Goal: Task Accomplishment & Management: Manage account settings

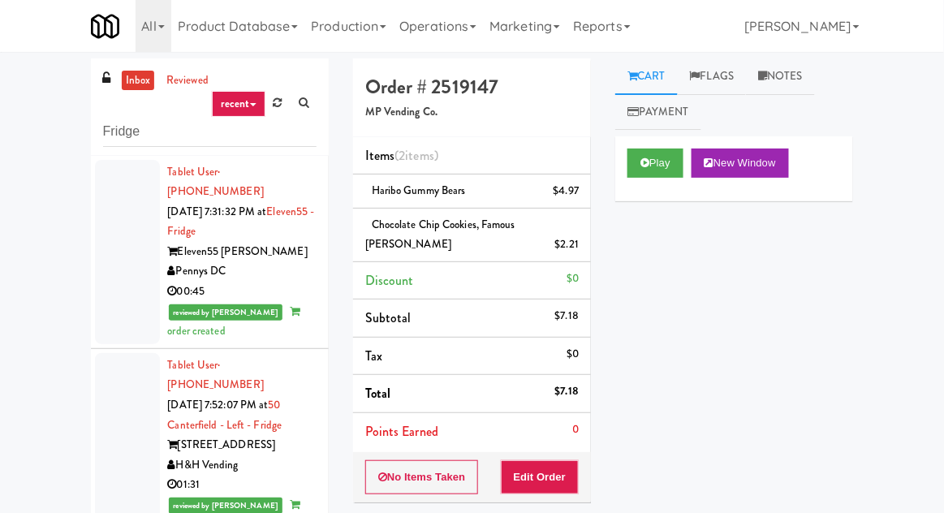
scroll to position [992, 0]
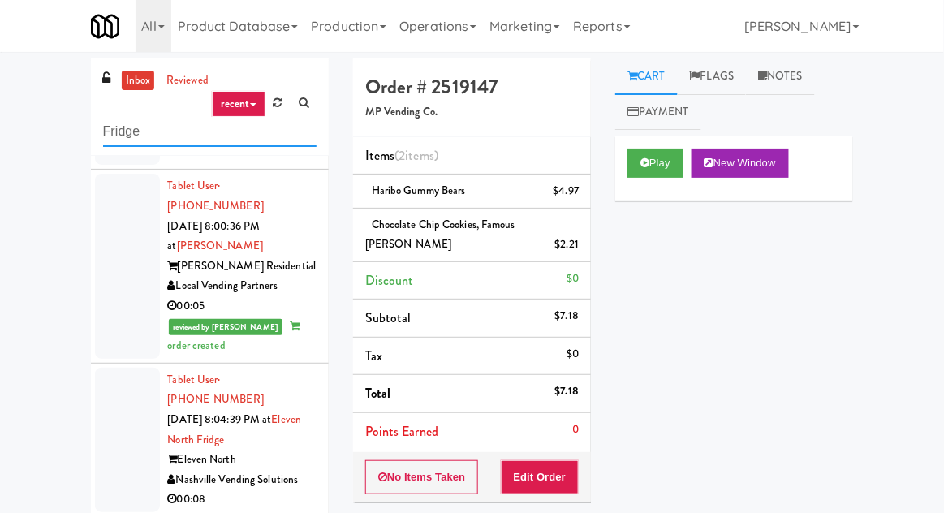
click at [119, 130] on input "Fridge" at bounding box center [209, 132] width 213 height 30
click at [115, 128] on input "Fridge" at bounding box center [209, 132] width 213 height 30
click at [41, 101] on div "inbox reviewed recent all unclear take inventory issue suspicious failed recent…" at bounding box center [472, 362] width 944 height 609
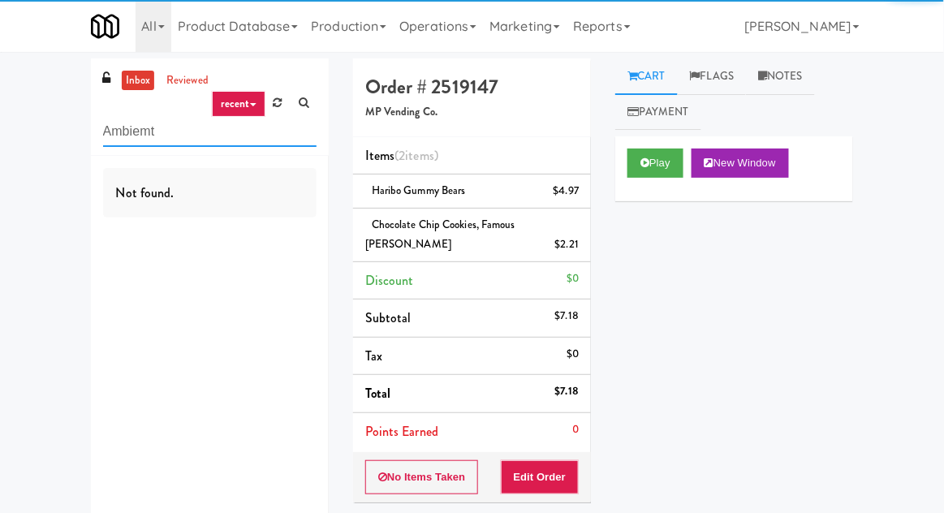
click at [148, 138] on input "Ambiemt" at bounding box center [209, 132] width 213 height 30
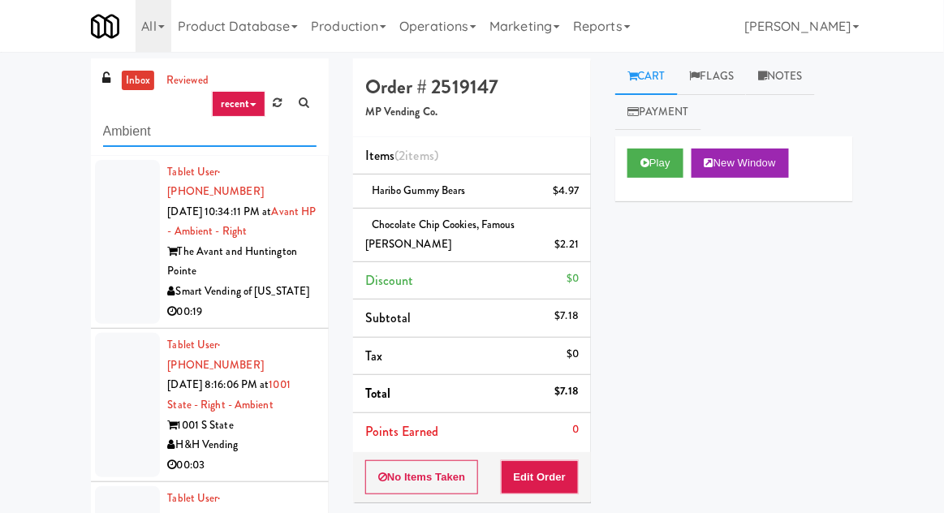
type input "Ambient"
click at [40, 105] on div "inbox reviewed recent all unclear take inventory issue suspicious failed recent…" at bounding box center [472, 362] width 944 height 609
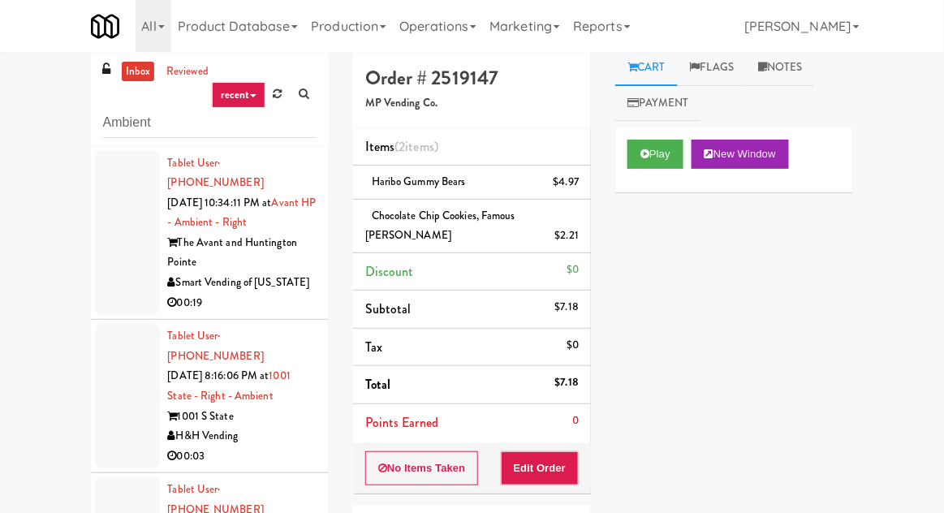
scroll to position [8, 0]
click at [114, 222] on div at bounding box center [127, 234] width 65 height 165
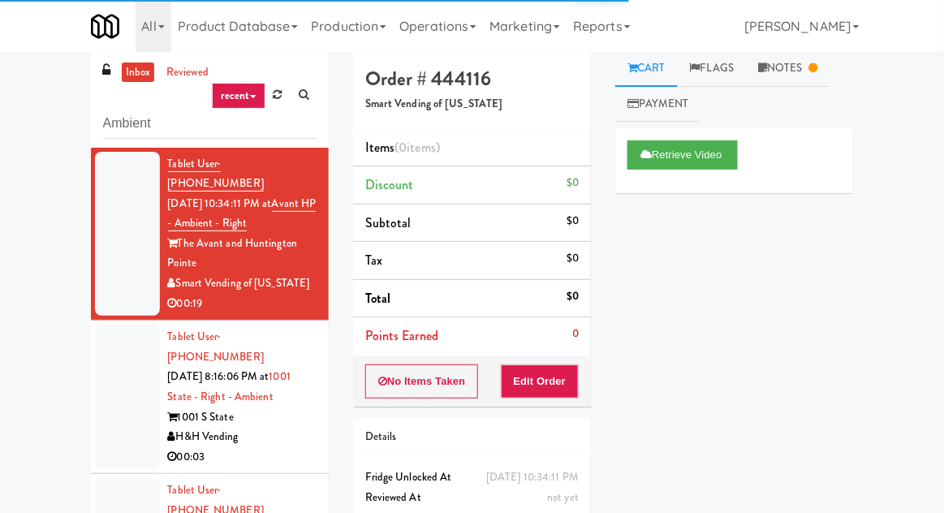
click at [118, 373] on div at bounding box center [127, 397] width 65 height 144
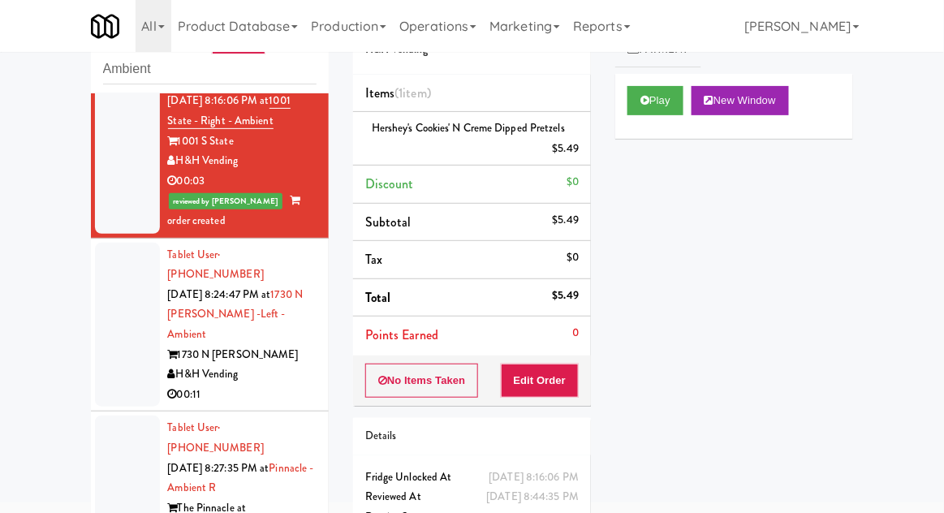
scroll to position [239, 0]
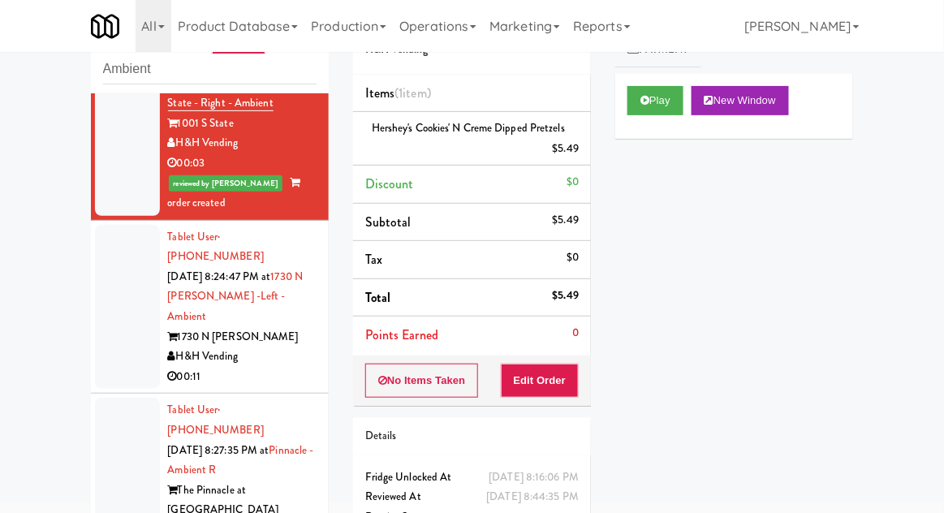
click at [94, 307] on li "Tablet User · (402) 218-9828 [DATE] 8:24:47 PM at 1730 N [PERSON_NAME] -Left - …" at bounding box center [210, 308] width 238 height 174
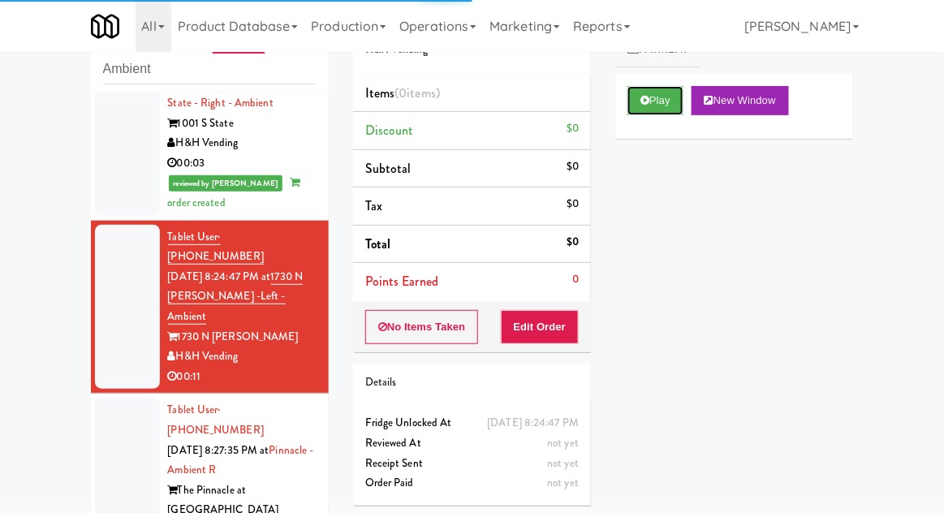
click at [673, 110] on button "Play" at bounding box center [655, 100] width 56 height 29
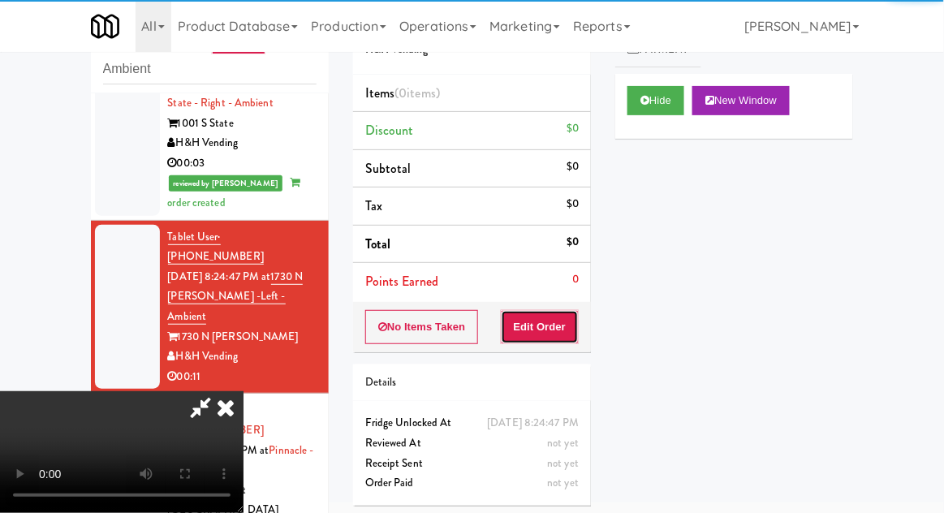
click at [534, 329] on button "Edit Order" at bounding box center [540, 327] width 79 height 34
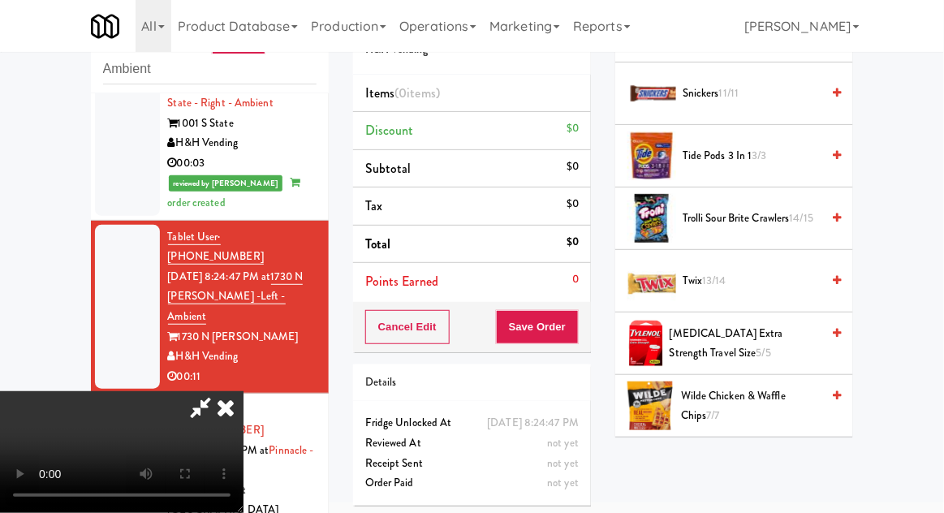
scroll to position [1719, 0]
click at [729, 270] on span "Twix 13/14" at bounding box center [751, 280] width 138 height 20
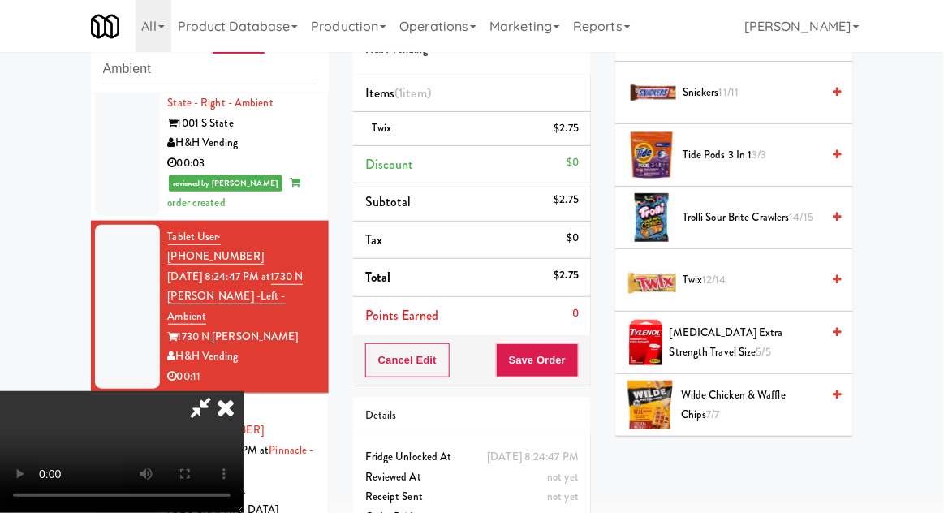
scroll to position [59, 0]
click at [574, 369] on button "Save Order" at bounding box center [537, 360] width 83 height 34
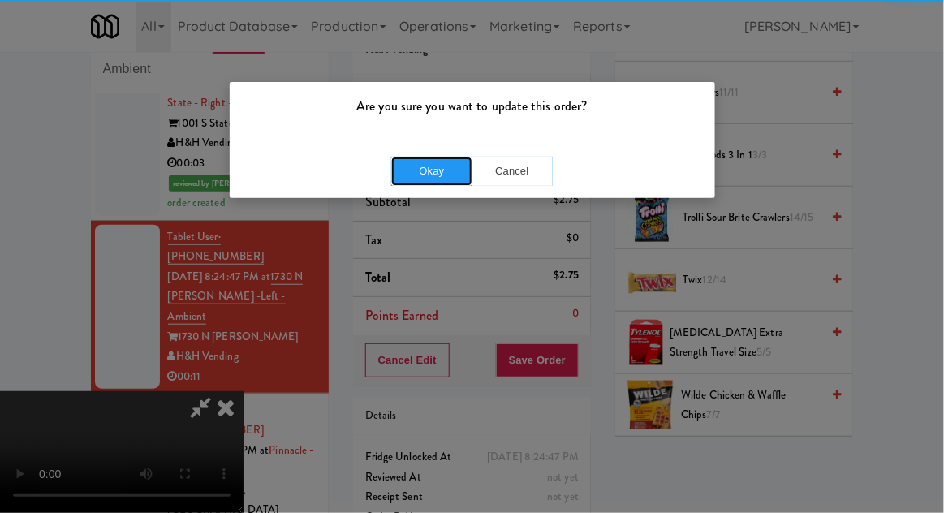
click at [407, 173] on button "Okay" at bounding box center [431, 171] width 81 height 29
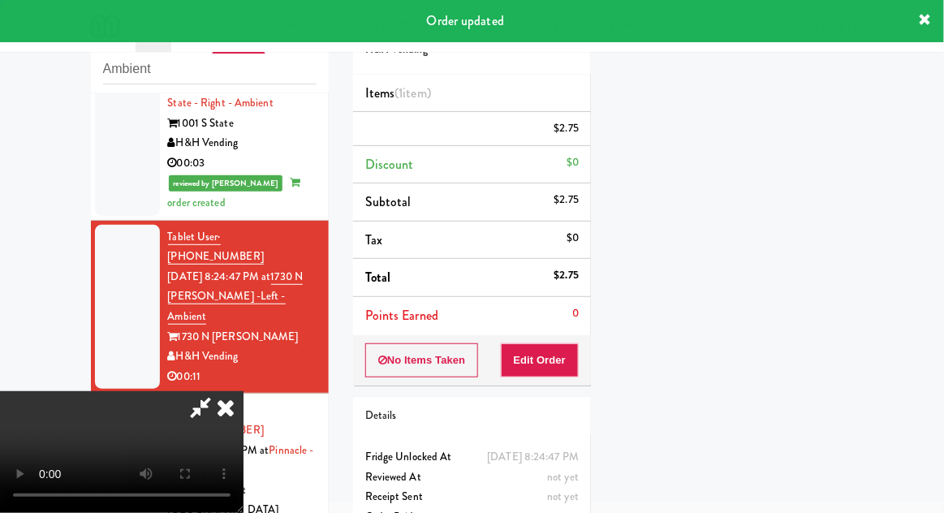
scroll to position [0, 0]
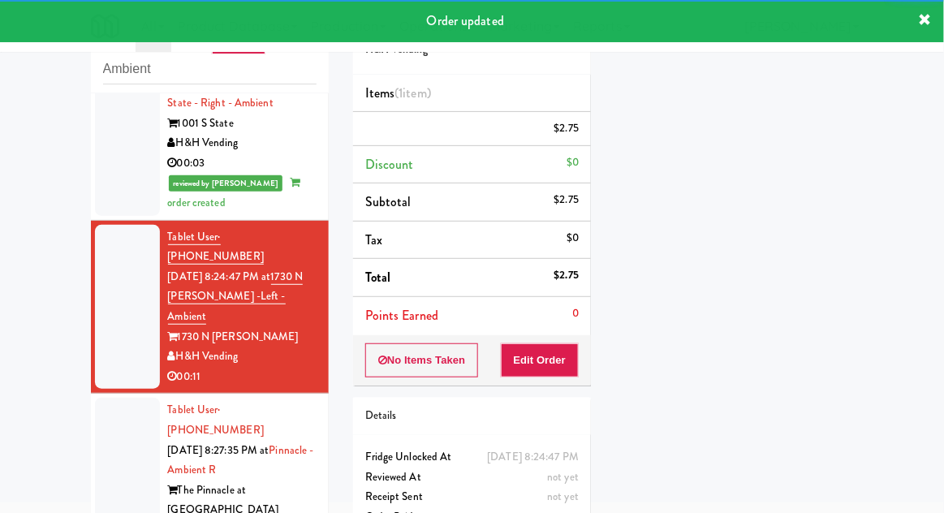
click at [115, 398] on div at bounding box center [127, 480] width 65 height 165
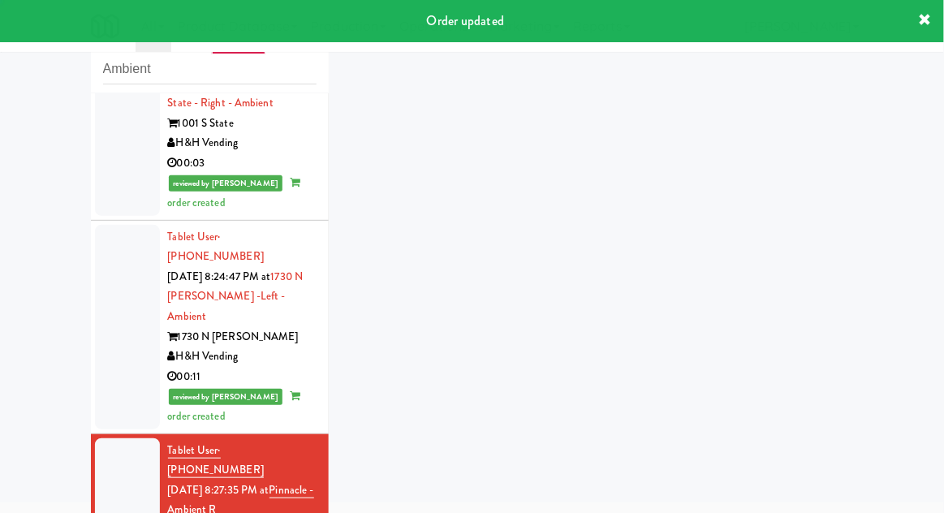
scroll to position [279, 0]
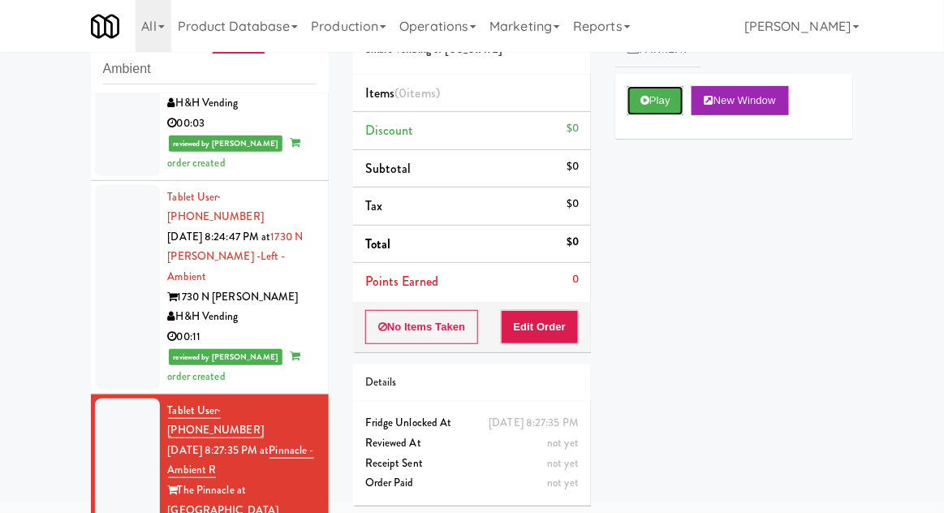
click at [656, 97] on button "Play" at bounding box center [655, 100] width 56 height 29
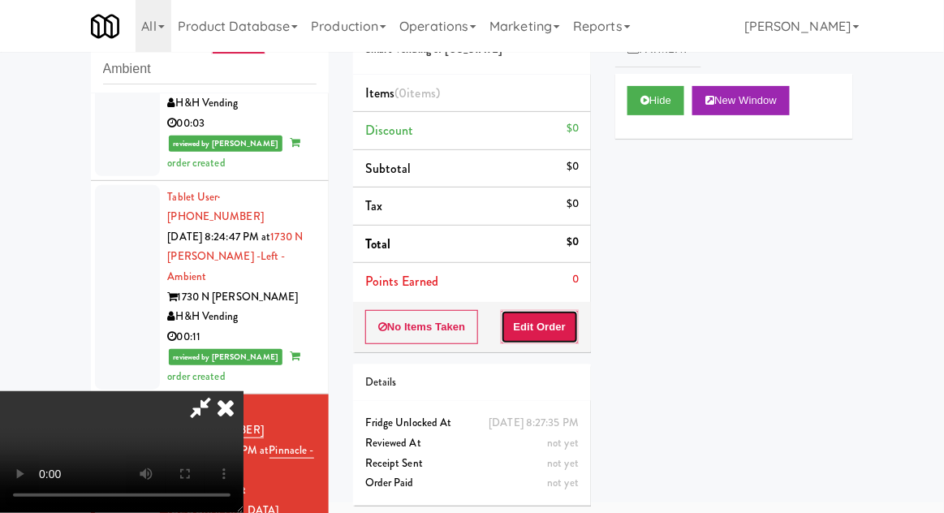
click at [555, 333] on button "Edit Order" at bounding box center [540, 327] width 79 height 34
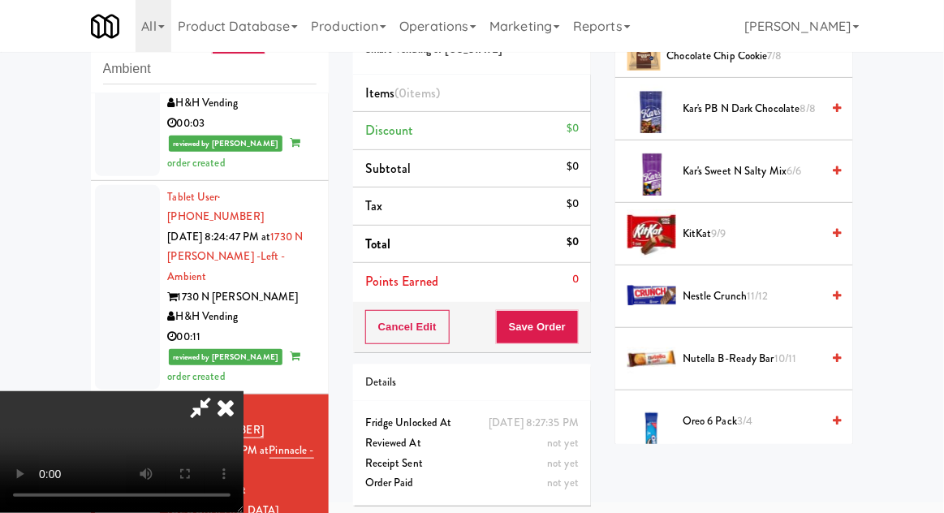
scroll to position [985, 0]
click at [745, 414] on span "3/4" at bounding box center [744, 420] width 15 height 15
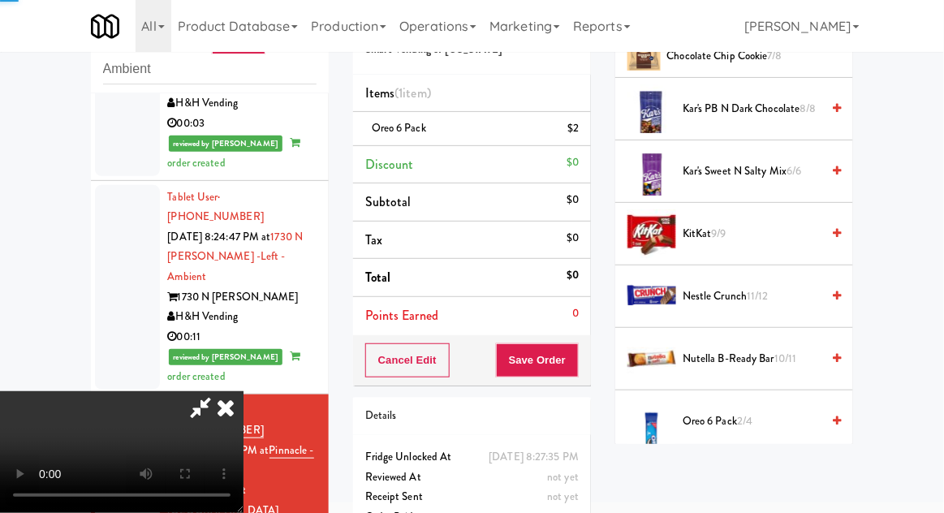
click at [737, 411] on span "Oreo 6 Pack 2/4" at bounding box center [751, 421] width 138 height 20
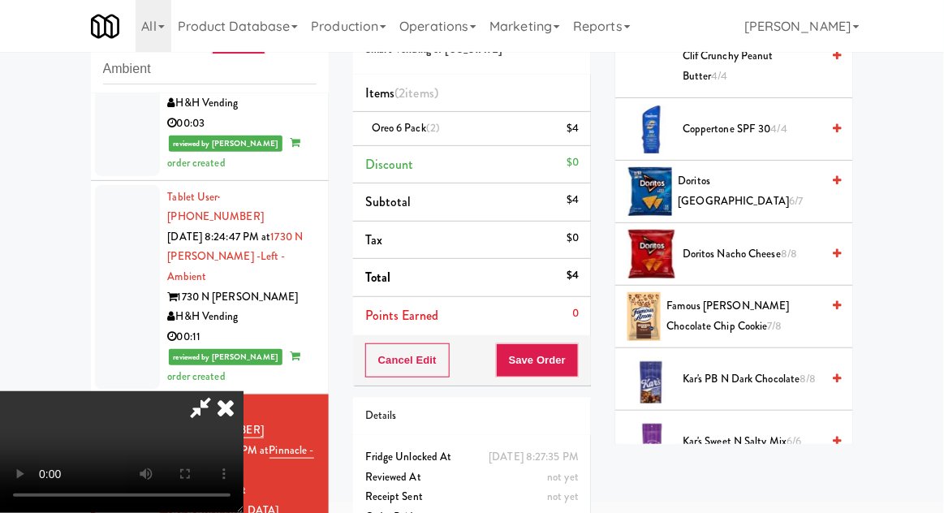
scroll to position [719, 0]
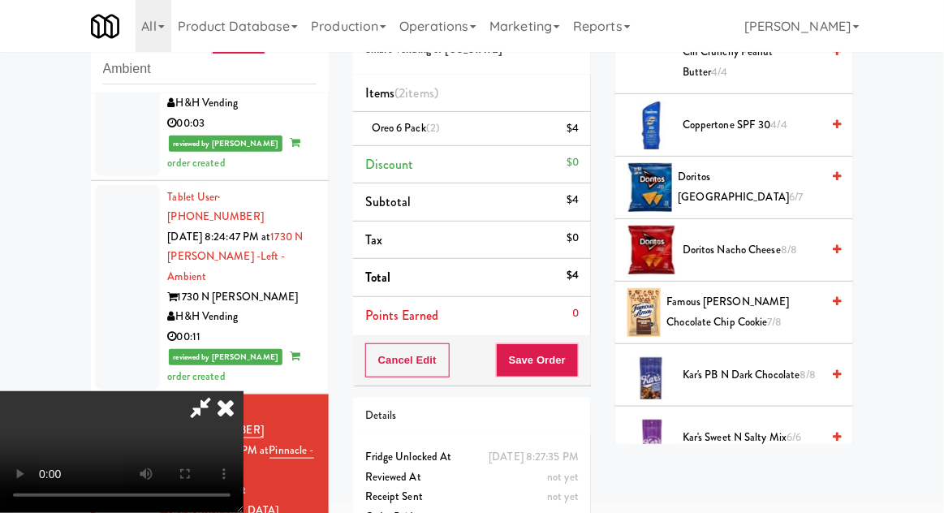
click at [769, 309] on span "Famous [PERSON_NAME] Chocolate Chip Cookie 7/8" at bounding box center [744, 312] width 154 height 40
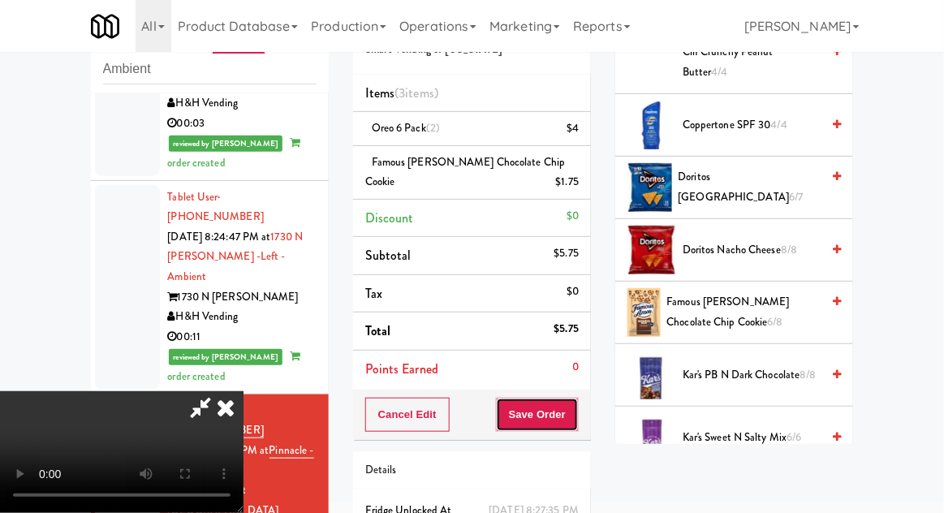
click at [577, 415] on button "Save Order" at bounding box center [537, 415] width 83 height 34
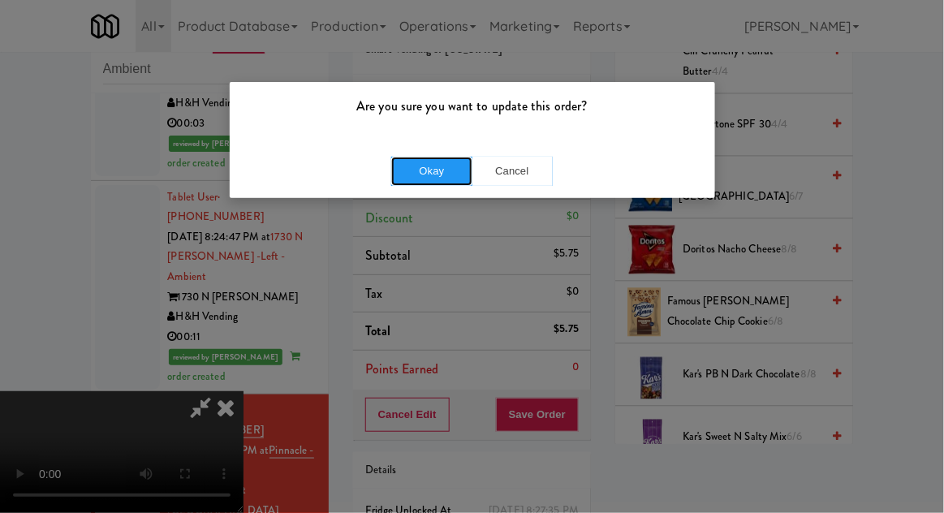
click at [417, 170] on button "Okay" at bounding box center [431, 171] width 81 height 29
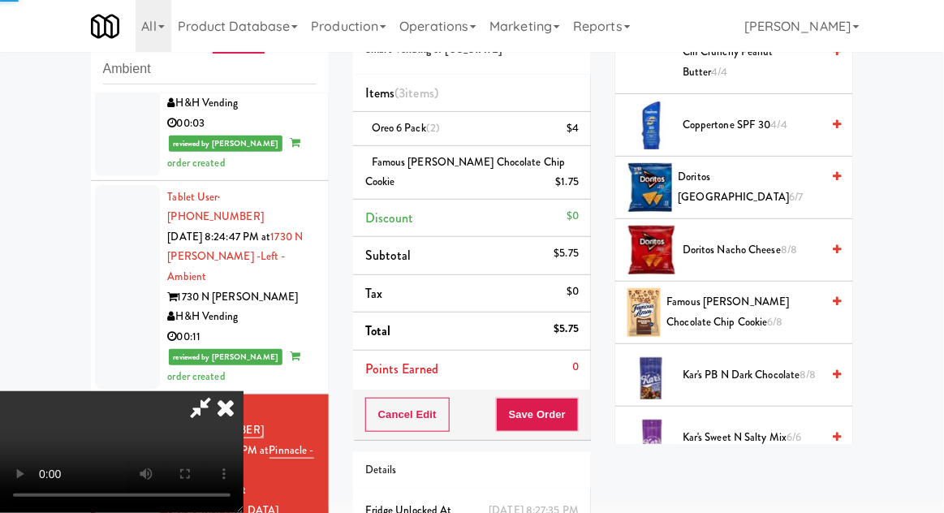
click at [5, 183] on div "inbox reviewed recent all unclear take inventory issue suspicious failed recent…" at bounding box center [472, 300] width 944 height 609
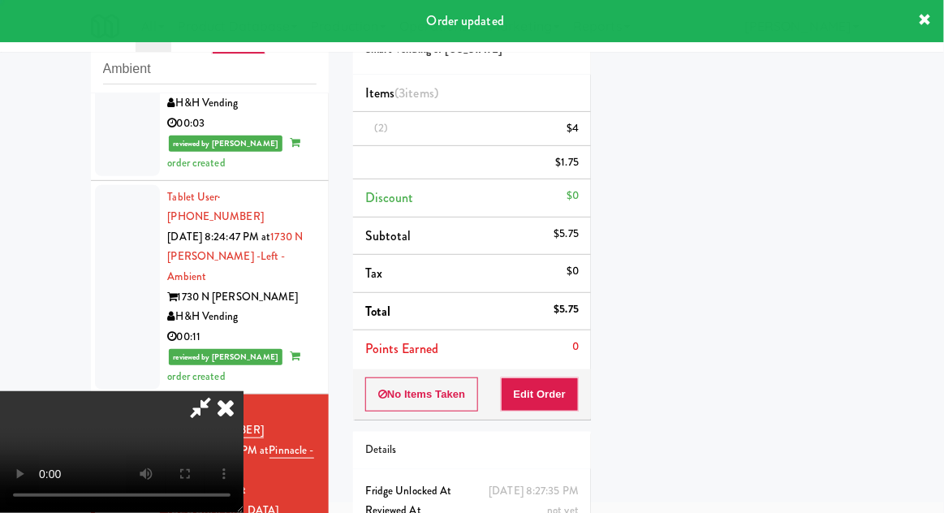
scroll to position [160, 0]
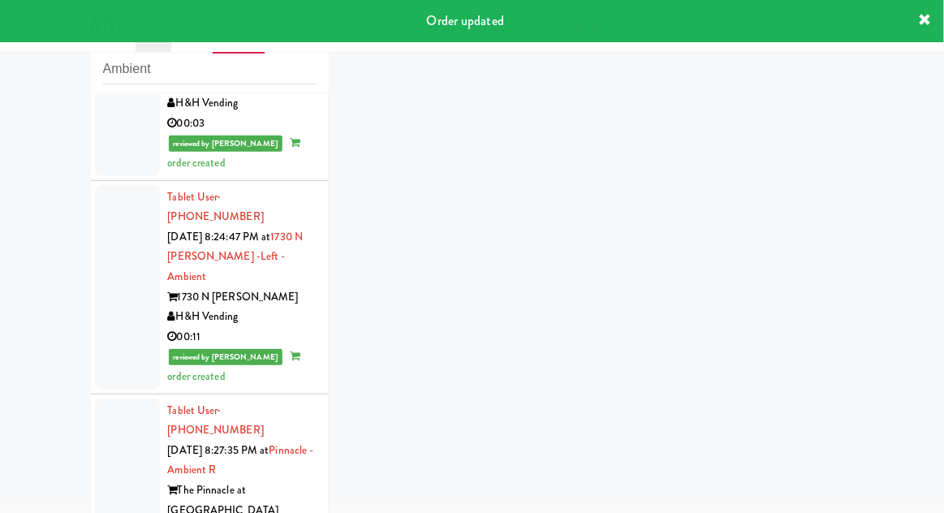
scroll to position [319, 0]
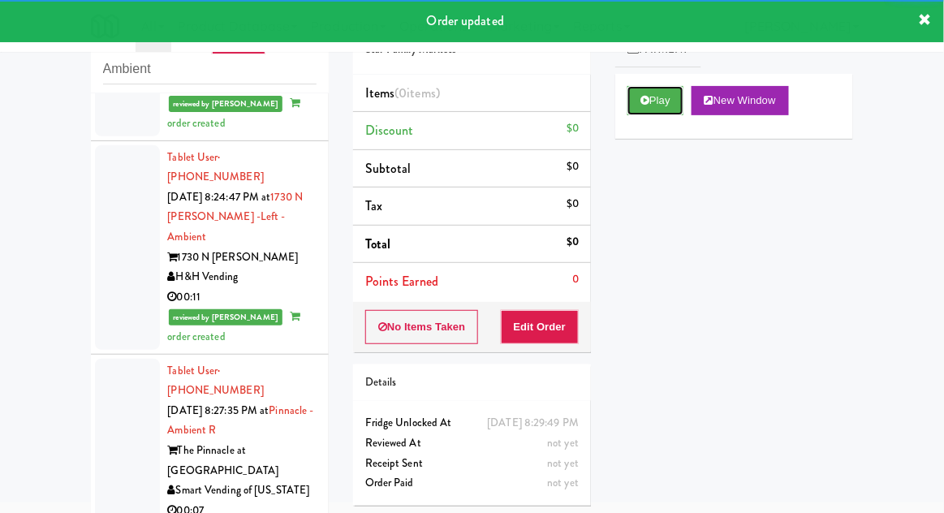
click at [660, 112] on button "Play" at bounding box center [655, 100] width 56 height 29
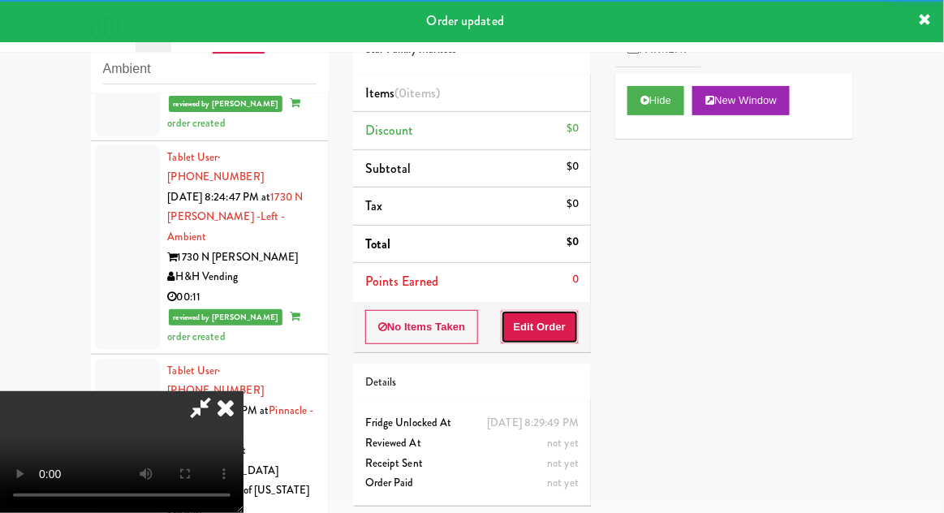
click at [549, 338] on button "Edit Order" at bounding box center [540, 327] width 79 height 34
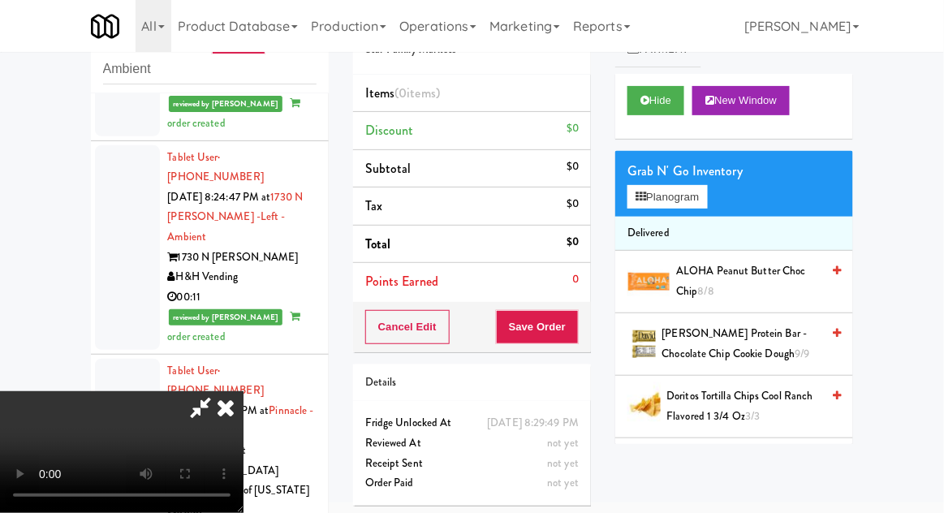
scroll to position [0, 0]
click at [663, 207] on button "Planogram" at bounding box center [667, 197] width 80 height 24
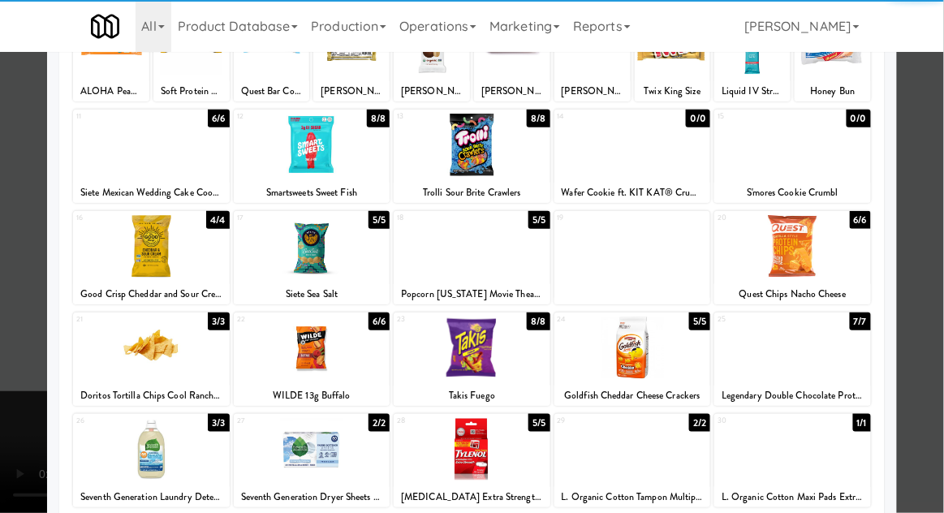
scroll to position [153, 0]
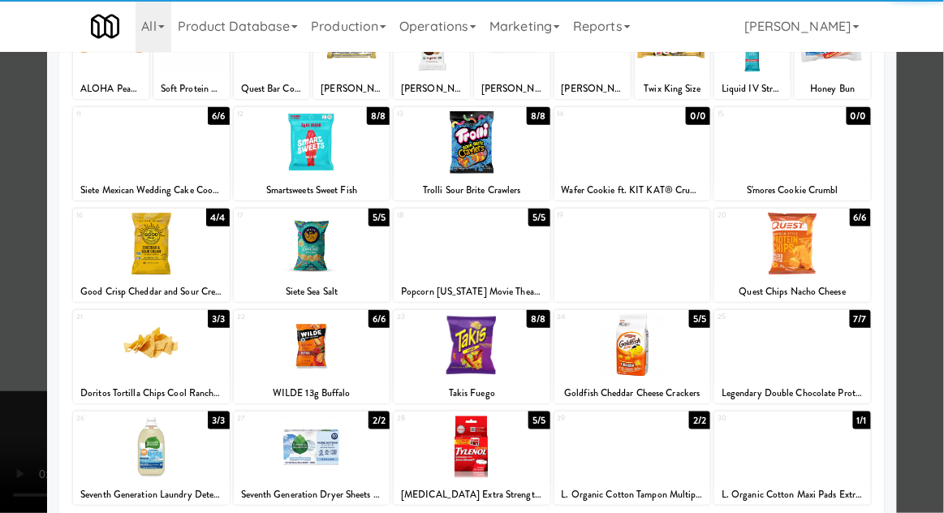
click at [817, 270] on div at bounding box center [792, 244] width 157 height 62
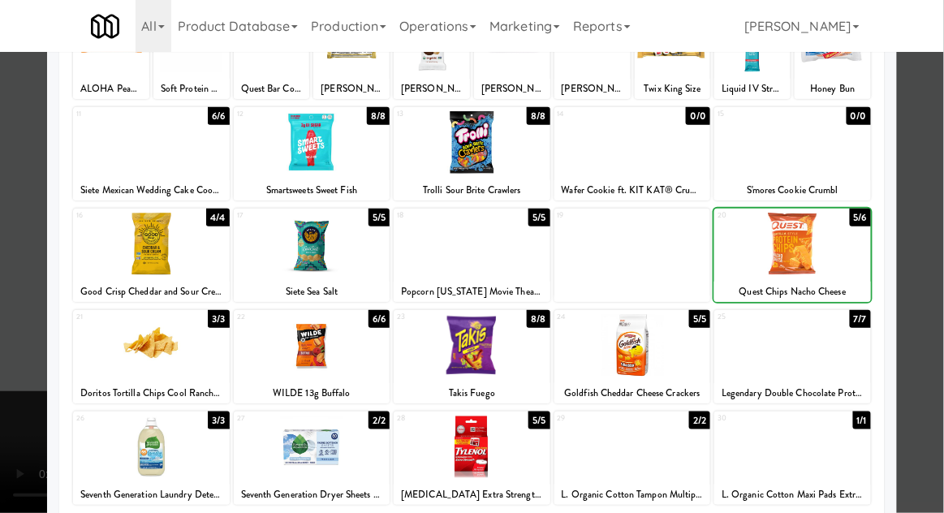
click at [934, 282] on div at bounding box center [472, 256] width 944 height 513
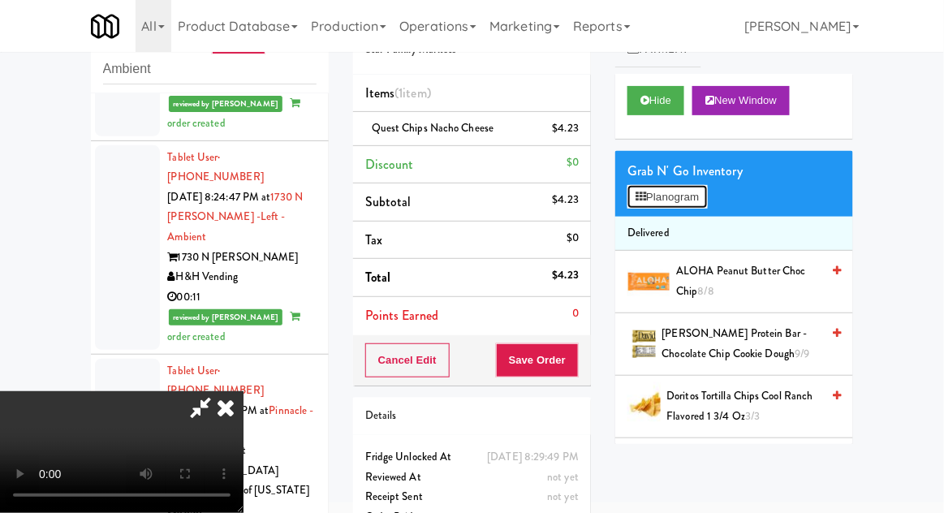
click at [682, 205] on button "Planogram" at bounding box center [667, 197] width 80 height 24
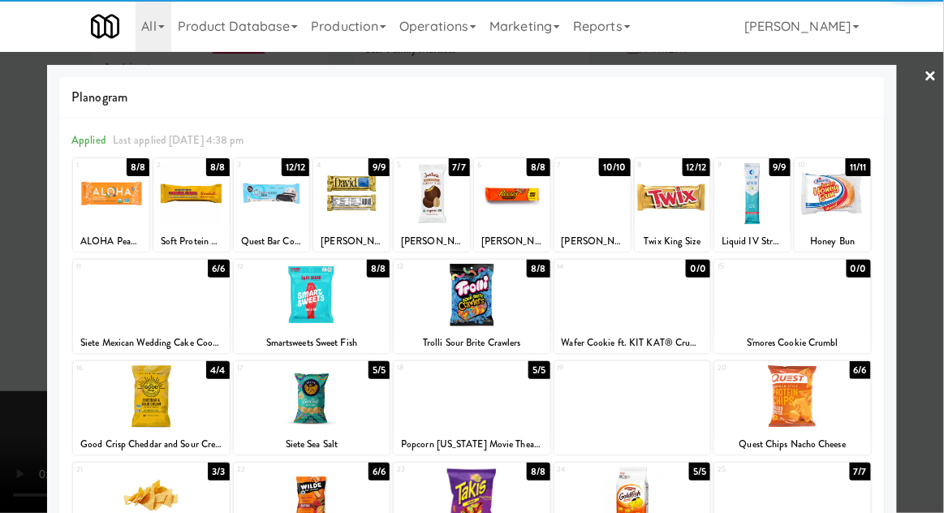
click at [820, 412] on div at bounding box center [792, 396] width 157 height 62
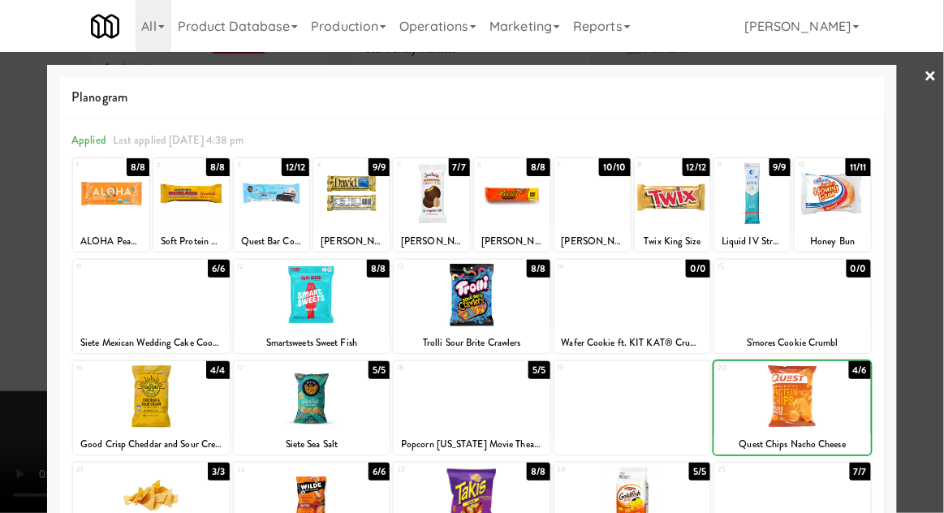
click at [929, 354] on div at bounding box center [472, 256] width 944 height 513
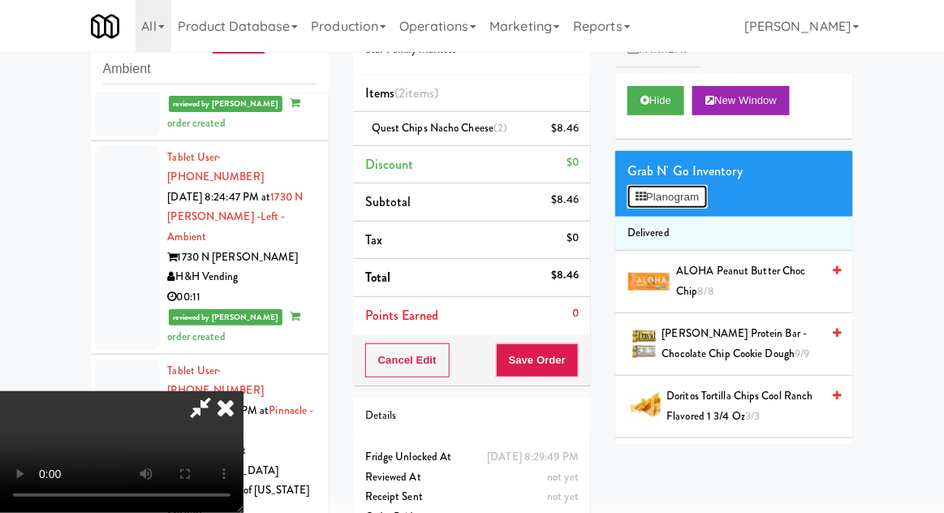
click at [696, 195] on button "Planogram" at bounding box center [667, 197] width 80 height 24
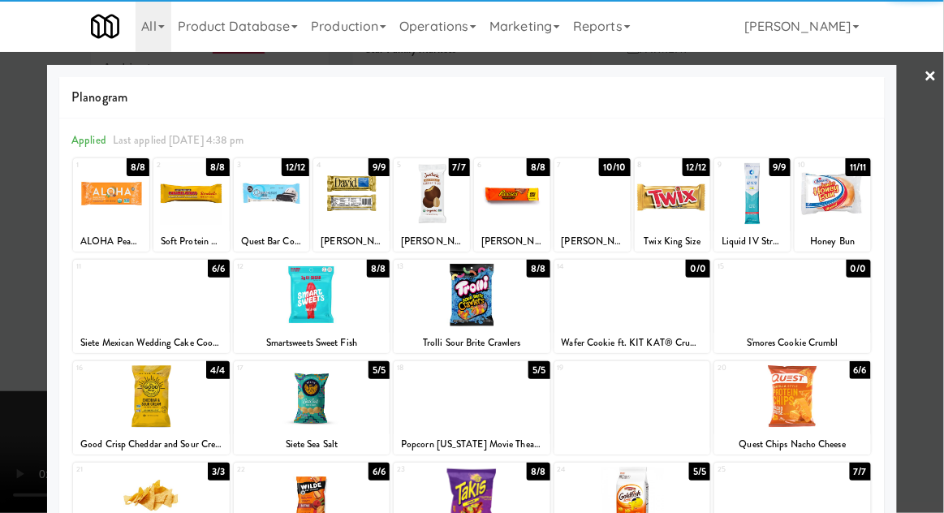
click at [345, 232] on div "[PERSON_NAME] Protein Bar - Chocolate Chip Cookie Dough" at bounding box center [351, 241] width 71 height 20
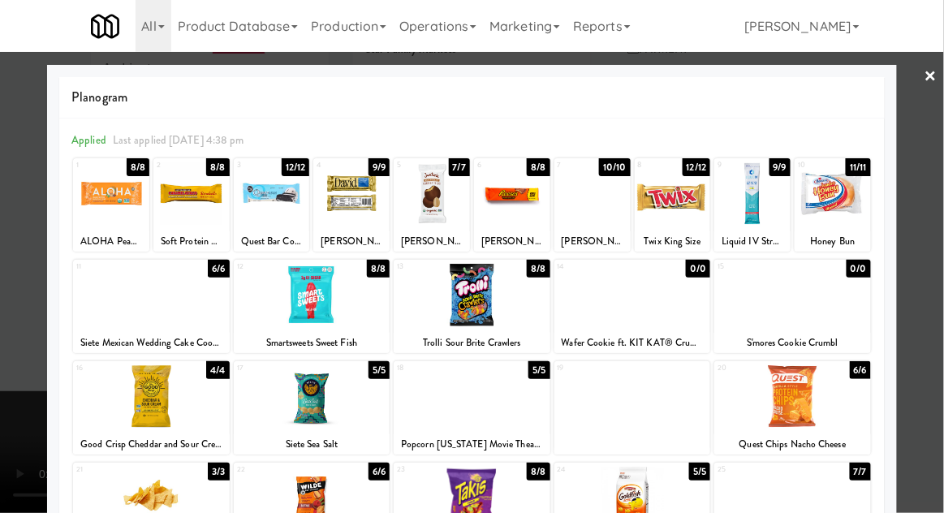
click at [338, 213] on div at bounding box center [351, 193] width 76 height 62
click at [935, 270] on div at bounding box center [472, 256] width 944 height 513
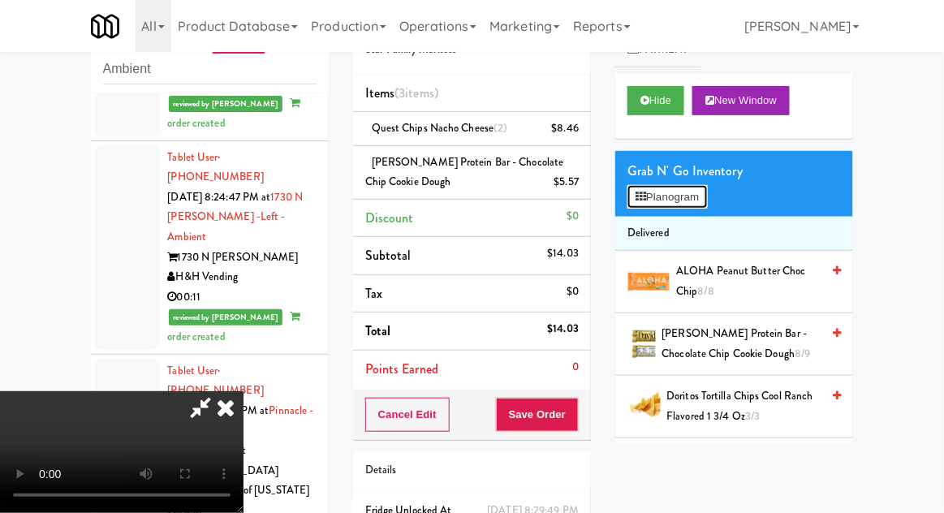
click at [703, 187] on button "Planogram" at bounding box center [667, 197] width 80 height 24
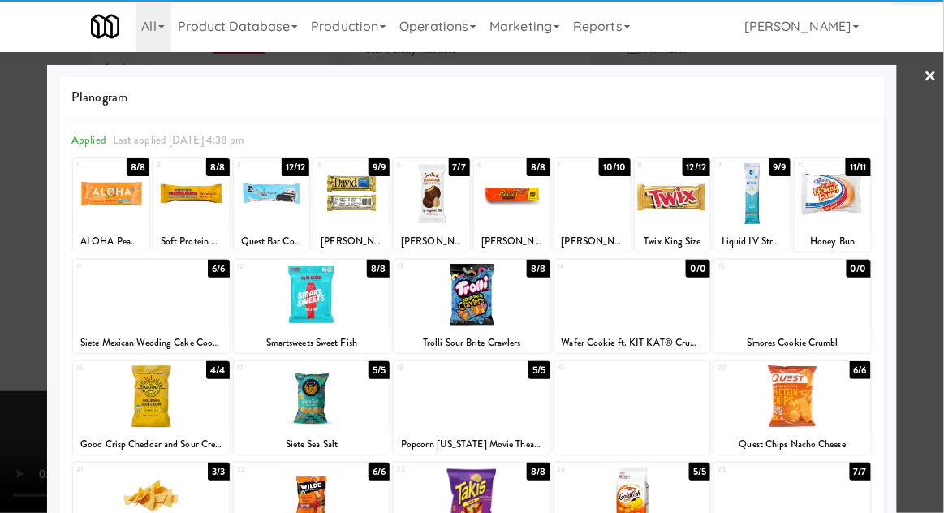
click at [355, 205] on div at bounding box center [351, 193] width 76 height 62
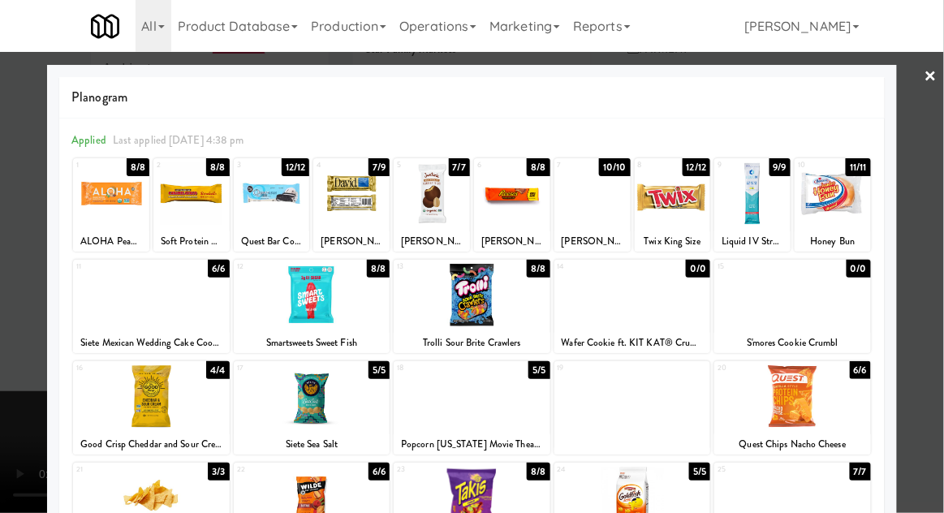
click at [934, 264] on div at bounding box center [472, 256] width 944 height 513
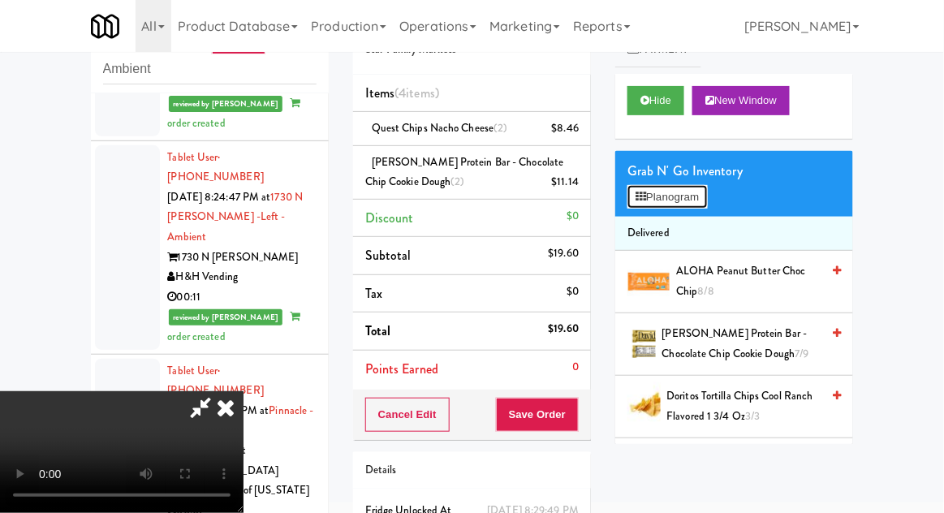
click at [686, 205] on button "Planogram" at bounding box center [667, 197] width 80 height 24
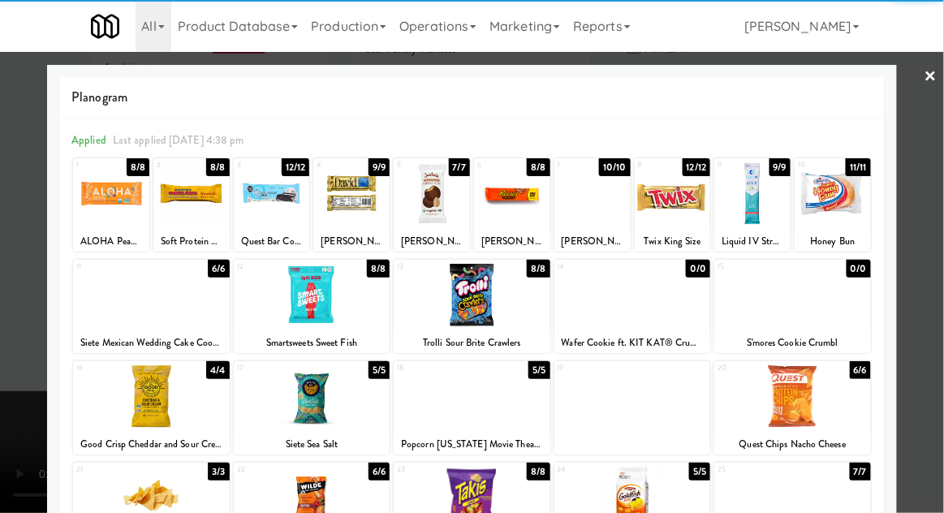
click at [753, 220] on div at bounding box center [752, 193] width 76 height 62
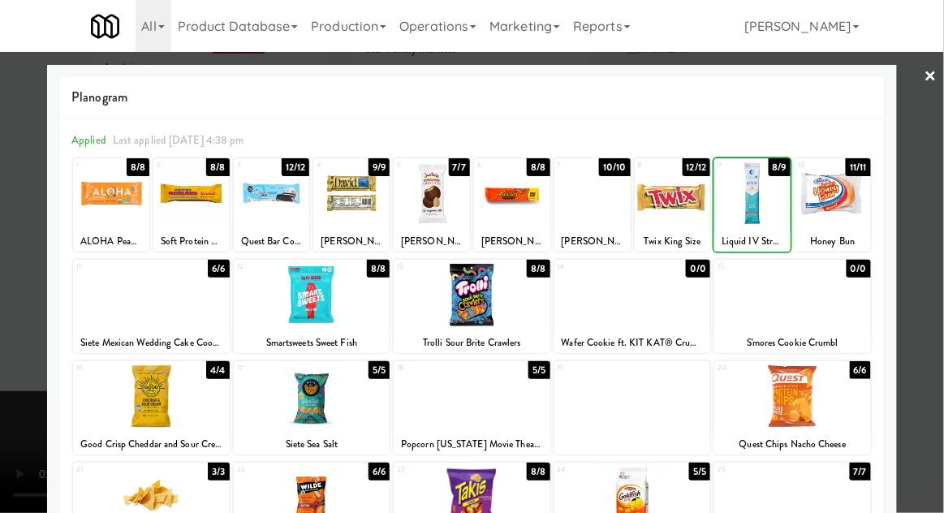
click at [754, 215] on div at bounding box center [752, 193] width 76 height 62
click at [932, 230] on div at bounding box center [472, 256] width 944 height 513
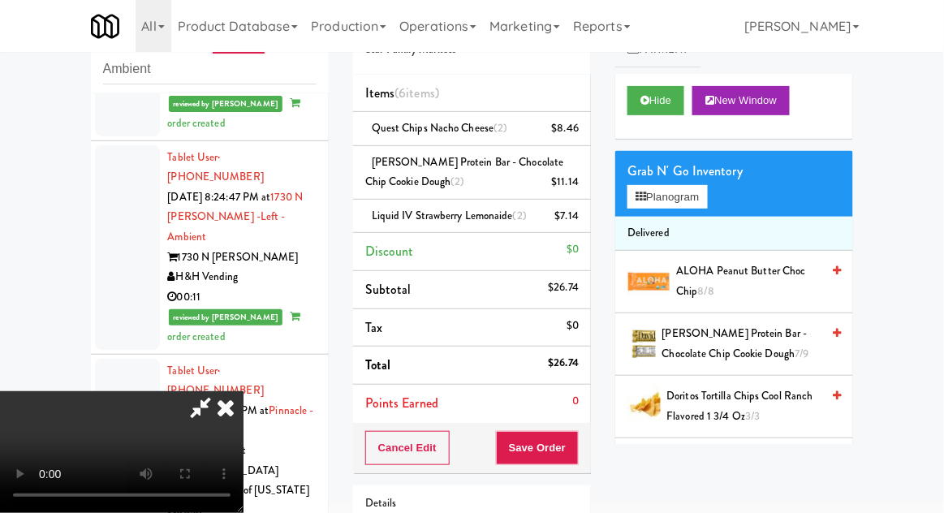
scroll to position [59, 0]
click at [569, 446] on button "Save Order" at bounding box center [537, 448] width 83 height 34
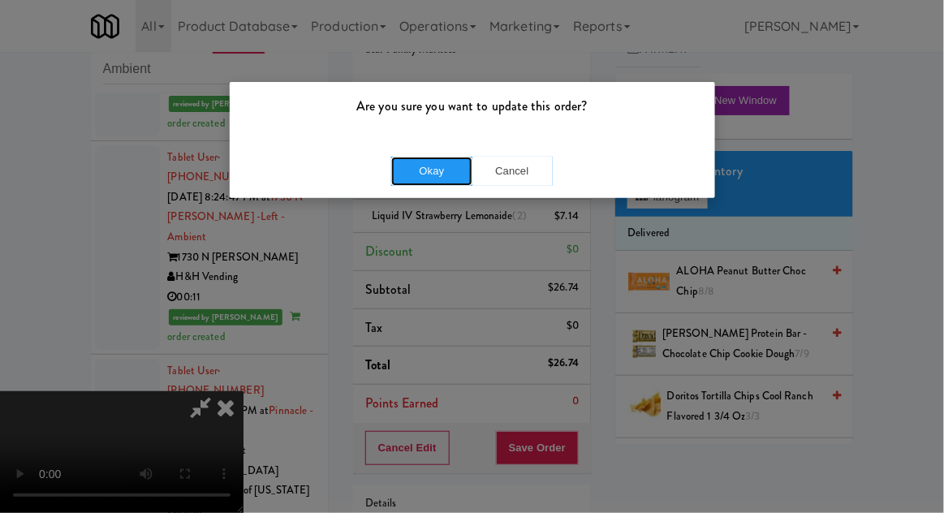
click at [422, 180] on button "Okay" at bounding box center [431, 171] width 81 height 29
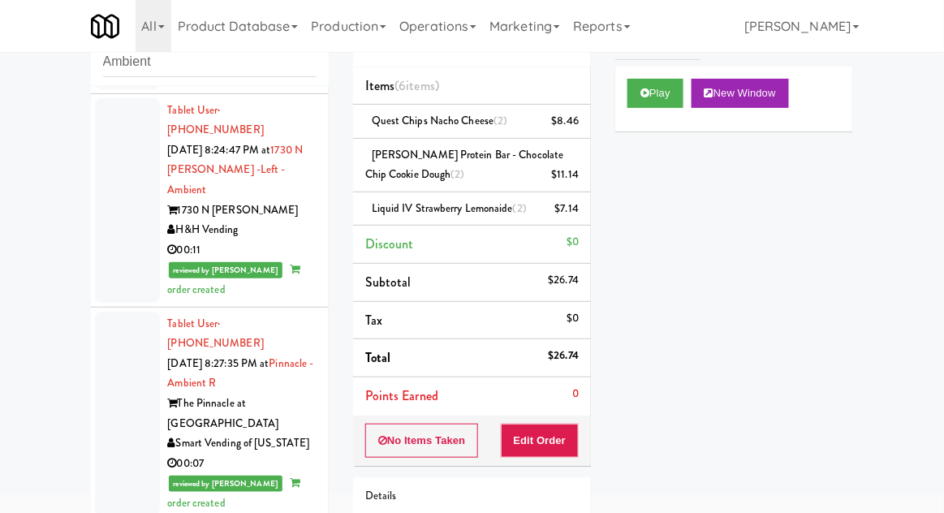
scroll to position [0, 0]
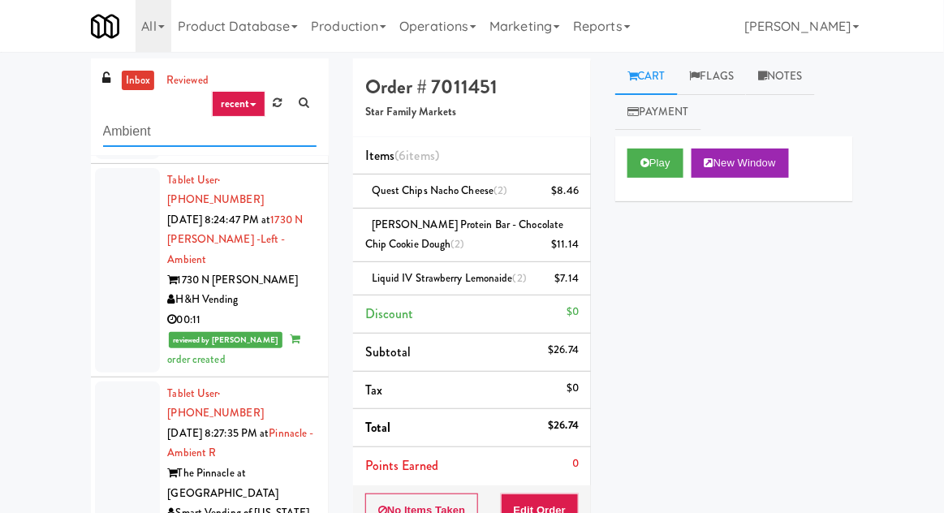
click at [127, 131] on input "Ambient" at bounding box center [209, 132] width 213 height 30
click at [119, 127] on input "Ambient" at bounding box center [209, 132] width 213 height 30
type input "Combo"
click at [5, 80] on div "inbox reviewed recent all unclear take inventory issue suspicious failed recent…" at bounding box center [472, 379] width 944 height 643
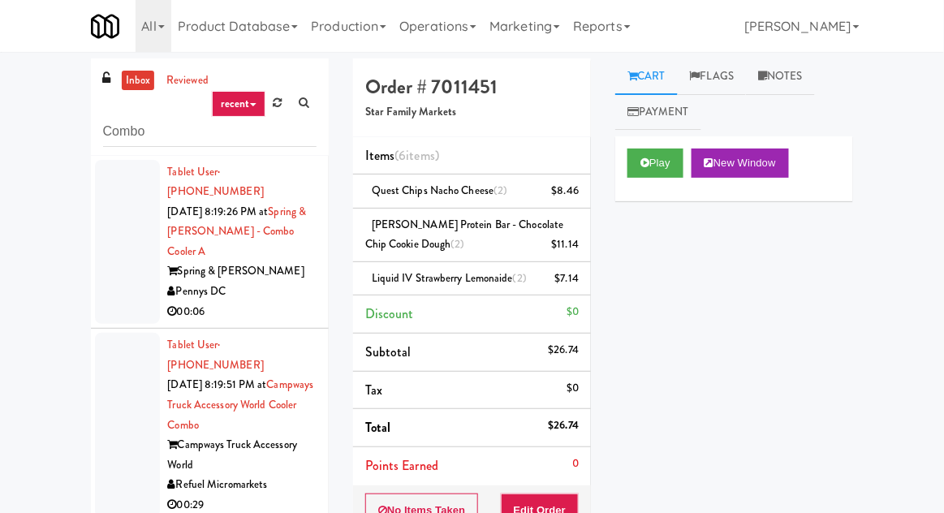
click at [108, 280] on div at bounding box center [127, 242] width 65 height 165
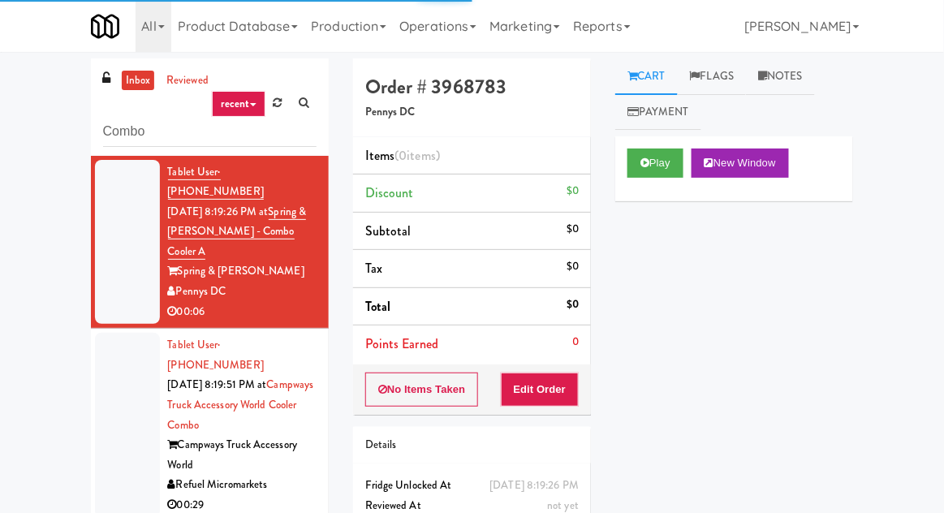
click at [681, 138] on div "Play New Window" at bounding box center [734, 168] width 238 height 65
click at [666, 161] on button "Play" at bounding box center [655, 162] width 56 height 29
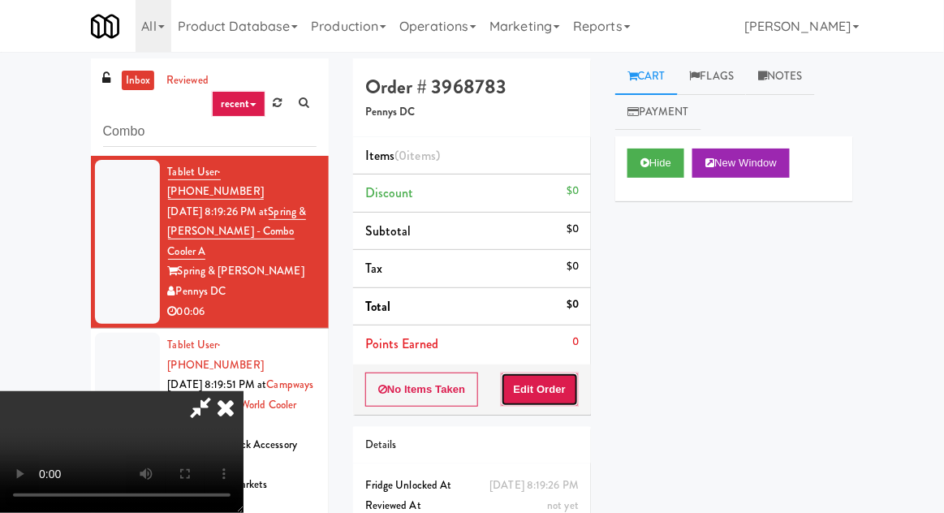
click at [553, 391] on button "Edit Order" at bounding box center [540, 389] width 79 height 34
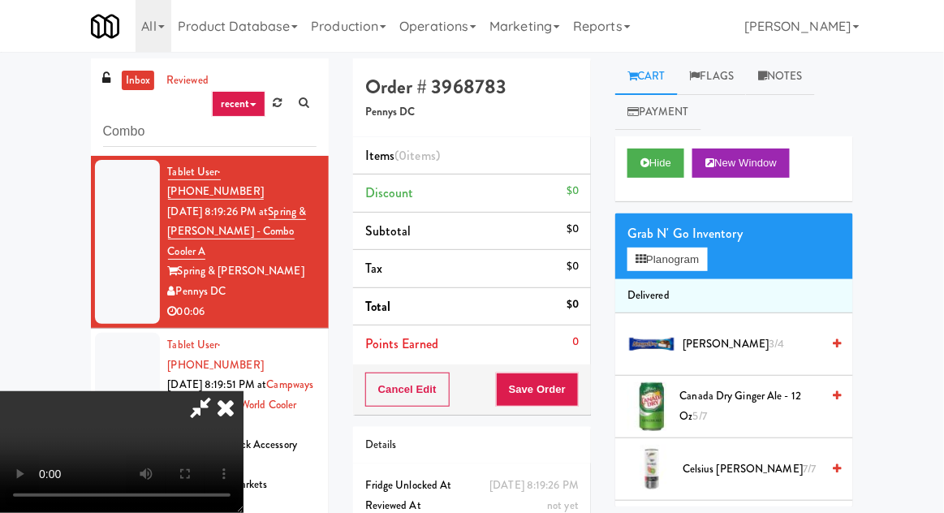
click at [695, 228] on div "Grab N' Go Inventory" at bounding box center [733, 234] width 213 height 24
click at [699, 260] on button "Planogram" at bounding box center [667, 259] width 80 height 24
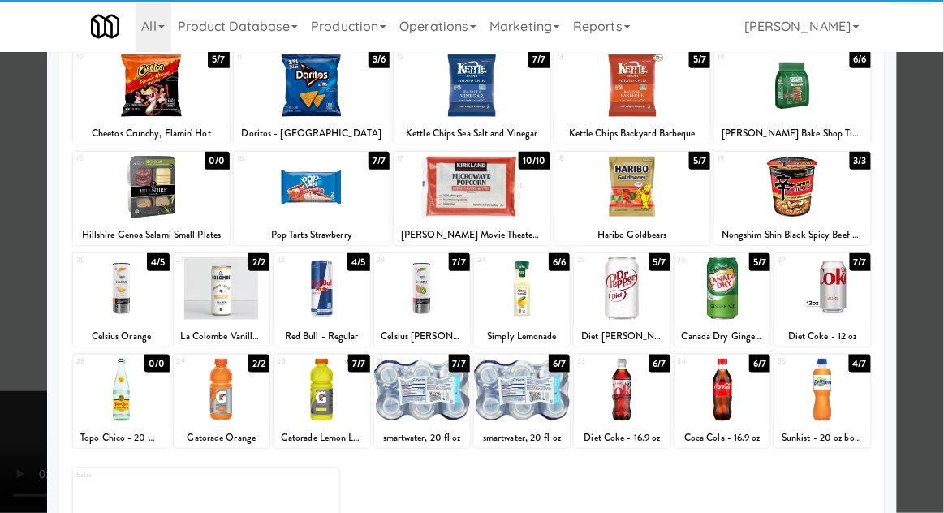
scroll to position [204, 0]
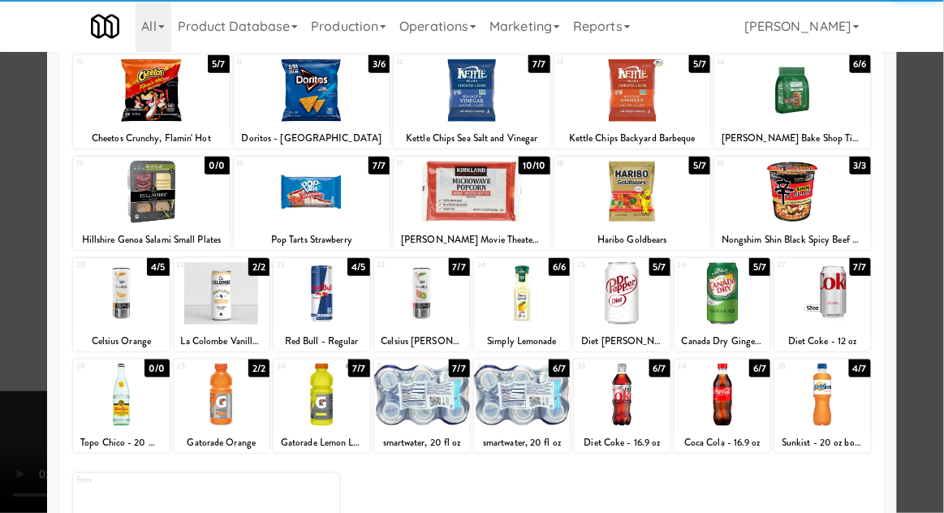
click at [112, 301] on div at bounding box center [121, 293] width 96 height 62
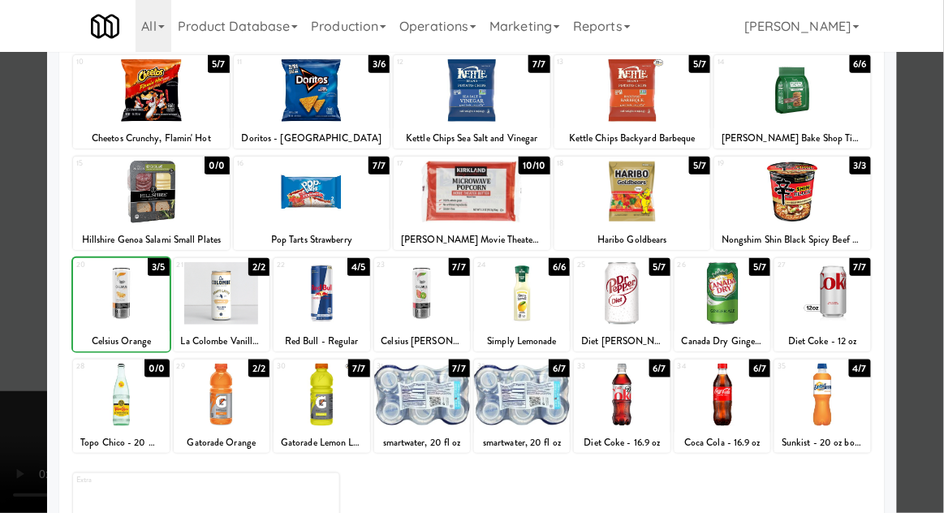
click at [925, 240] on div at bounding box center [472, 256] width 944 height 513
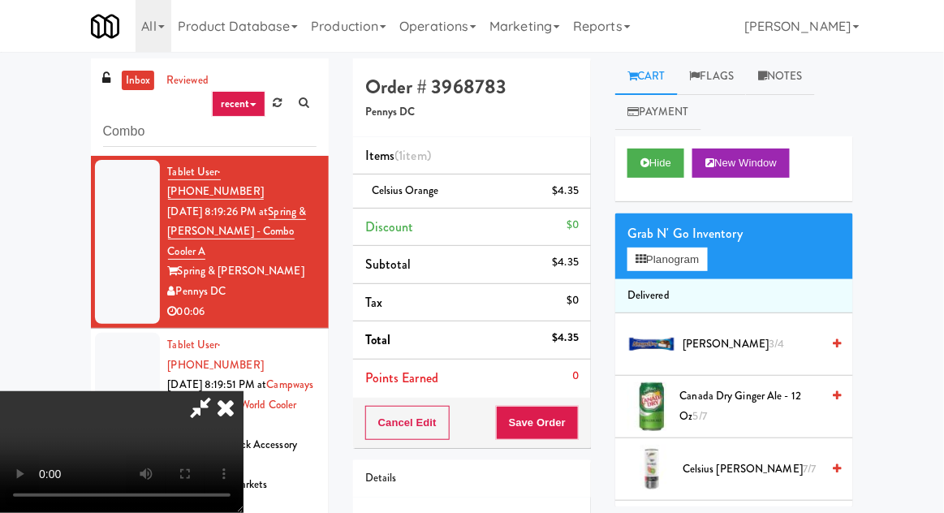
scroll to position [59, 0]
click at [576, 416] on button "Save Order" at bounding box center [537, 423] width 83 height 34
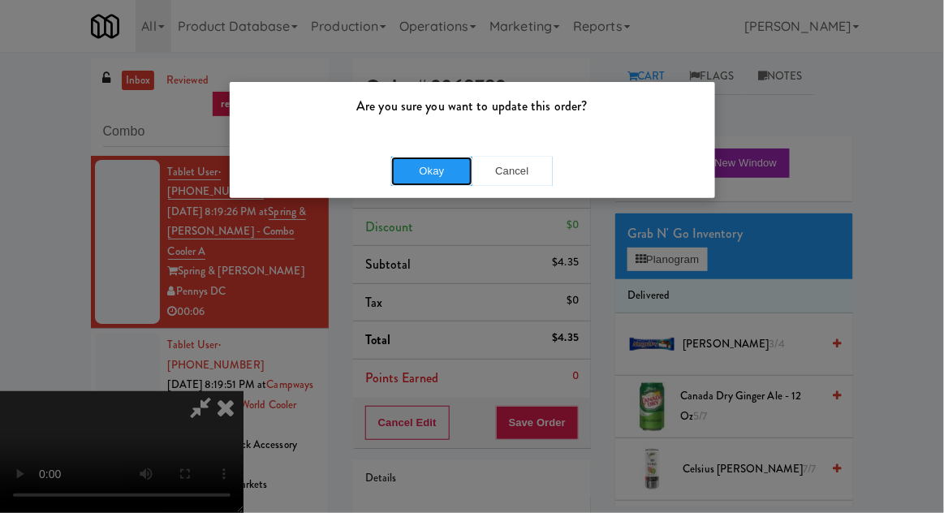
click at [419, 170] on button "Okay" at bounding box center [431, 171] width 81 height 29
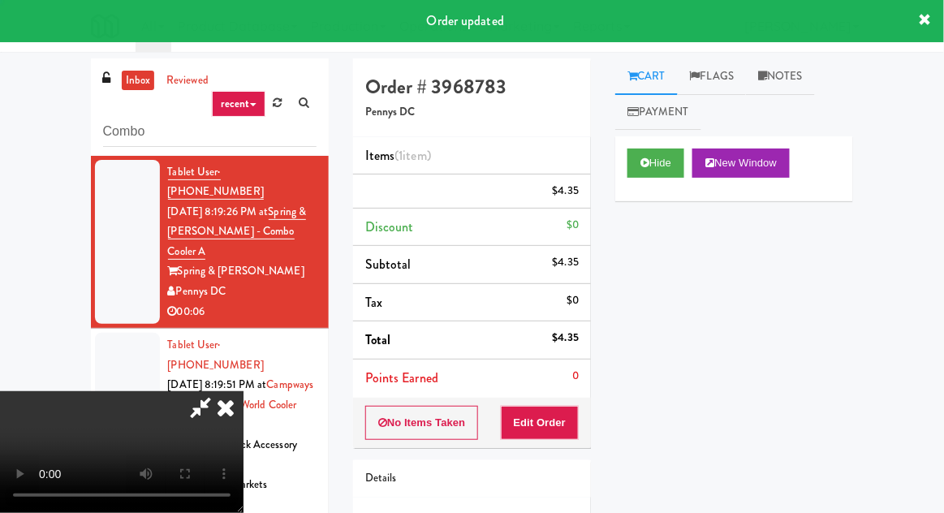
scroll to position [0, 0]
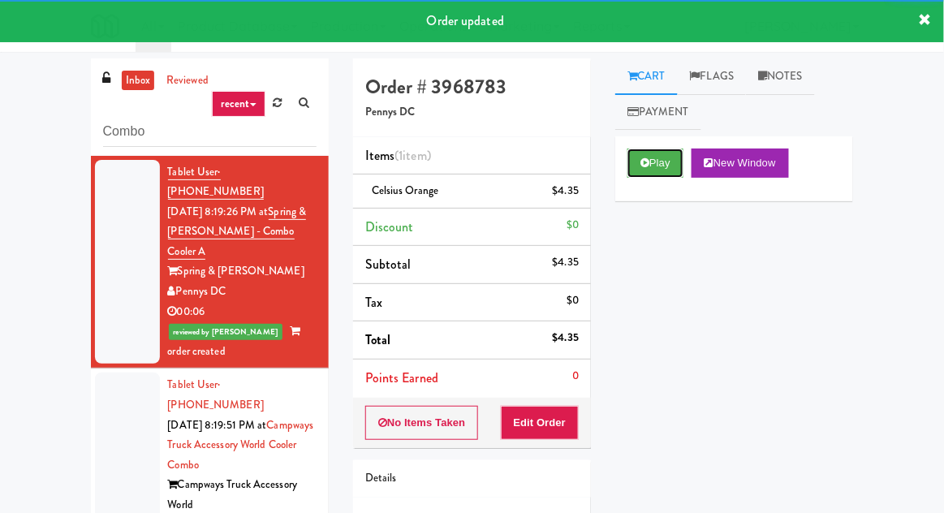
click at [660, 170] on button "Play" at bounding box center [655, 162] width 56 height 29
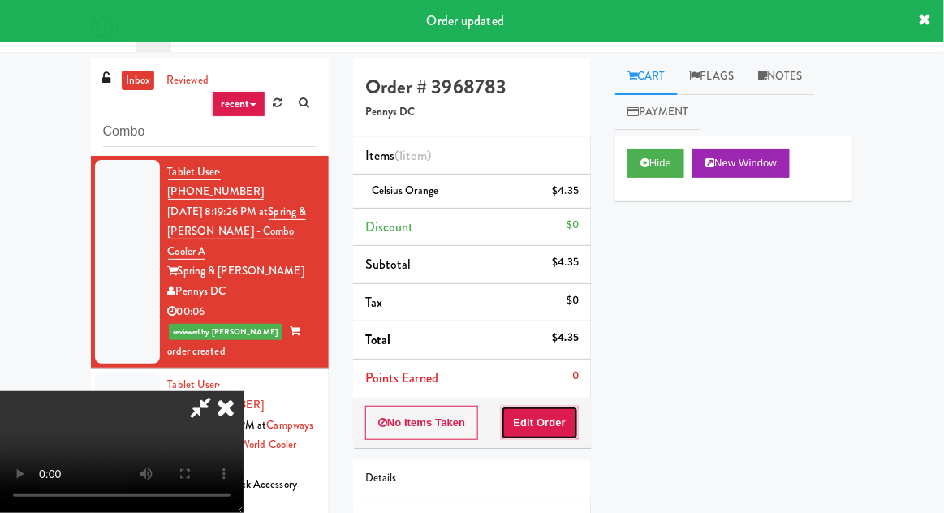
click at [561, 416] on button "Edit Order" at bounding box center [540, 423] width 79 height 34
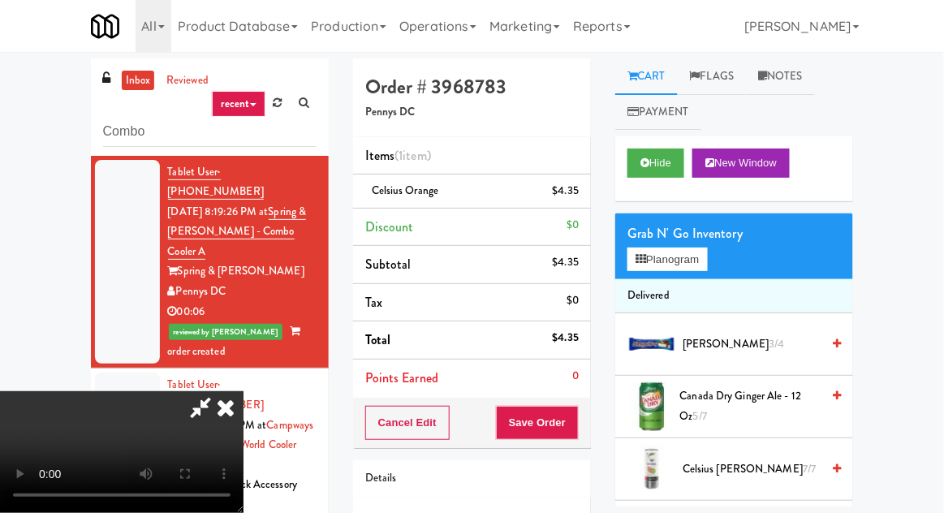
click at [243, 391] on icon at bounding box center [226, 407] width 36 height 32
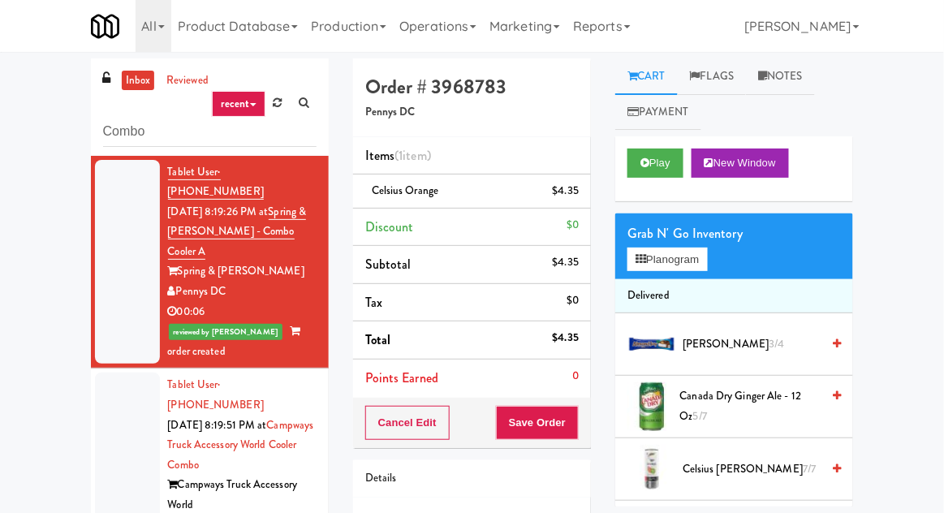
click at [107, 411] on div at bounding box center [127, 464] width 65 height 184
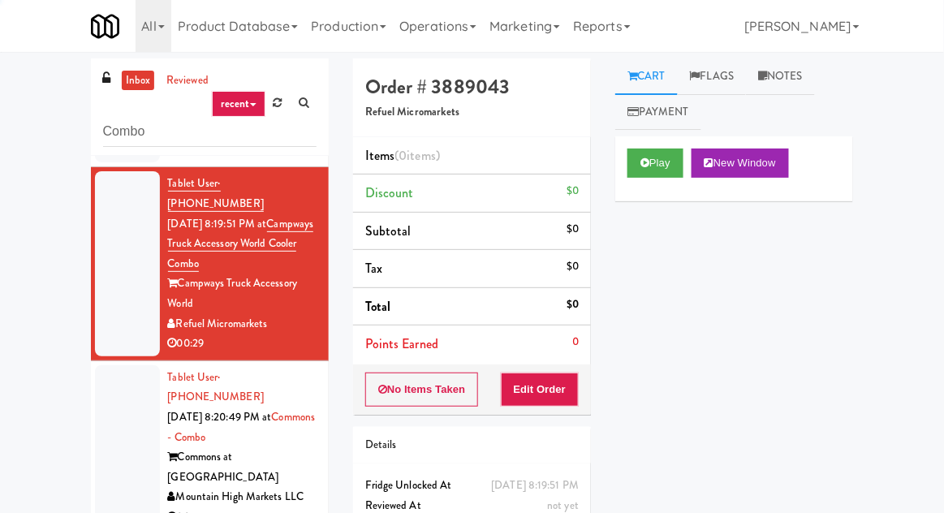
scroll to position [201, 0]
click at [667, 170] on button "Play" at bounding box center [655, 162] width 56 height 29
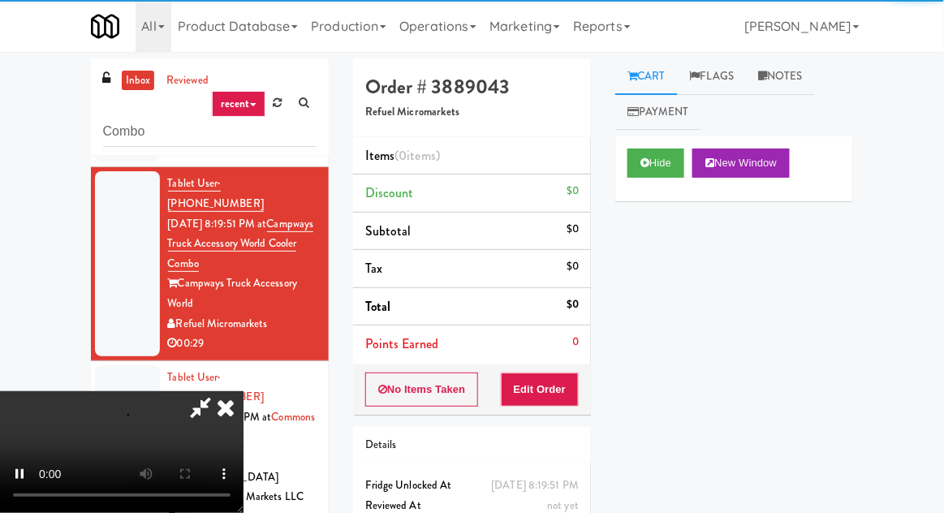
click at [549, 415] on div "Order # 3889043 Refuel Micromarkets Items (0 items ) Discount $0 Subtotal $0 Ta…" at bounding box center [472, 319] width 262 height 522
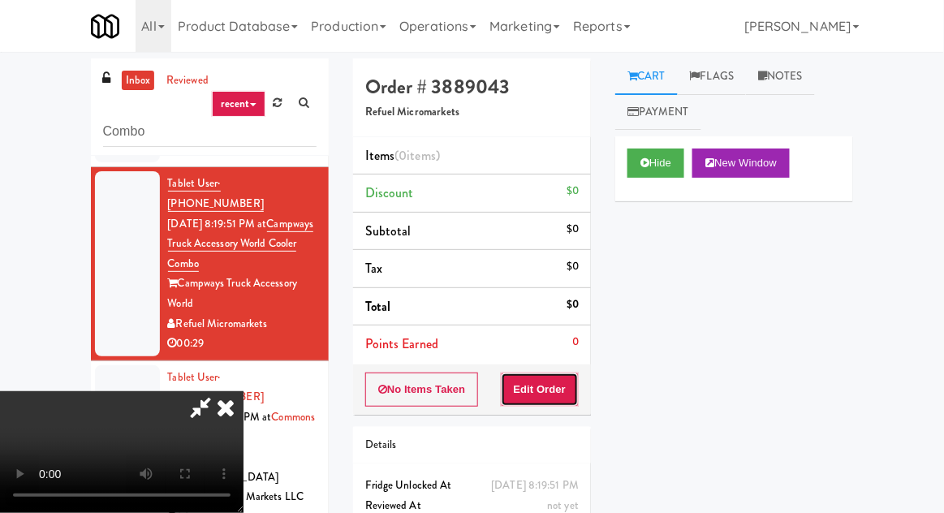
click at [557, 393] on button "Edit Order" at bounding box center [540, 389] width 79 height 34
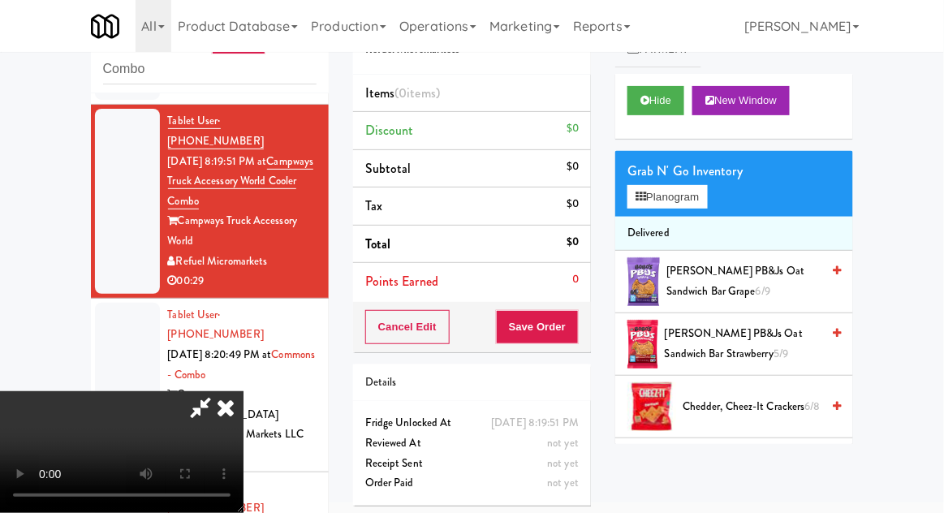
scroll to position [0, 0]
click at [684, 200] on button "Planogram" at bounding box center [667, 197] width 80 height 24
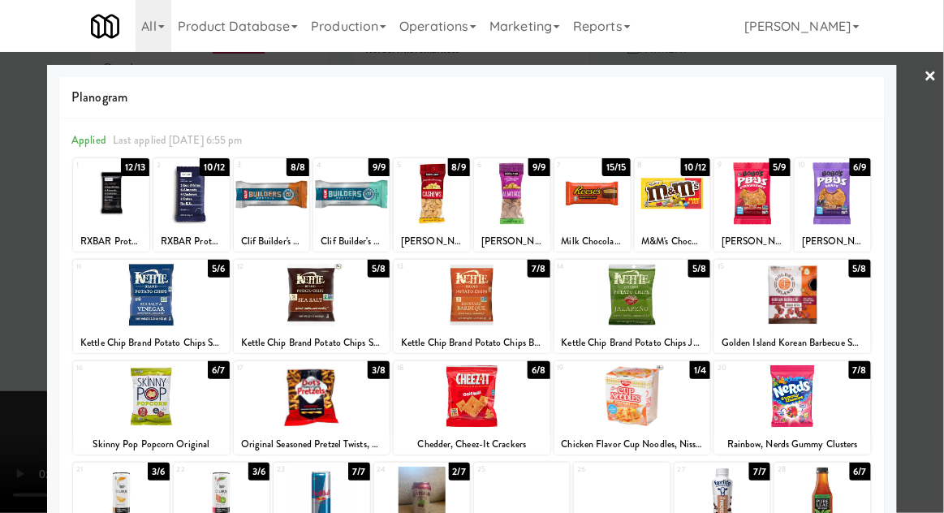
click at [452, 210] on div at bounding box center [432, 193] width 76 height 62
click at [17, 351] on div at bounding box center [472, 256] width 944 height 513
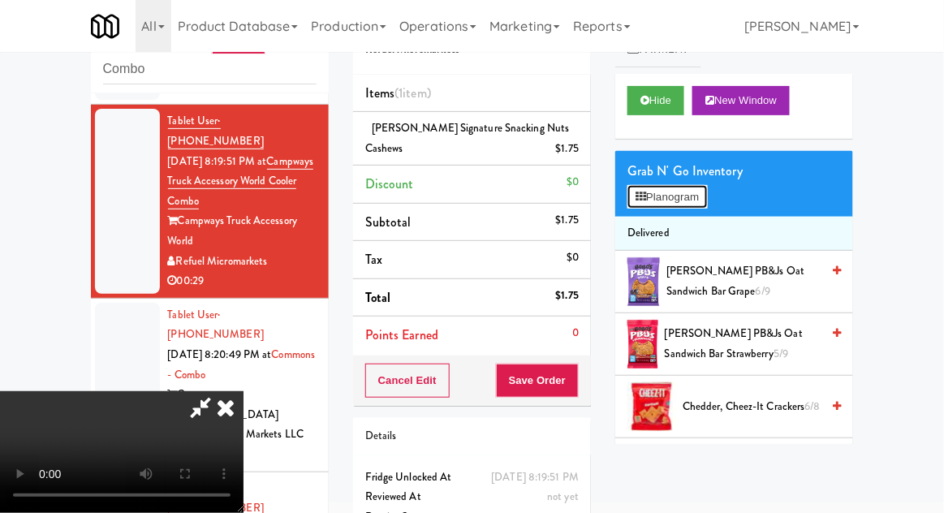
click at [682, 204] on button "Planogram" at bounding box center [667, 197] width 80 height 24
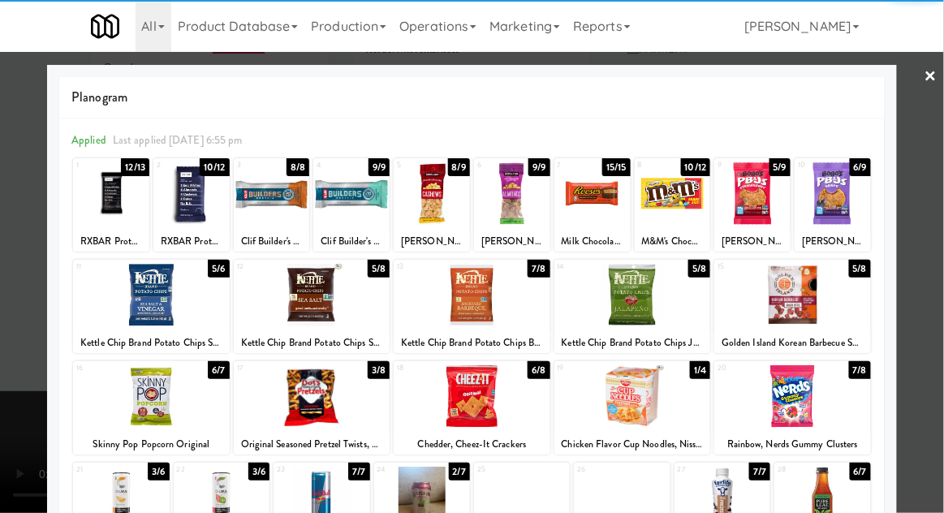
click at [429, 219] on div at bounding box center [432, 193] width 76 height 62
click at [936, 279] on div at bounding box center [472, 256] width 944 height 513
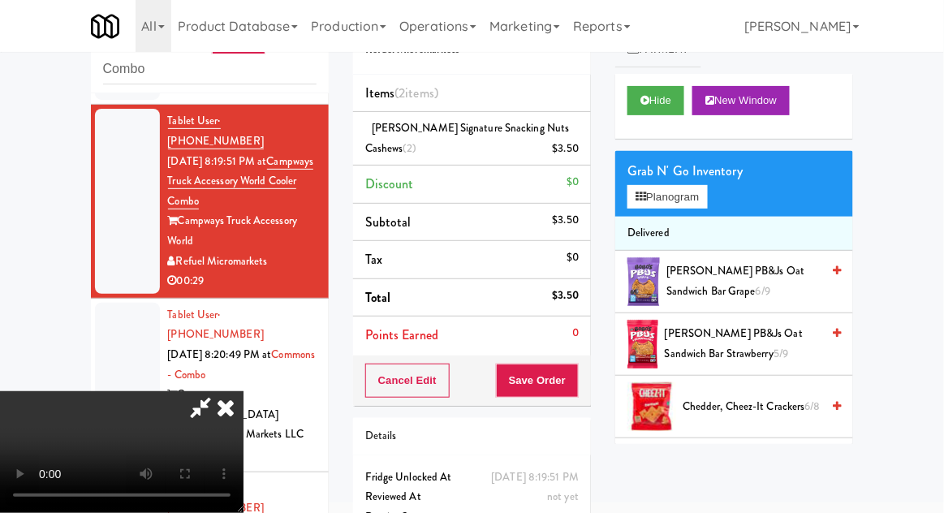
scroll to position [59, 0]
click at [569, 392] on button "Save Order" at bounding box center [537, 381] width 83 height 34
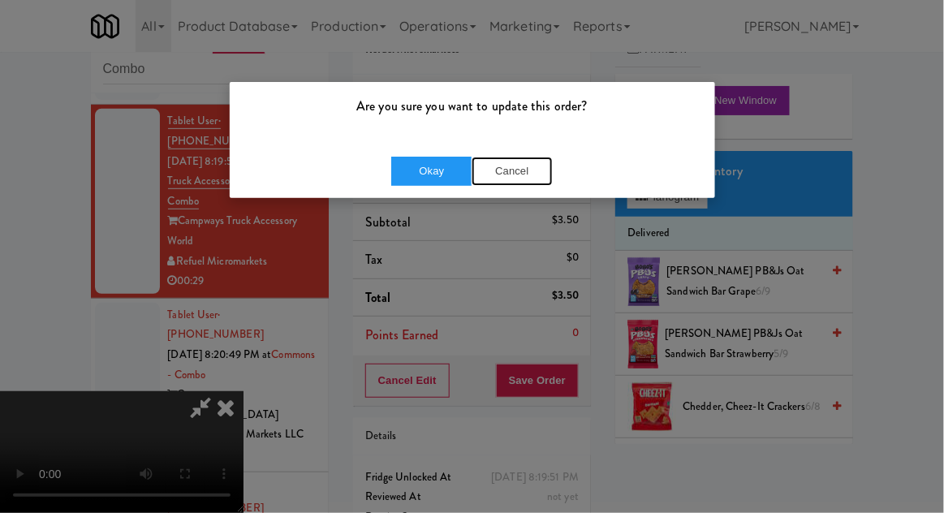
click at [527, 170] on button "Cancel" at bounding box center [511, 171] width 81 height 29
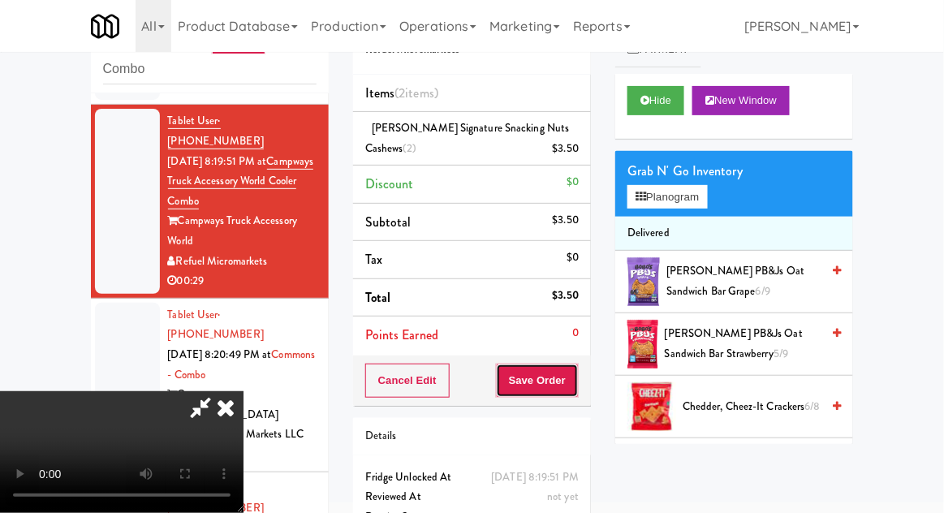
click at [579, 381] on button "Save Order" at bounding box center [537, 381] width 83 height 34
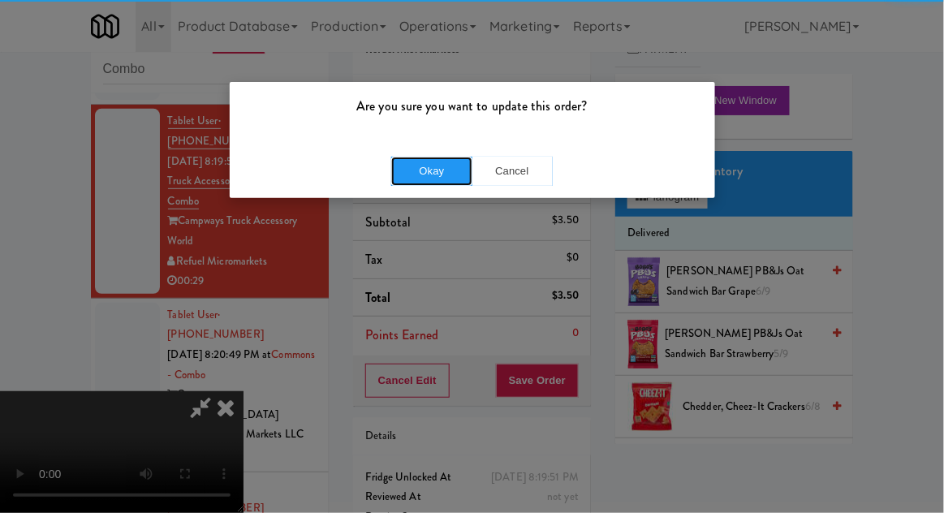
click at [402, 183] on button "Okay" at bounding box center [431, 171] width 81 height 29
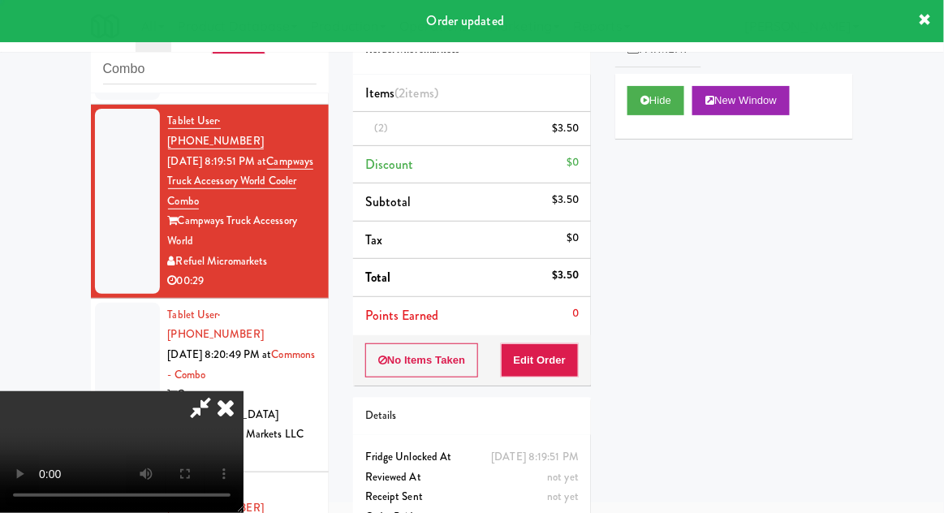
scroll to position [0, 0]
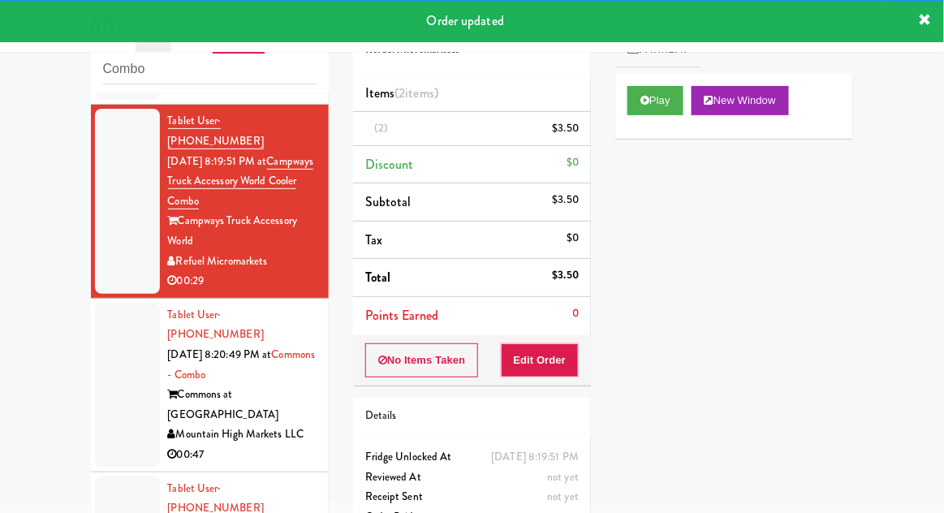
click at [101, 354] on div at bounding box center [127, 385] width 65 height 165
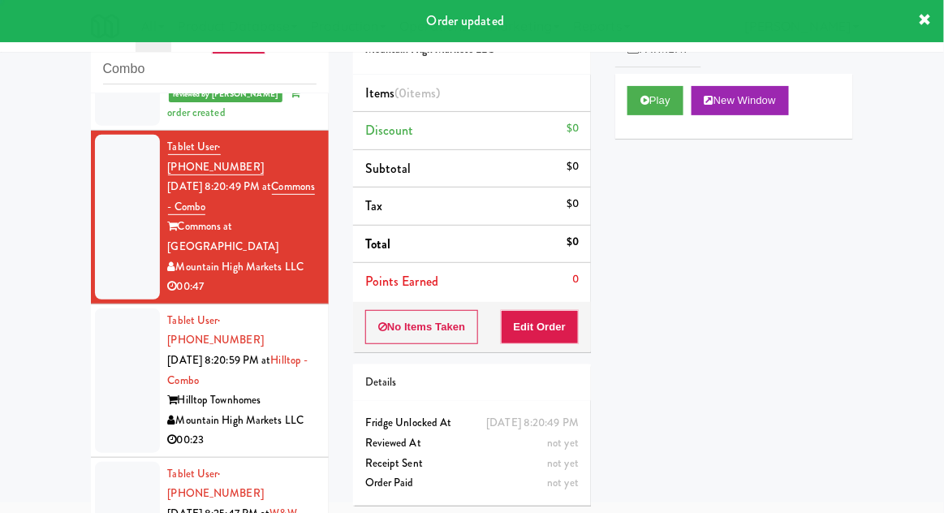
scroll to position [414, 0]
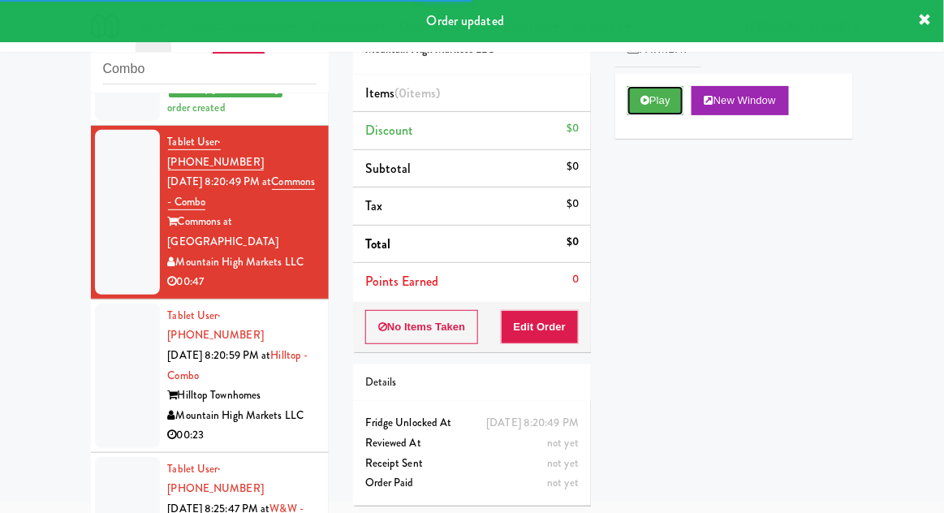
click at [670, 107] on button "Play" at bounding box center [655, 100] width 56 height 29
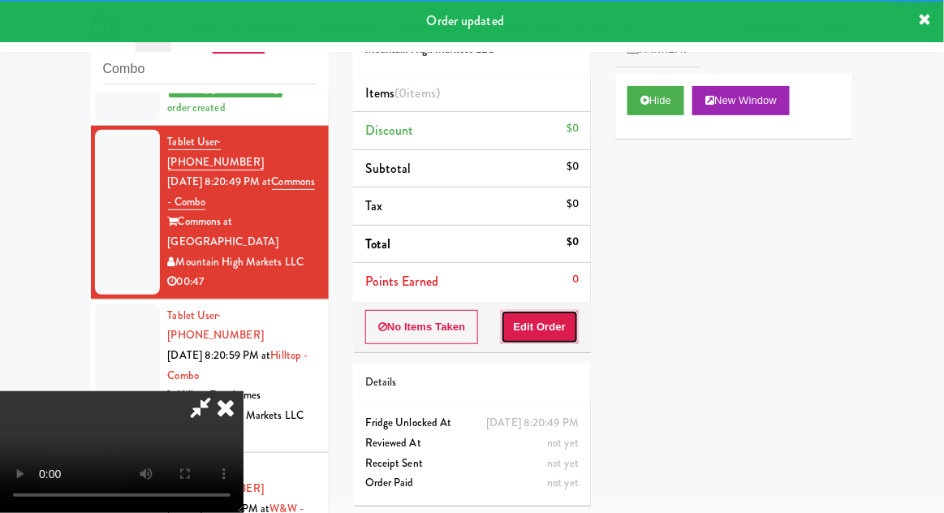
click at [558, 333] on button "Edit Order" at bounding box center [540, 327] width 79 height 34
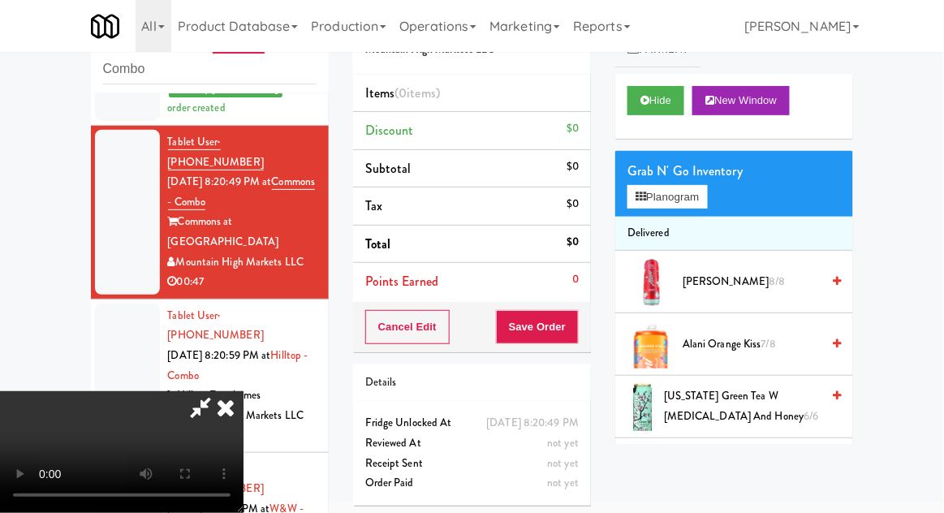
scroll to position [59, 0]
click at [693, 199] on button "Planogram" at bounding box center [667, 197] width 80 height 24
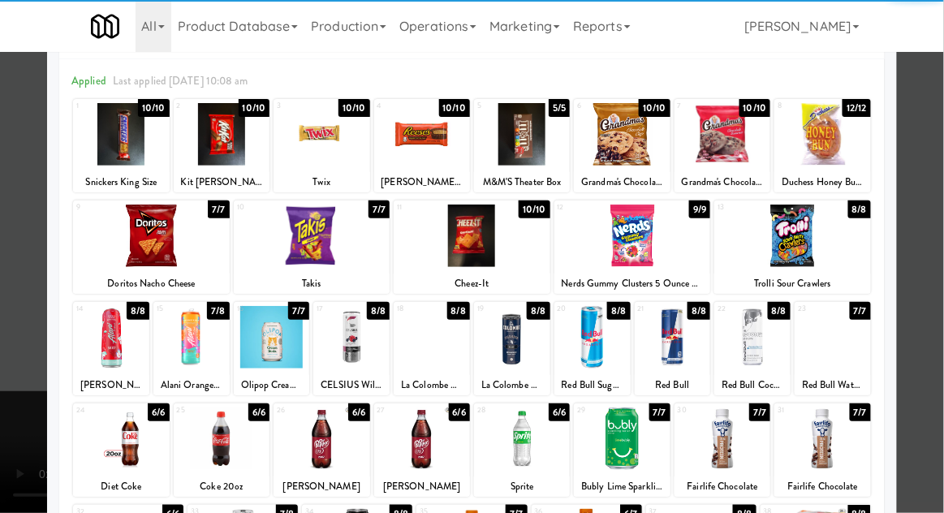
scroll to position [60, 0]
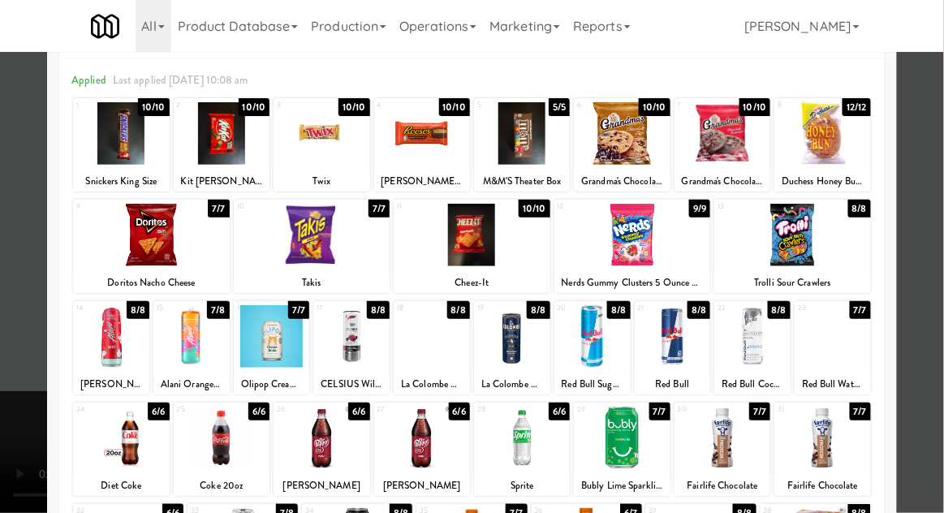
click at [445, 351] on div at bounding box center [432, 336] width 76 height 62
click at [24, 412] on div at bounding box center [472, 256] width 944 height 513
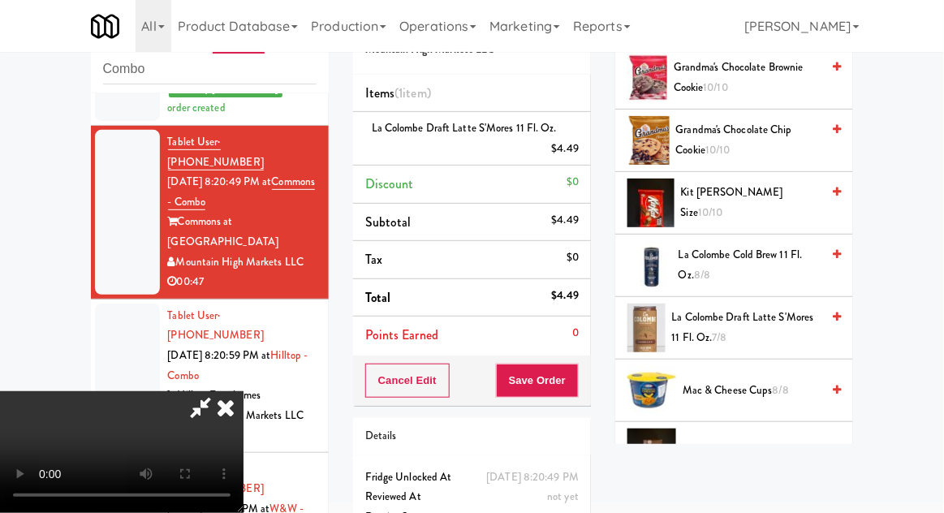
click at [219, 391] on icon at bounding box center [200, 407] width 37 height 32
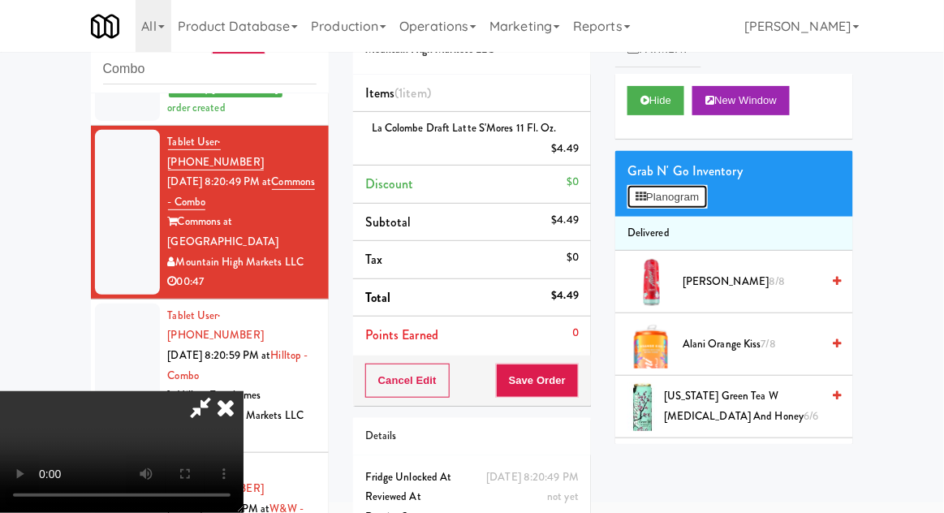
click at [695, 191] on button "Planogram" at bounding box center [667, 197] width 80 height 24
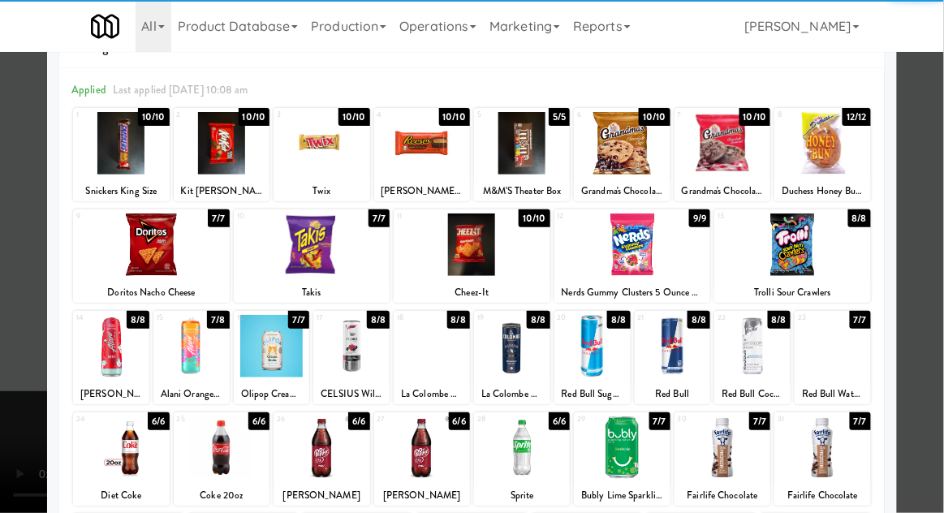
scroll to position [54, 0]
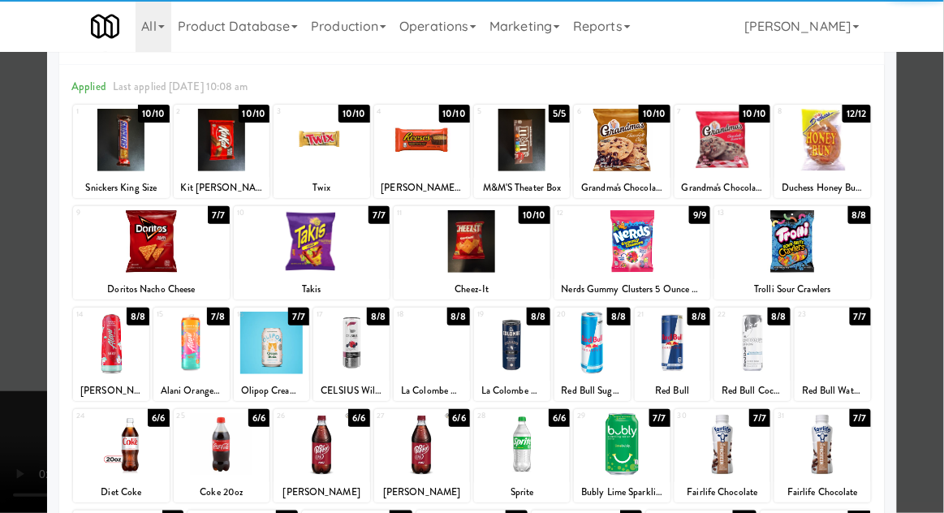
click at [254, 360] on div at bounding box center [272, 343] width 76 height 62
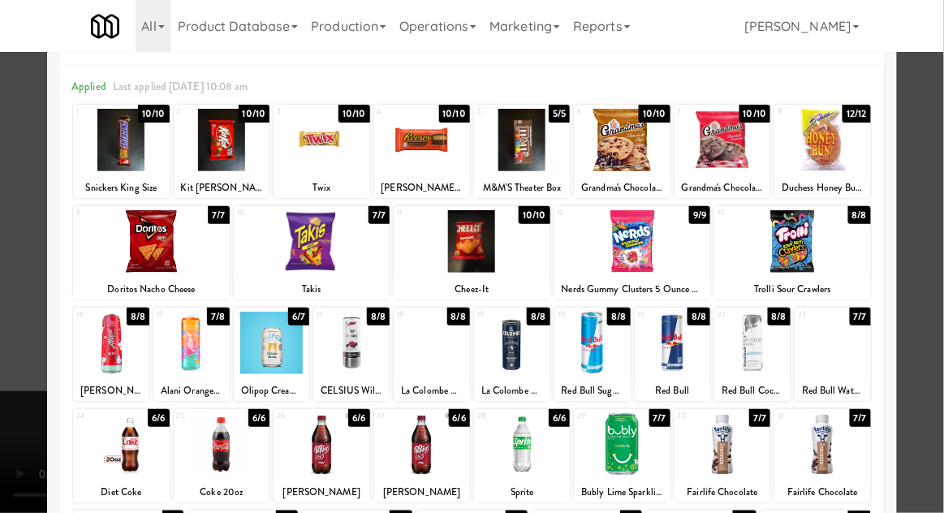
click at [933, 271] on div at bounding box center [472, 256] width 944 height 513
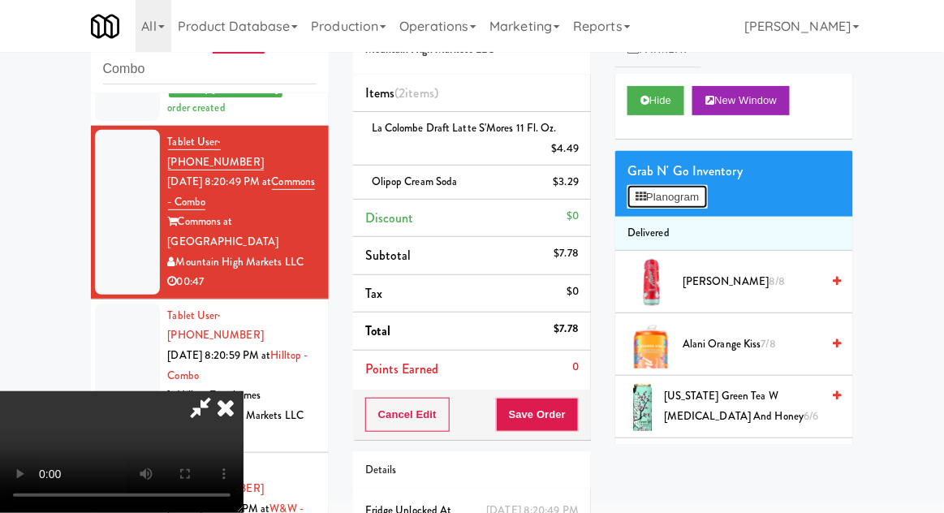
click at [685, 198] on button "Planogram" at bounding box center [667, 197] width 80 height 24
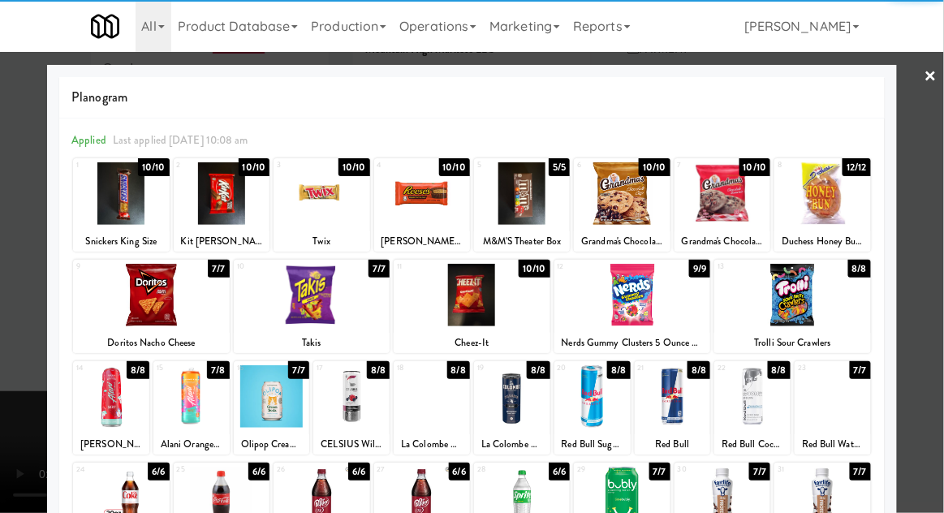
click at [285, 300] on div at bounding box center [312, 295] width 157 height 62
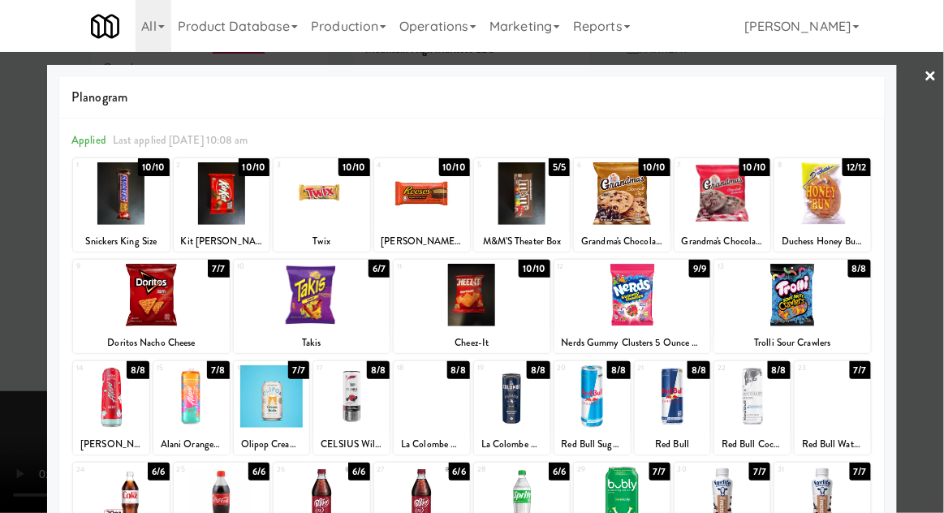
click at [936, 266] on div at bounding box center [472, 256] width 944 height 513
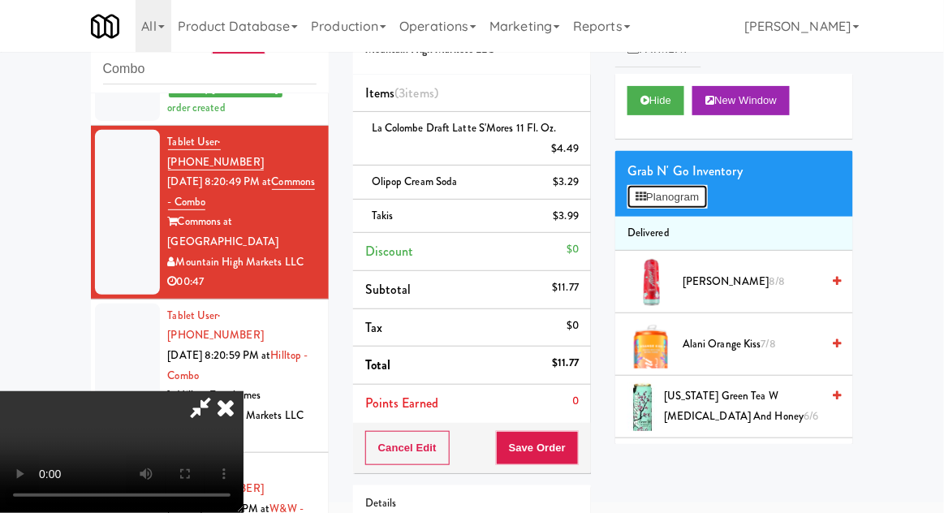
click at [704, 191] on button "Planogram" at bounding box center [667, 197] width 80 height 24
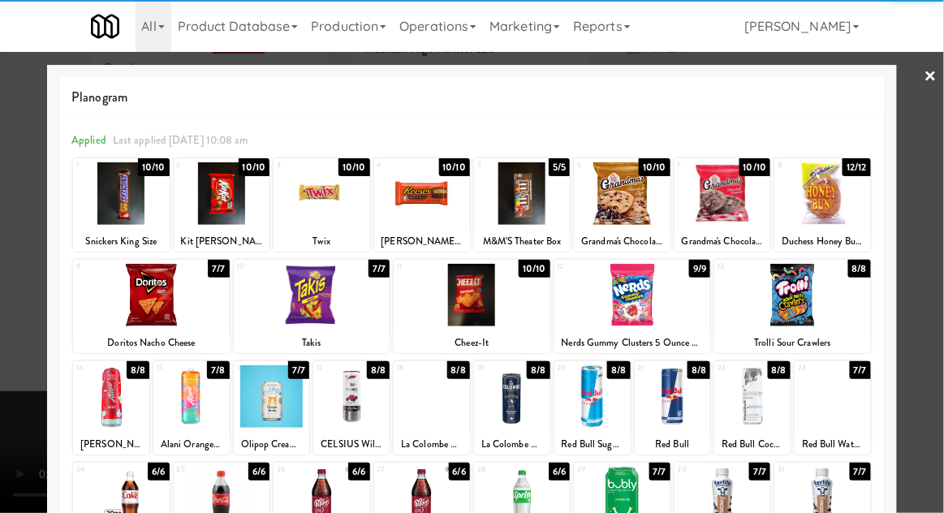
click at [99, 409] on div at bounding box center [111, 396] width 76 height 62
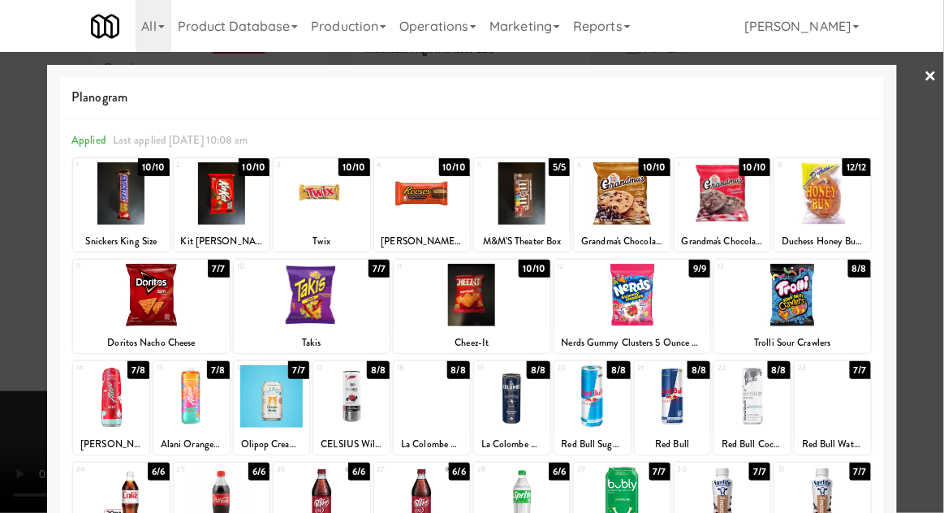
click at [926, 267] on div at bounding box center [472, 256] width 944 height 513
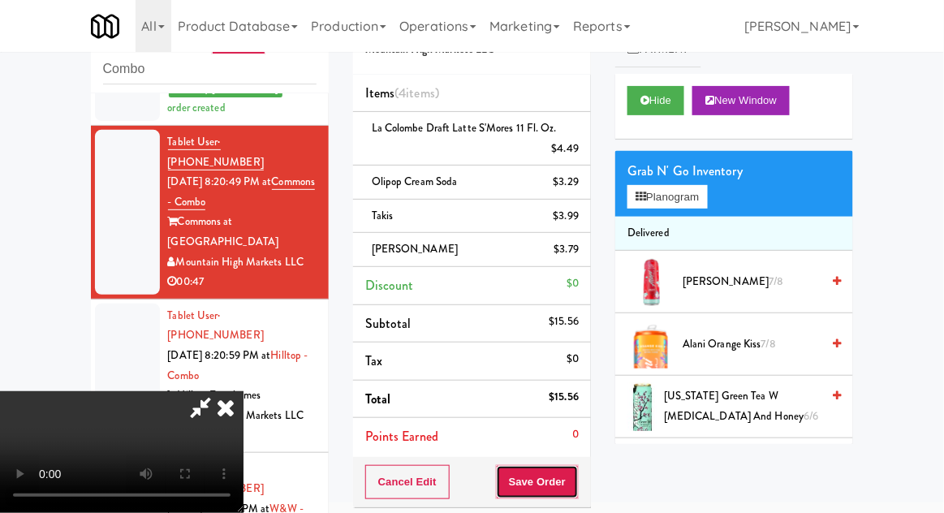
click at [576, 486] on button "Save Order" at bounding box center [537, 482] width 83 height 34
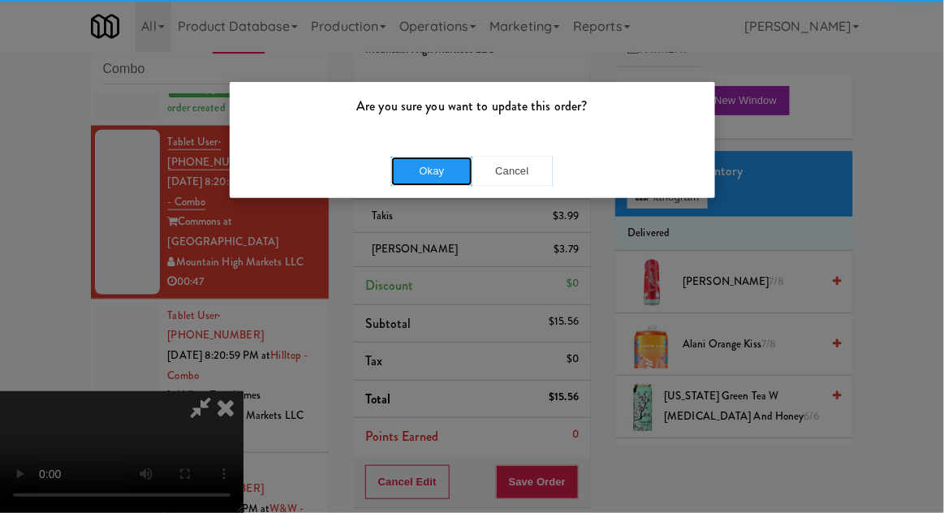
click at [402, 159] on button "Okay" at bounding box center [431, 171] width 81 height 29
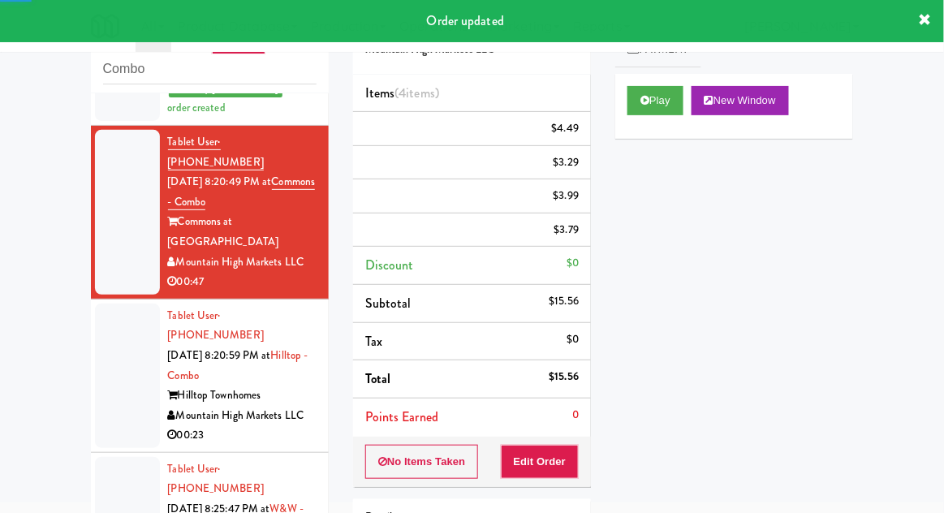
click at [114, 337] on div at bounding box center [127, 375] width 65 height 144
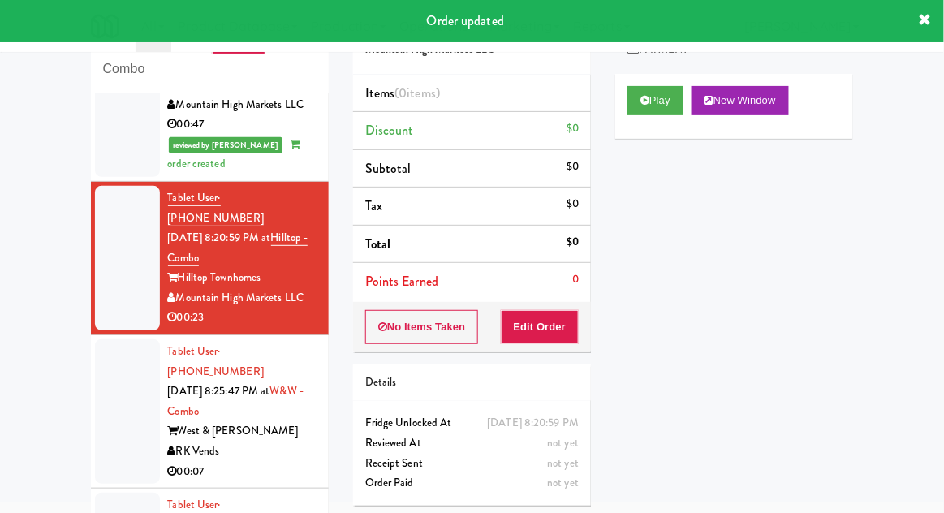
scroll to position [589, 0]
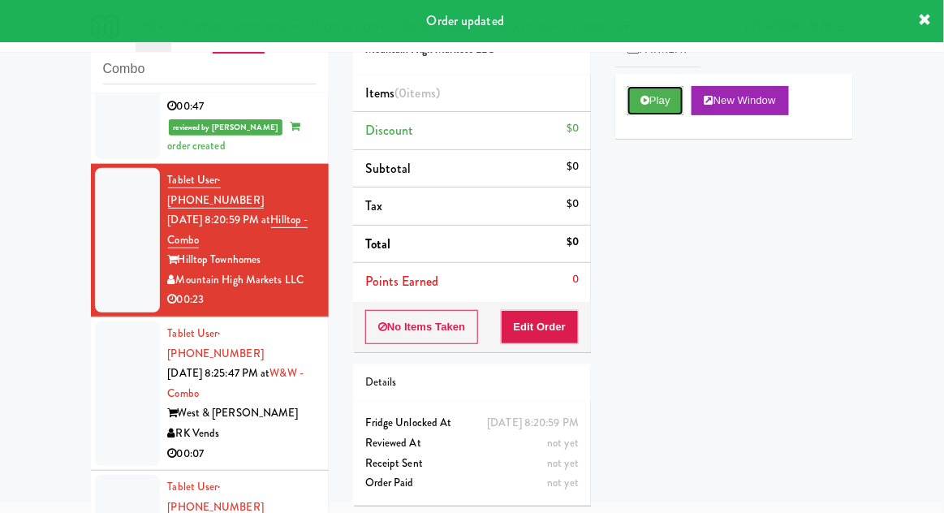
click at [673, 98] on button "Play" at bounding box center [655, 100] width 56 height 29
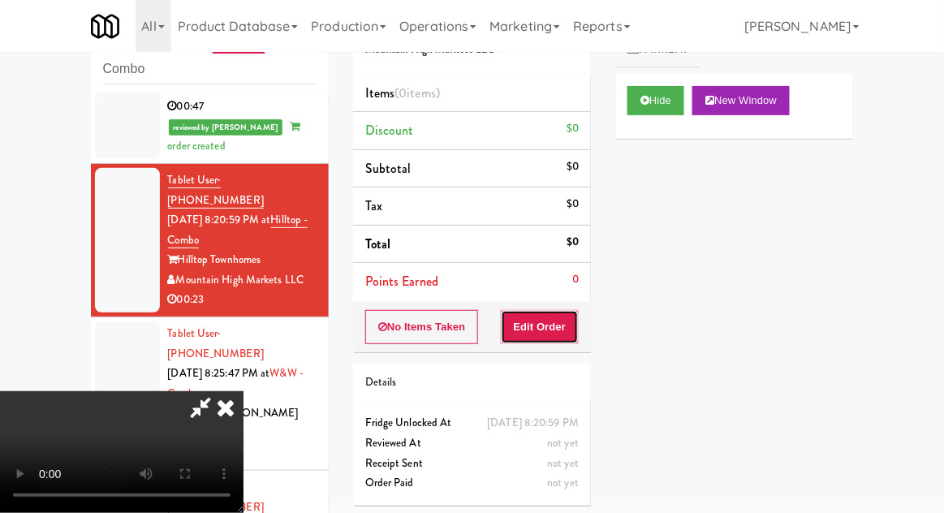
click at [559, 310] on button "Edit Order" at bounding box center [540, 327] width 79 height 34
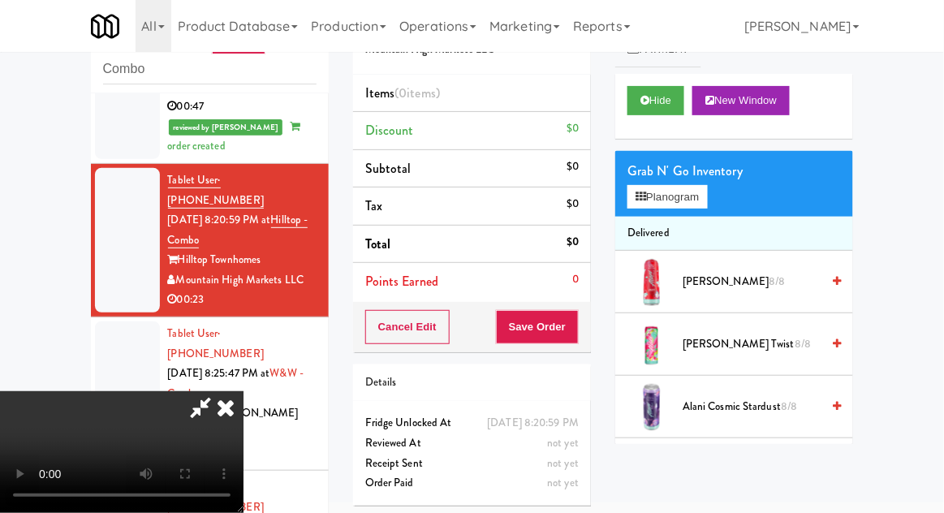
scroll to position [59, 0]
click at [692, 187] on button "Planogram" at bounding box center [667, 197] width 80 height 24
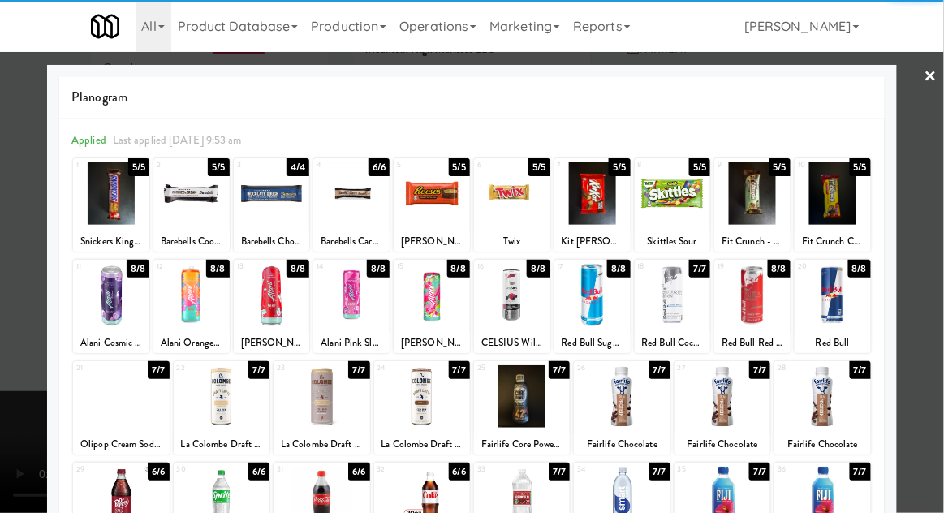
click at [837, 315] on div at bounding box center [832, 295] width 76 height 62
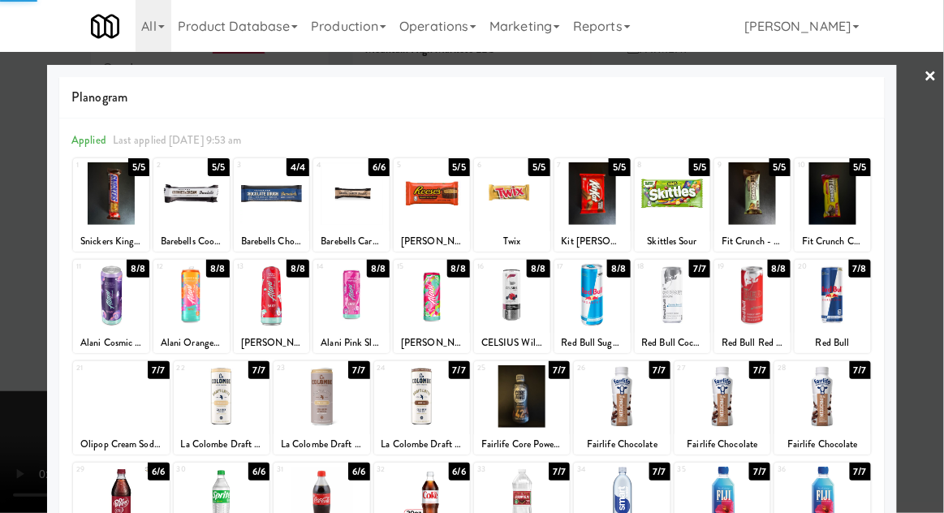
click at [926, 299] on div at bounding box center [472, 256] width 944 height 513
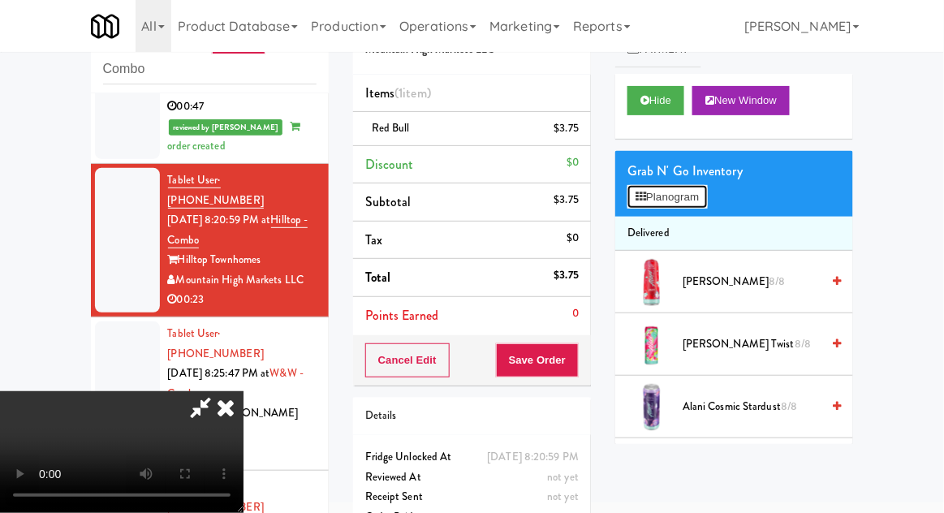
click at [698, 200] on button "Planogram" at bounding box center [667, 197] width 80 height 24
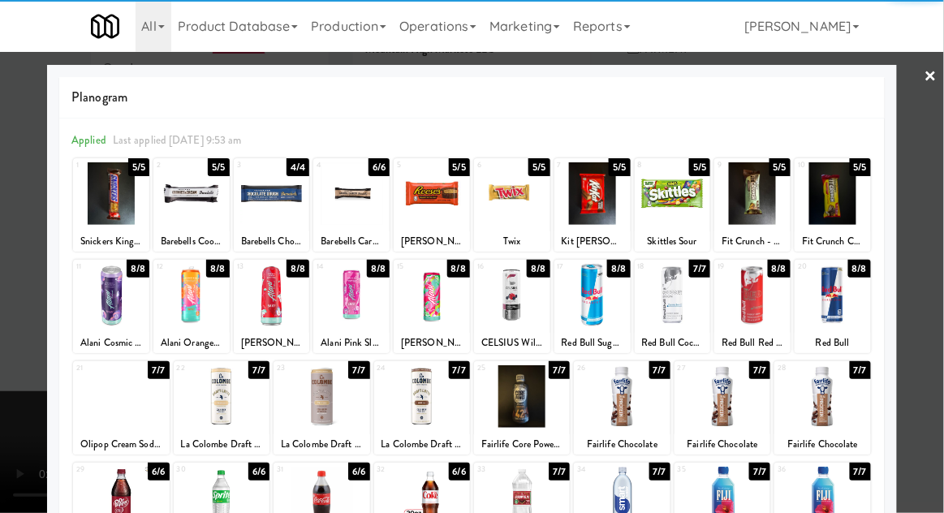
click at [758, 307] on div at bounding box center [752, 295] width 76 height 62
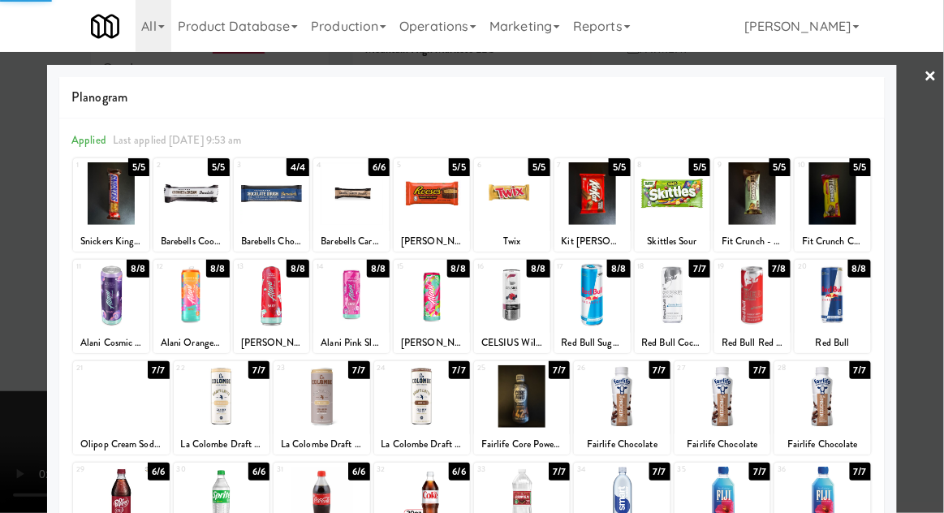
click at [931, 292] on div at bounding box center [472, 256] width 944 height 513
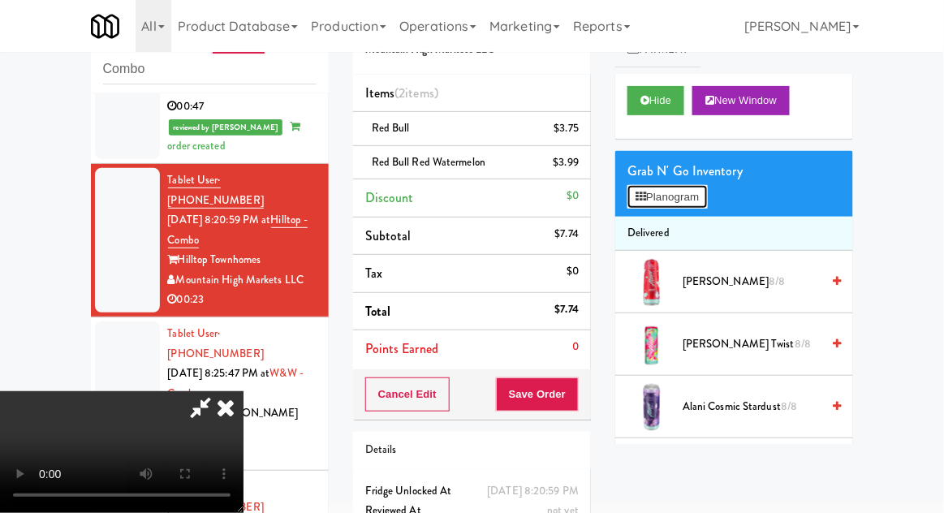
click at [693, 204] on button "Planogram" at bounding box center [667, 197] width 80 height 24
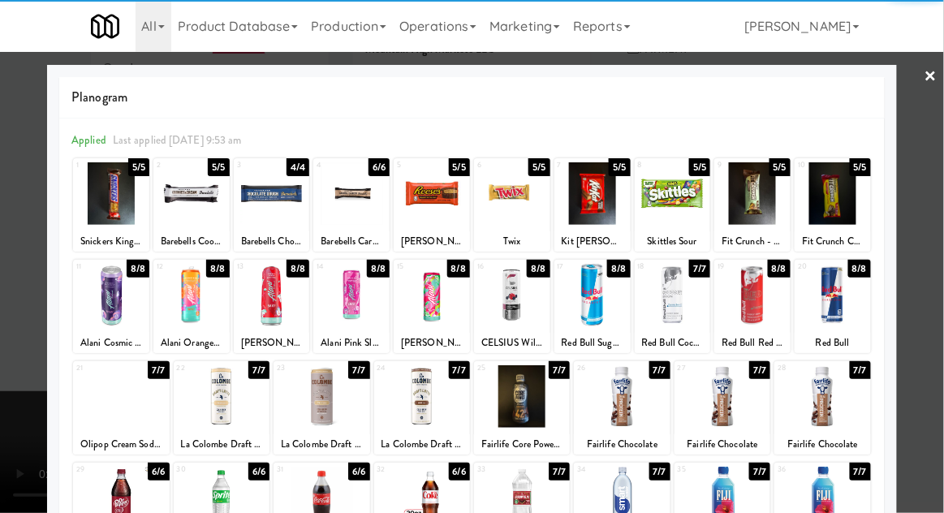
click at [449, 308] on div at bounding box center [432, 295] width 76 height 62
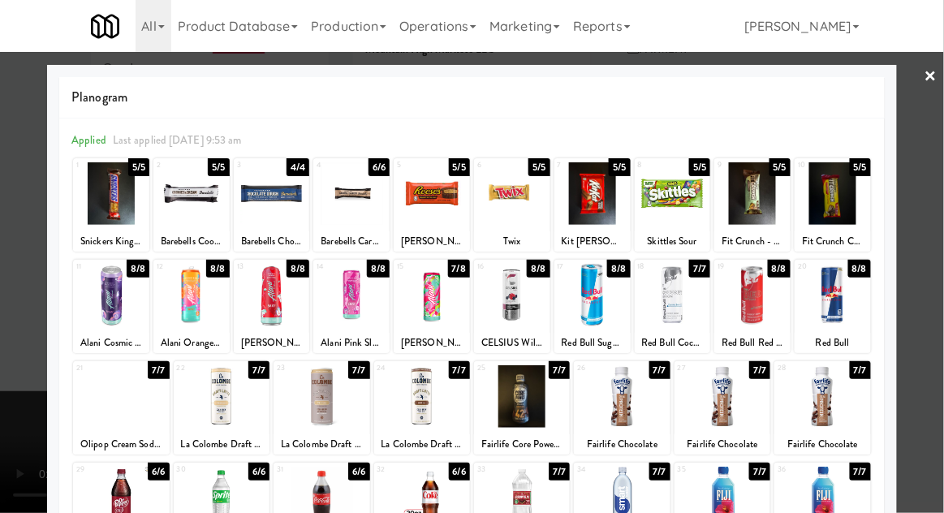
click at [12, 401] on div at bounding box center [472, 256] width 944 height 513
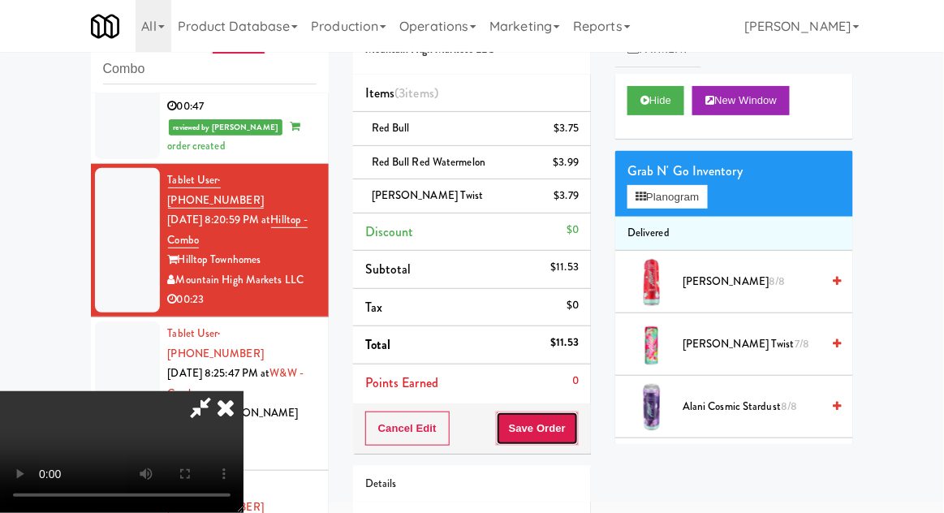
click at [571, 431] on button "Save Order" at bounding box center [537, 428] width 83 height 34
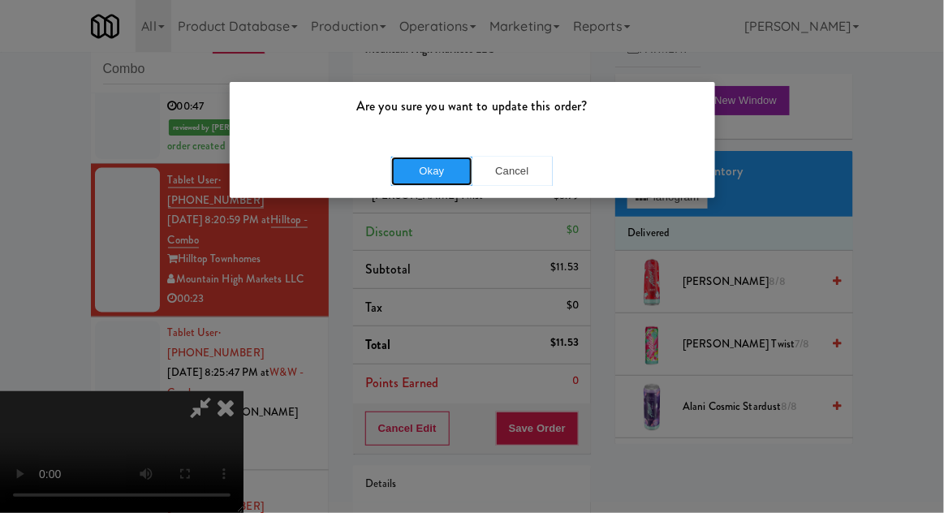
click at [410, 174] on button "Okay" at bounding box center [431, 171] width 81 height 29
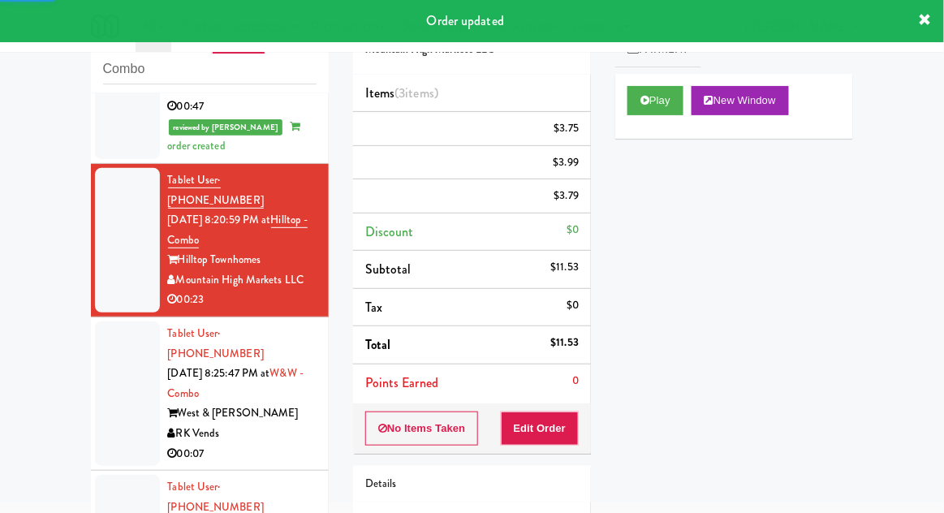
click at [133, 321] on div at bounding box center [127, 393] width 65 height 144
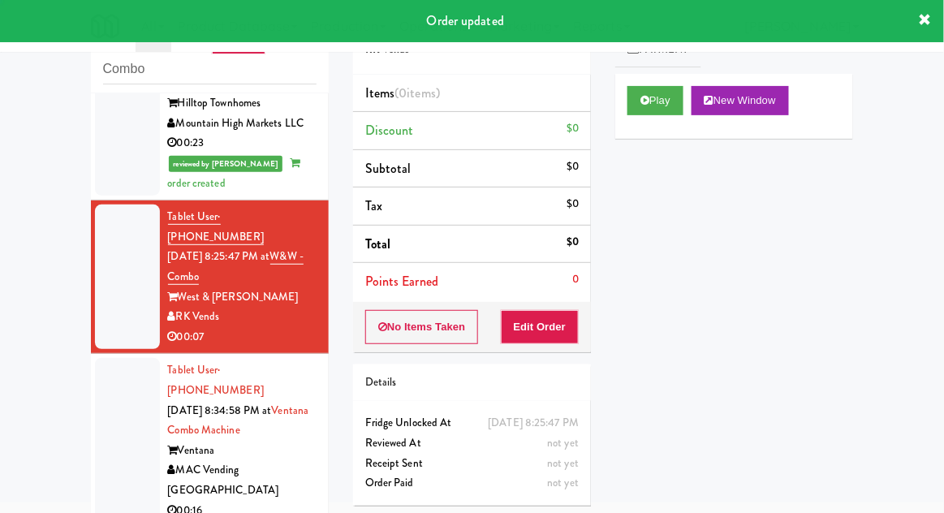
scroll to position [752, 0]
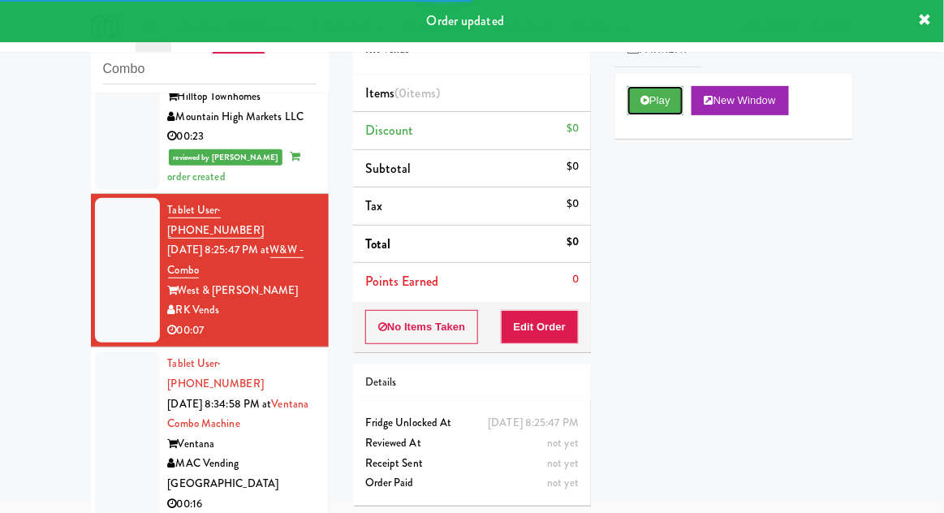
click at [673, 105] on button "Play" at bounding box center [655, 100] width 56 height 29
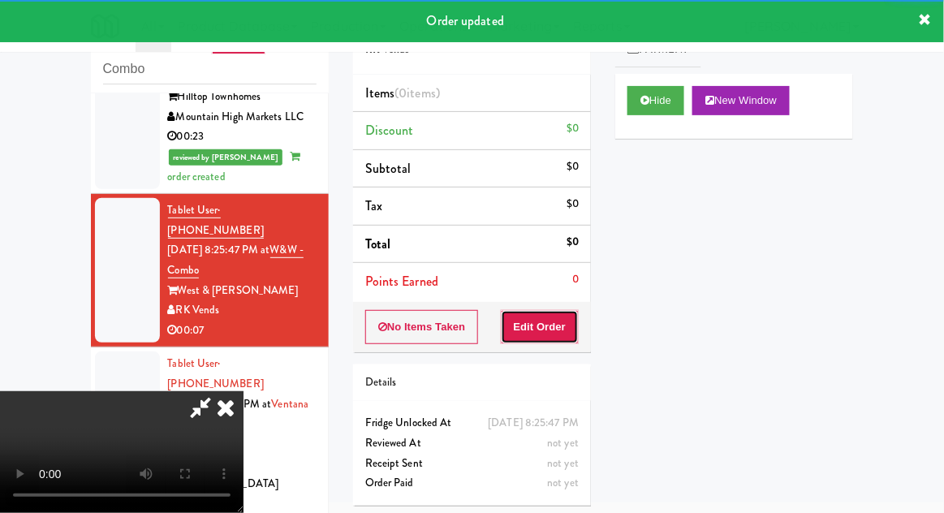
click at [562, 322] on button "Edit Order" at bounding box center [540, 327] width 79 height 34
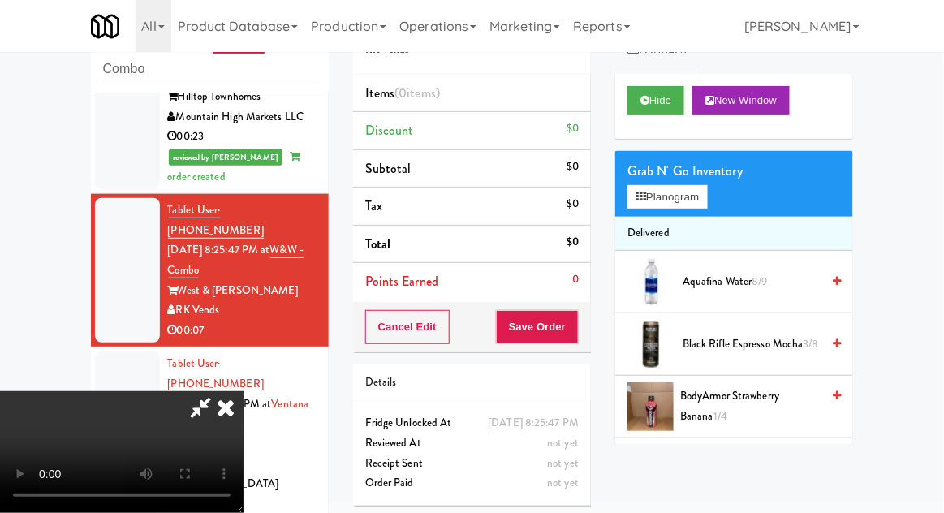
scroll to position [0, 0]
click at [690, 200] on button "Planogram" at bounding box center [667, 197] width 80 height 24
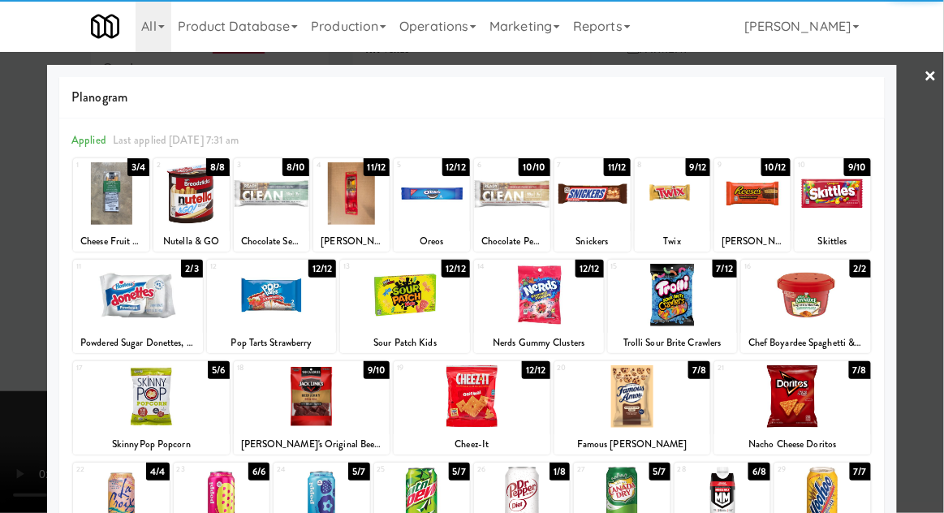
click at [680, 285] on div at bounding box center [673, 295] width 130 height 62
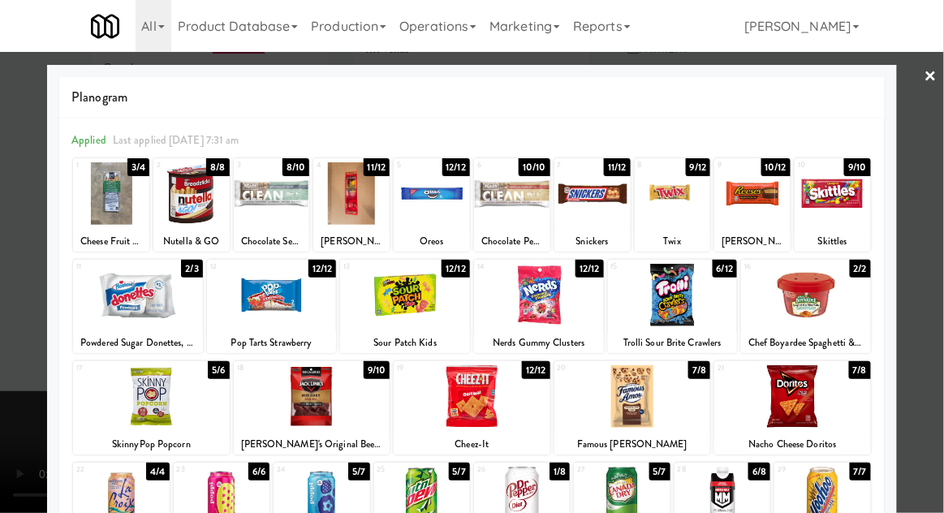
click at [940, 232] on div at bounding box center [472, 256] width 944 height 513
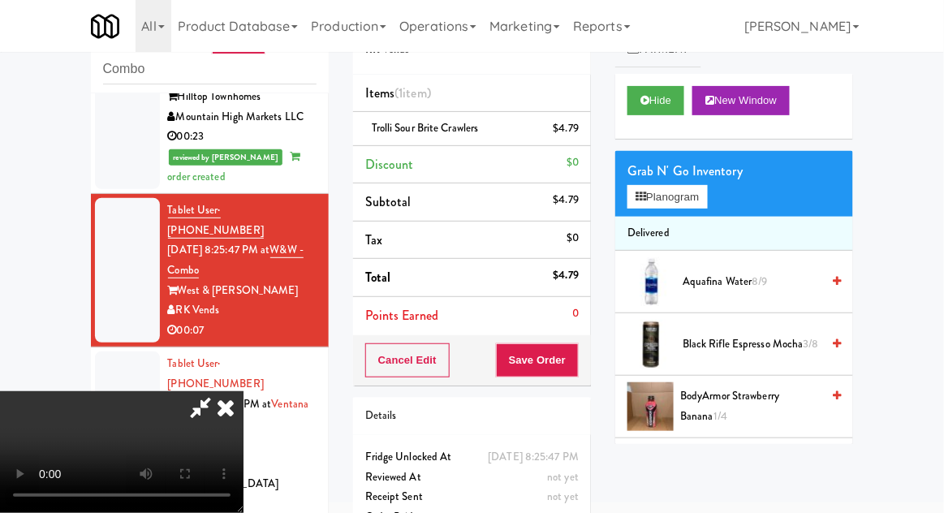
scroll to position [59, 0]
click at [578, 359] on button "Save Order" at bounding box center [537, 360] width 83 height 34
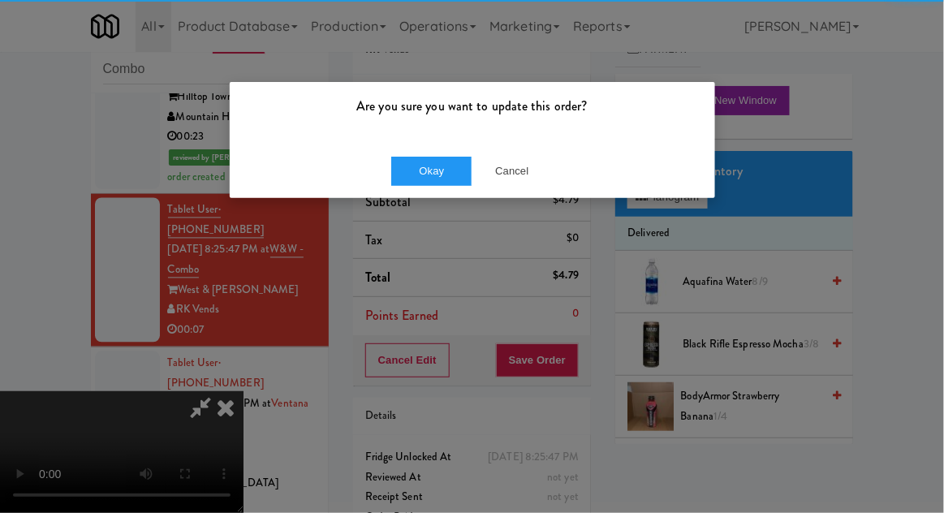
click at [418, 117] on p "Are you sure you want to update this order?" at bounding box center [472, 106] width 461 height 24
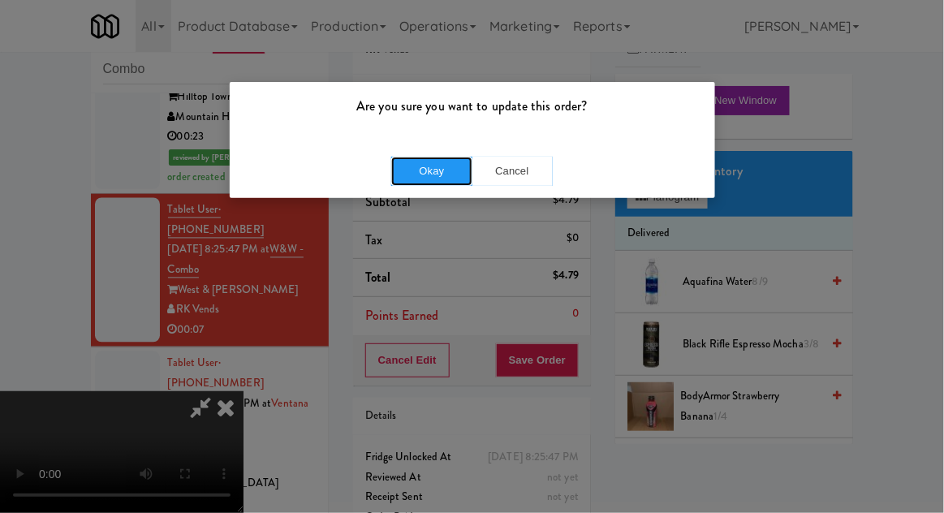
click at [423, 164] on button "Okay" at bounding box center [431, 171] width 81 height 29
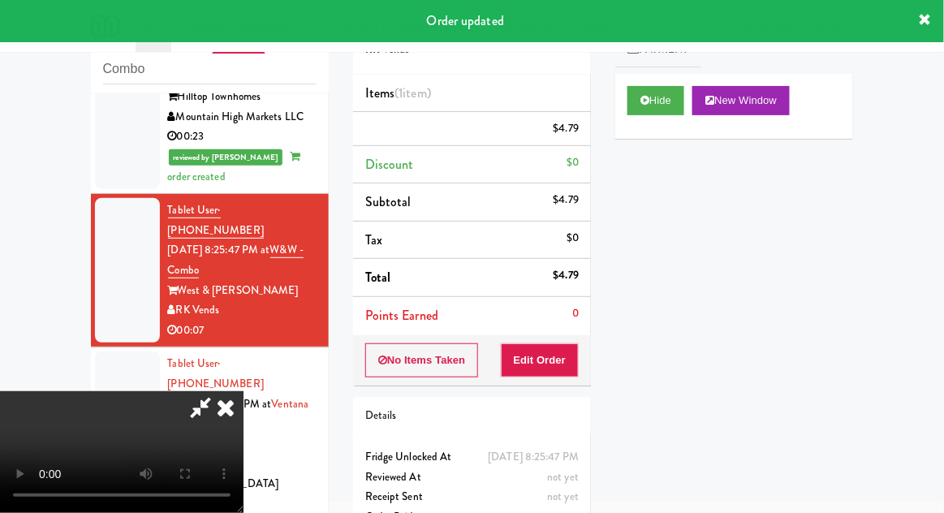
scroll to position [0, 0]
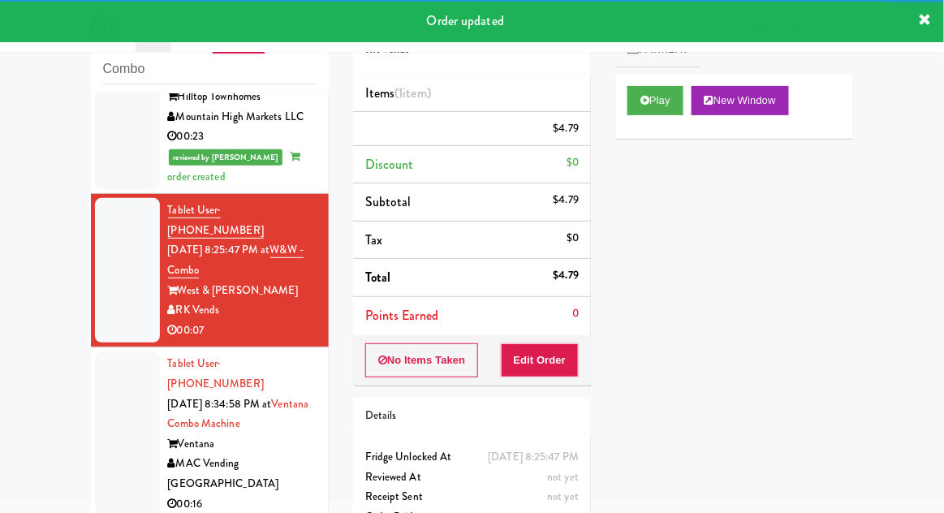
click at [111, 351] on div at bounding box center [127, 433] width 65 height 165
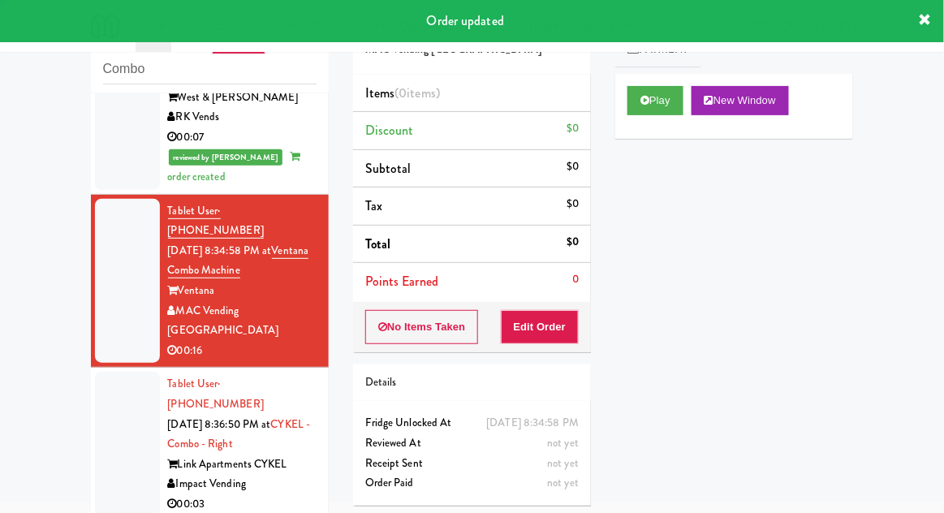
scroll to position [954, 0]
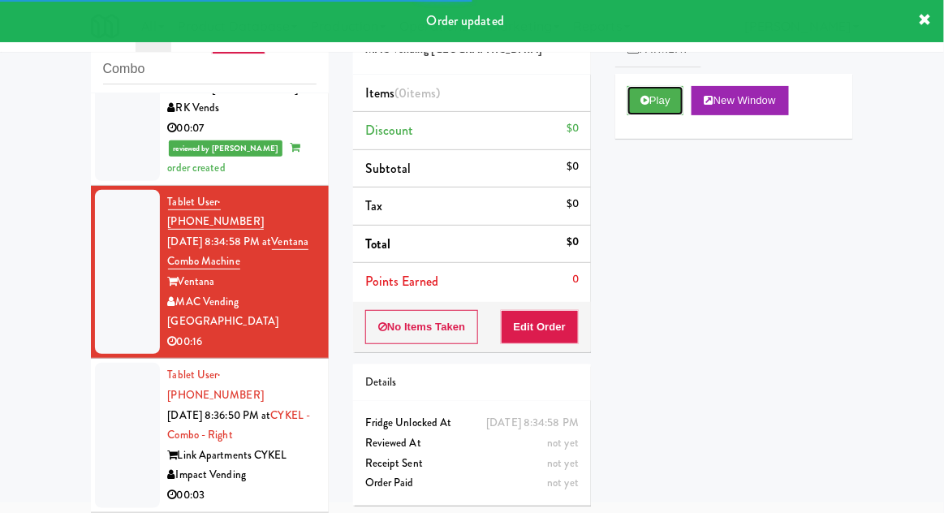
click at [667, 101] on button "Play" at bounding box center [655, 100] width 56 height 29
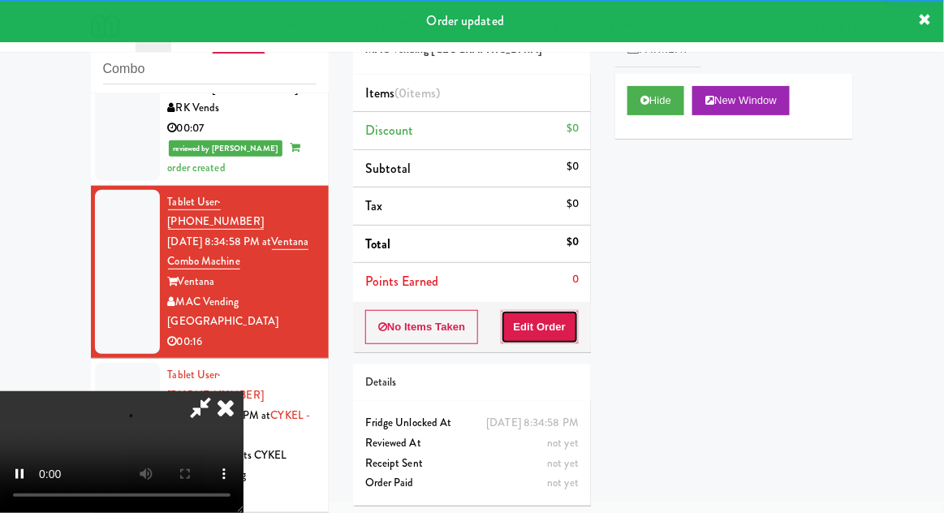
click at [562, 312] on button "Edit Order" at bounding box center [540, 327] width 79 height 34
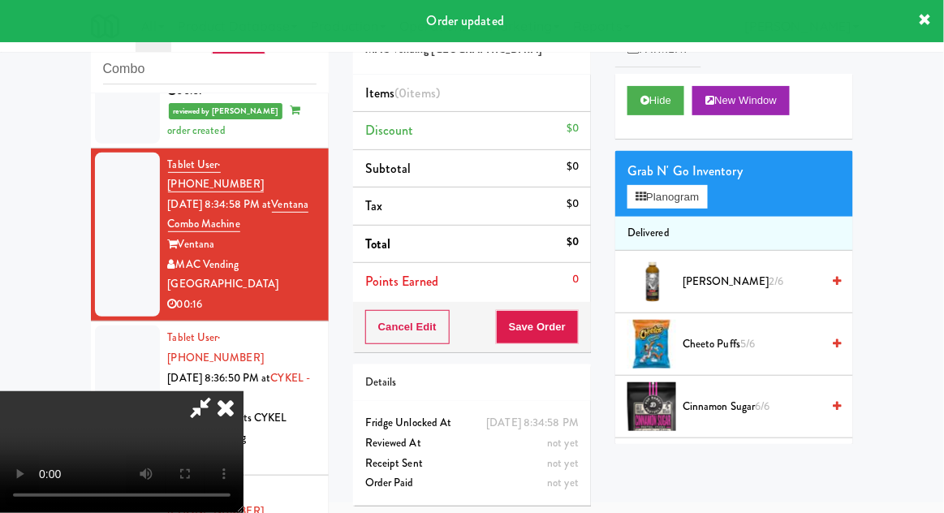
scroll to position [987, 0]
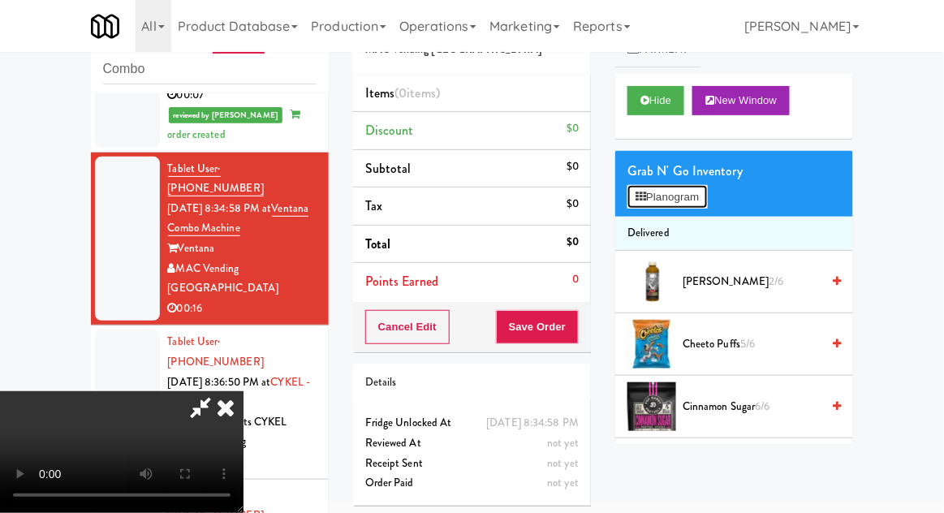
click at [705, 189] on button "Planogram" at bounding box center [667, 197] width 80 height 24
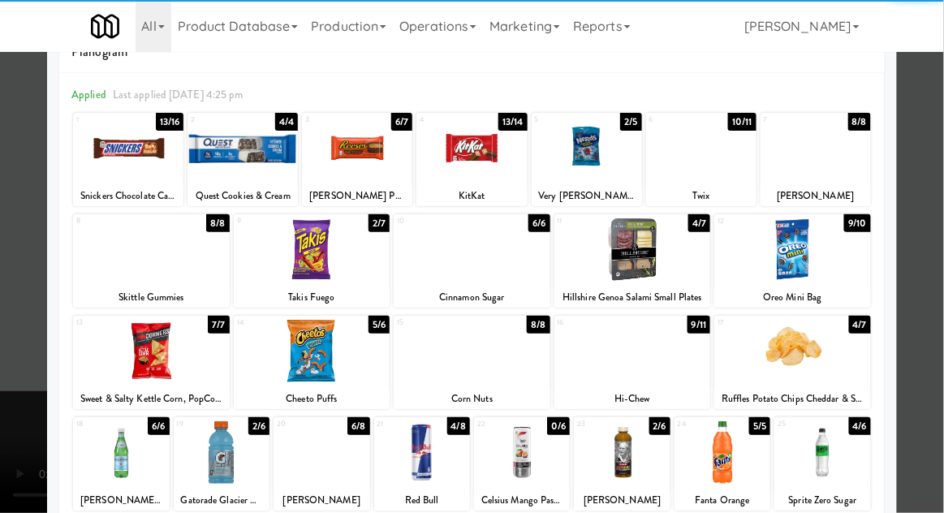
scroll to position [67, 0]
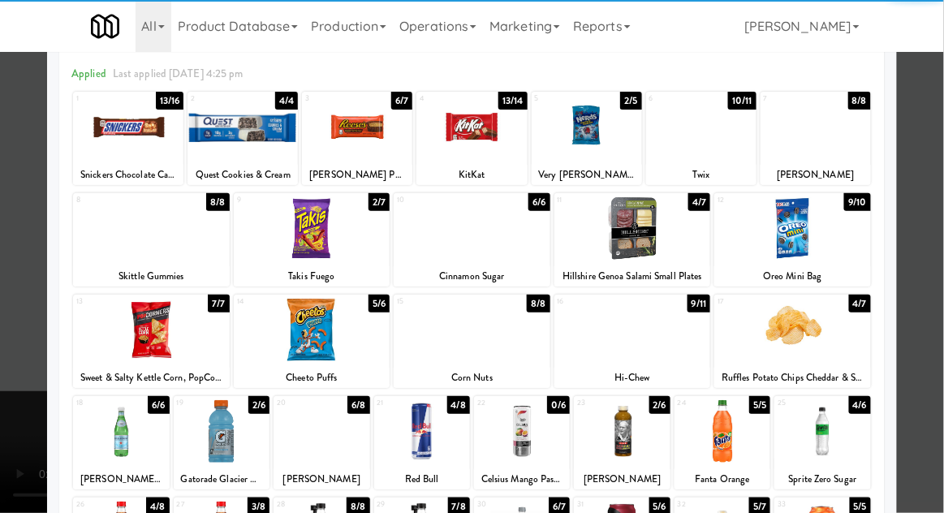
click at [211, 444] on div at bounding box center [222, 431] width 96 height 62
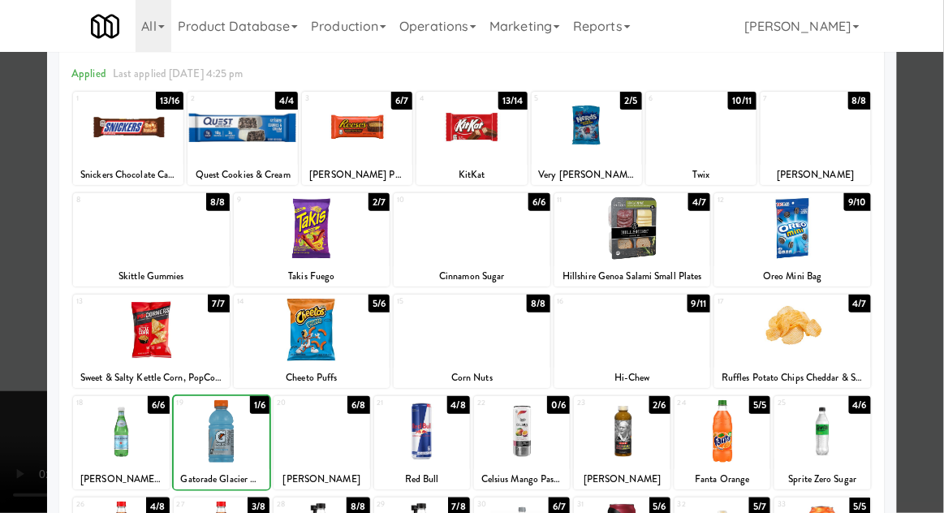
click at [938, 260] on div at bounding box center [472, 256] width 944 height 513
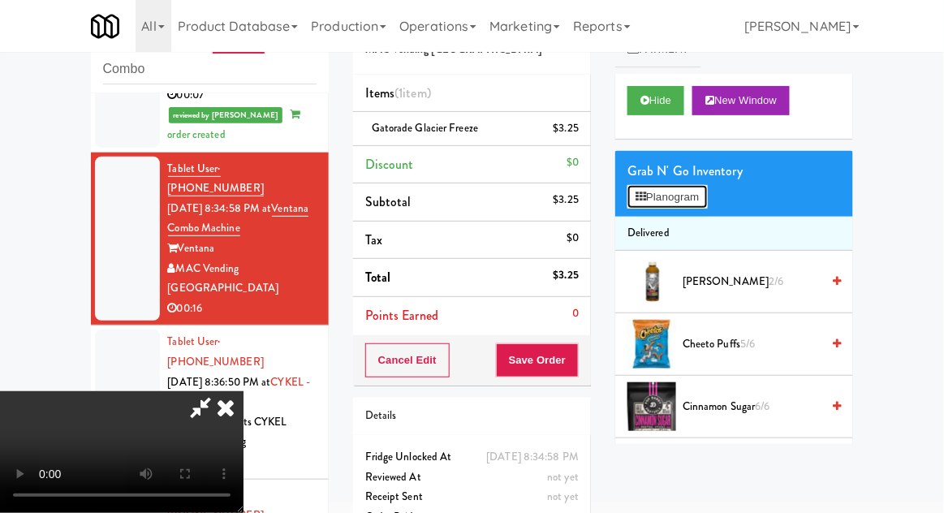
click at [695, 198] on button "Planogram" at bounding box center [667, 197] width 80 height 24
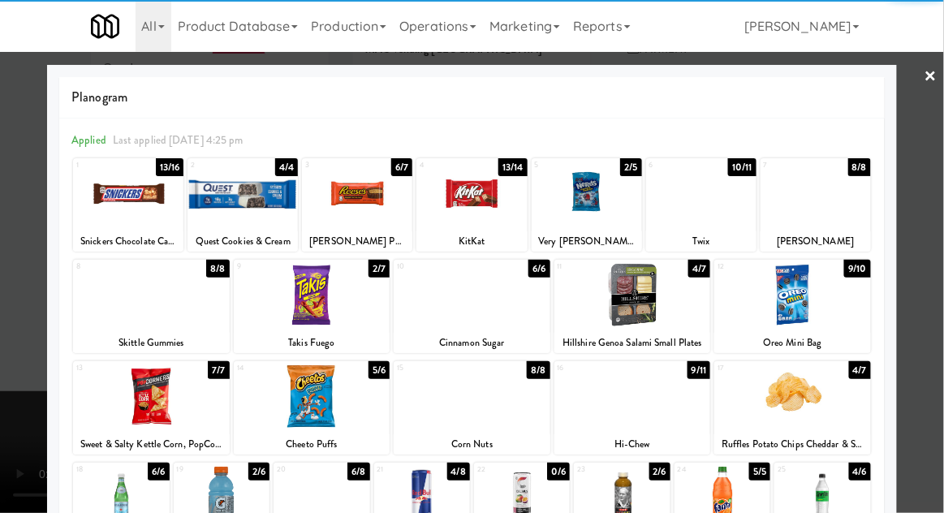
click at [836, 500] on div at bounding box center [822, 498] width 96 height 62
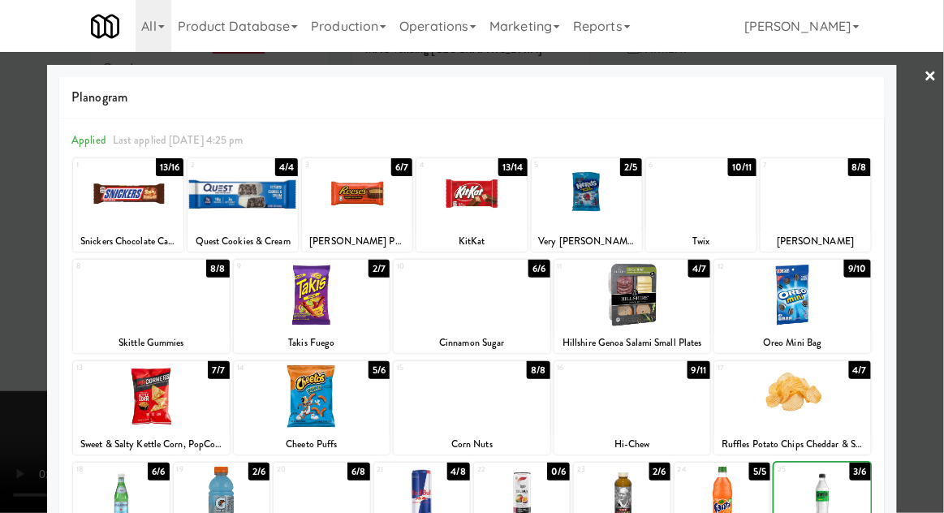
click at [921, 424] on div at bounding box center [472, 256] width 944 height 513
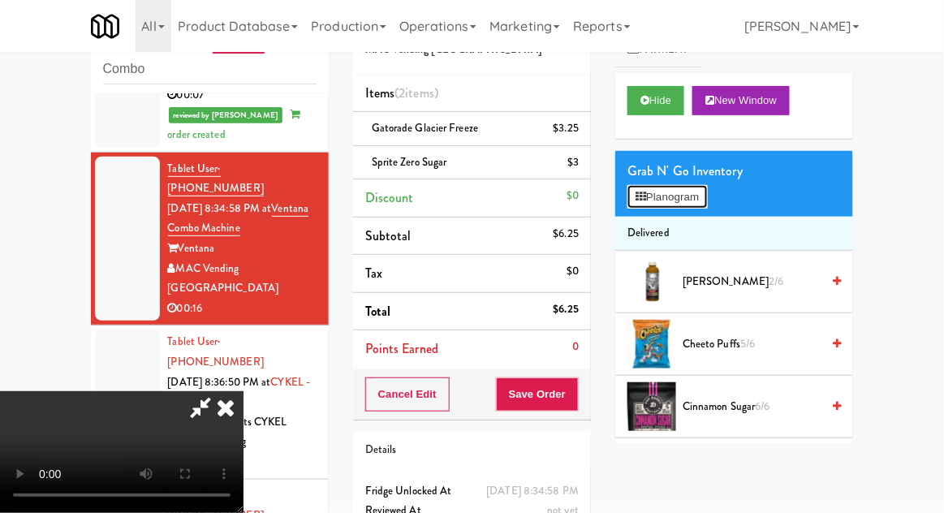
click at [702, 196] on button "Planogram" at bounding box center [667, 197] width 80 height 24
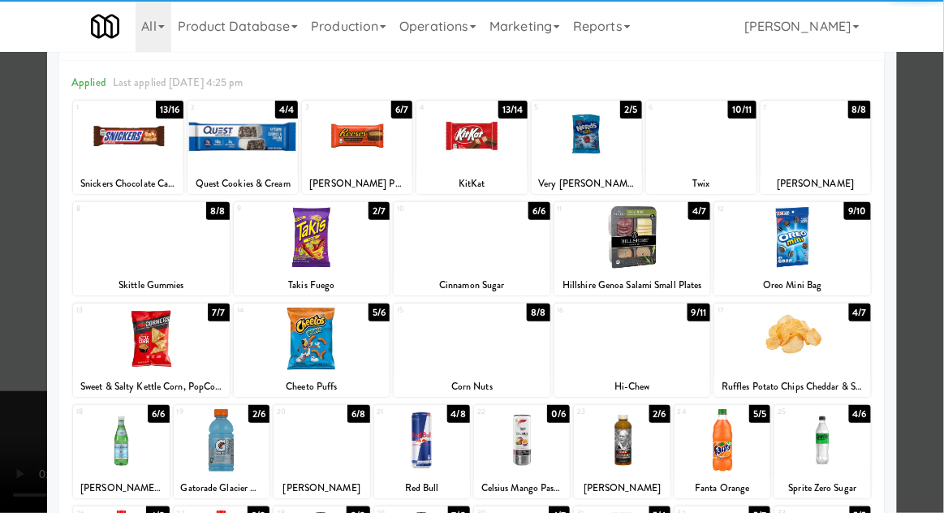
scroll to position [65, 0]
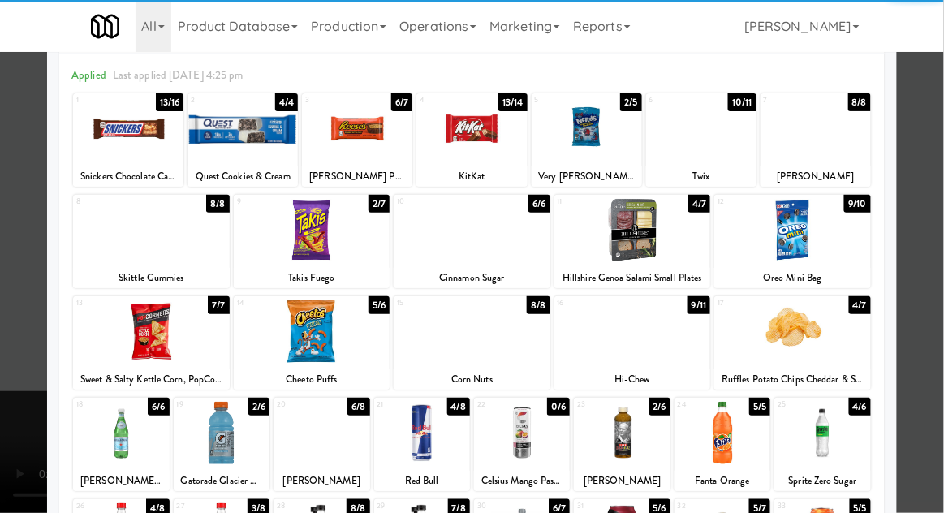
click at [846, 432] on div at bounding box center [822, 433] width 96 height 62
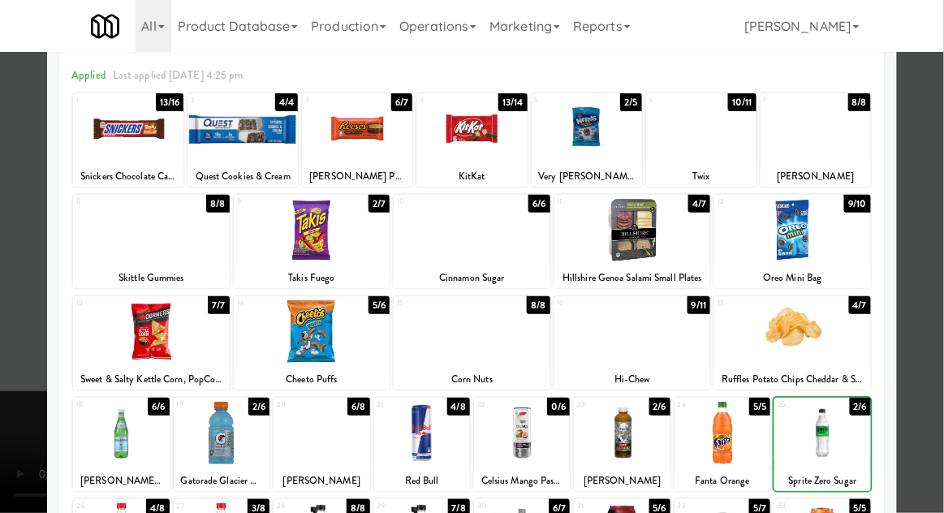
click at [923, 389] on div at bounding box center [472, 256] width 944 height 513
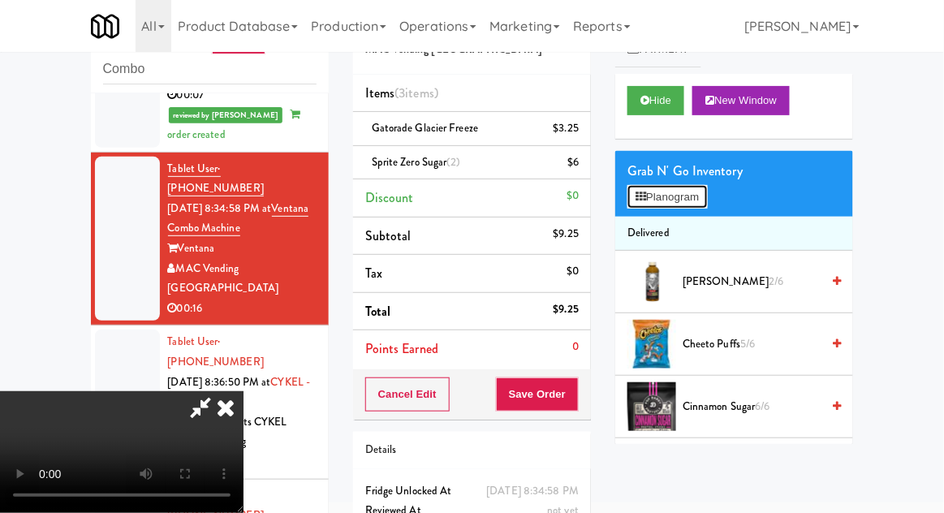
click at [696, 196] on button "Planogram" at bounding box center [667, 197] width 80 height 24
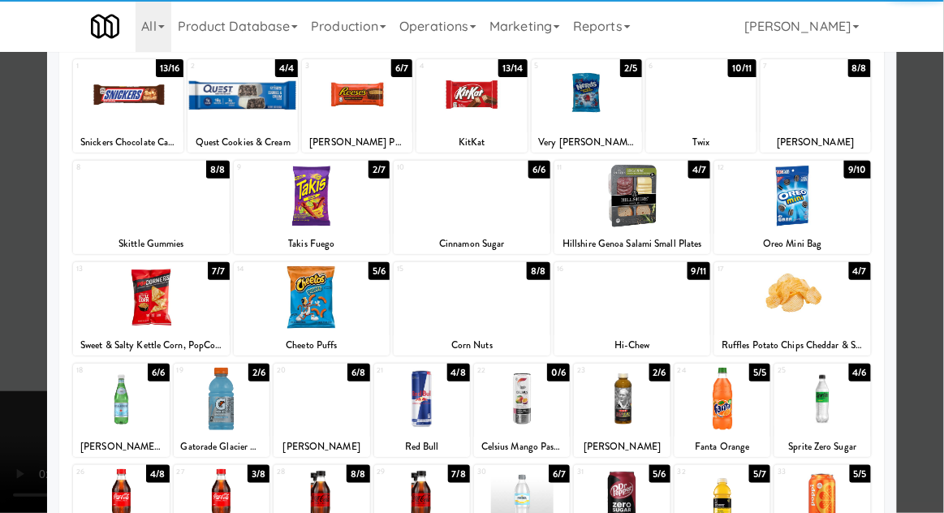
scroll to position [100, 0]
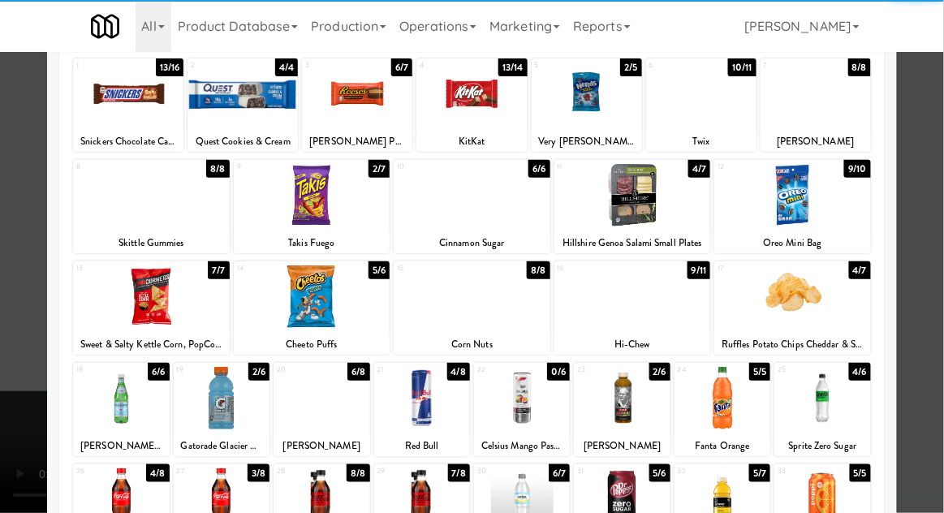
click at [639, 497] on div at bounding box center [622, 499] width 96 height 62
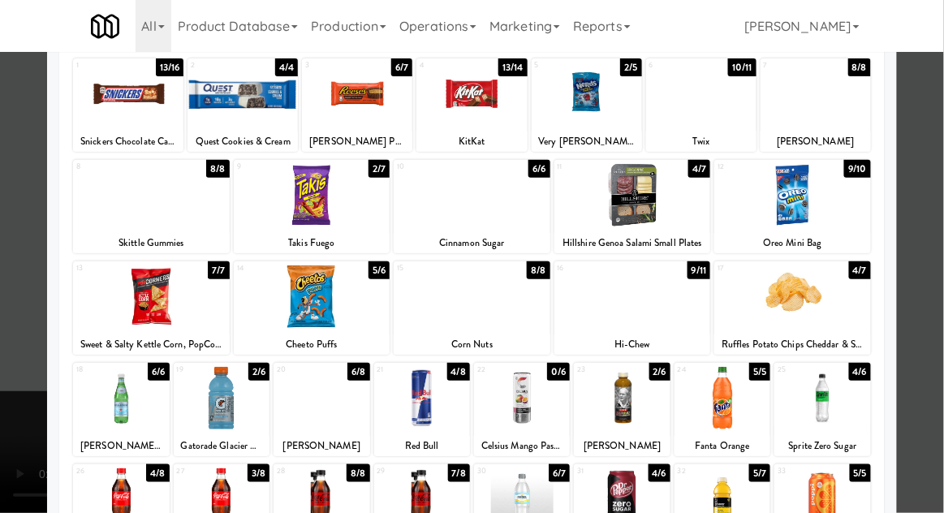
click at [942, 343] on div at bounding box center [472, 256] width 944 height 513
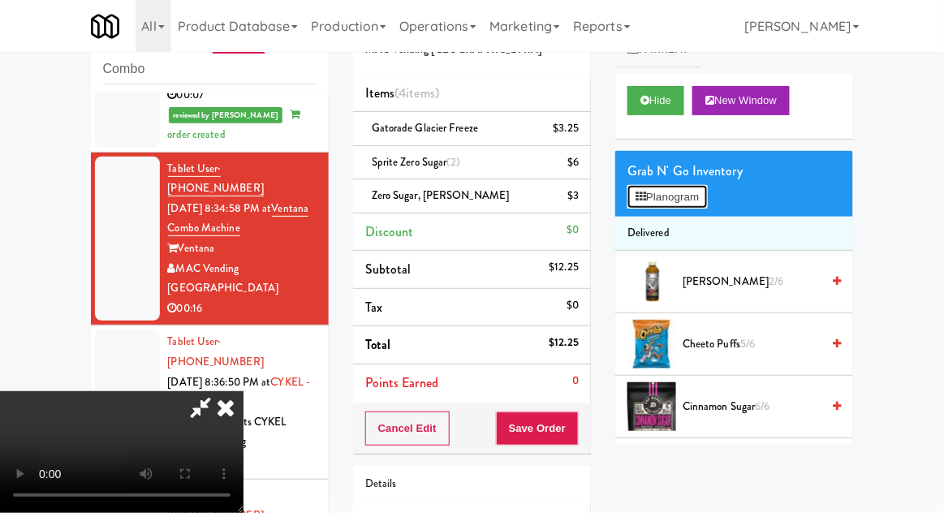
click at [681, 191] on button "Planogram" at bounding box center [667, 197] width 80 height 24
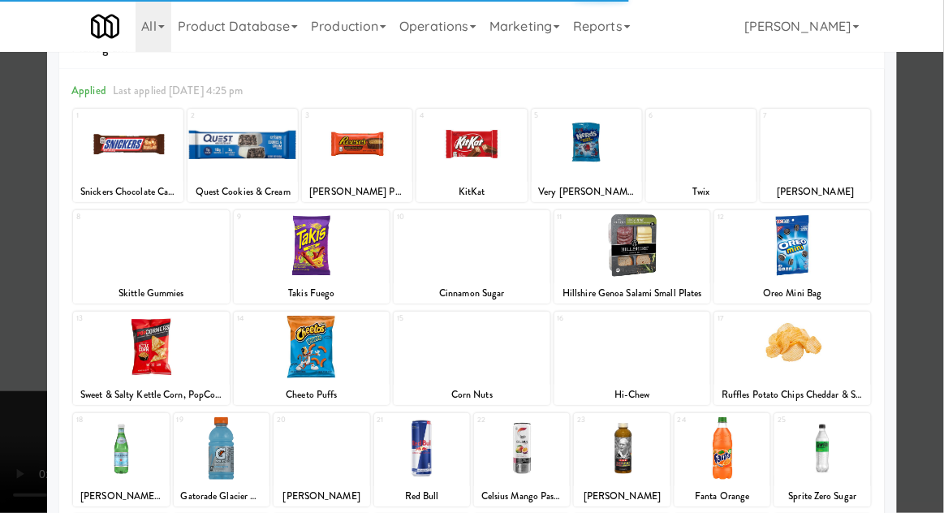
scroll to position [87, 0]
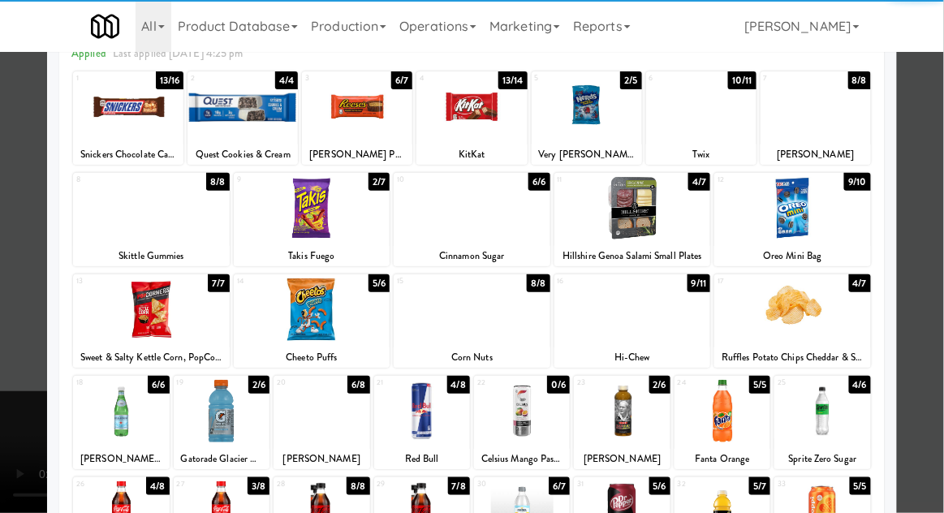
click at [306, 512] on div at bounding box center [321, 512] width 96 height 62
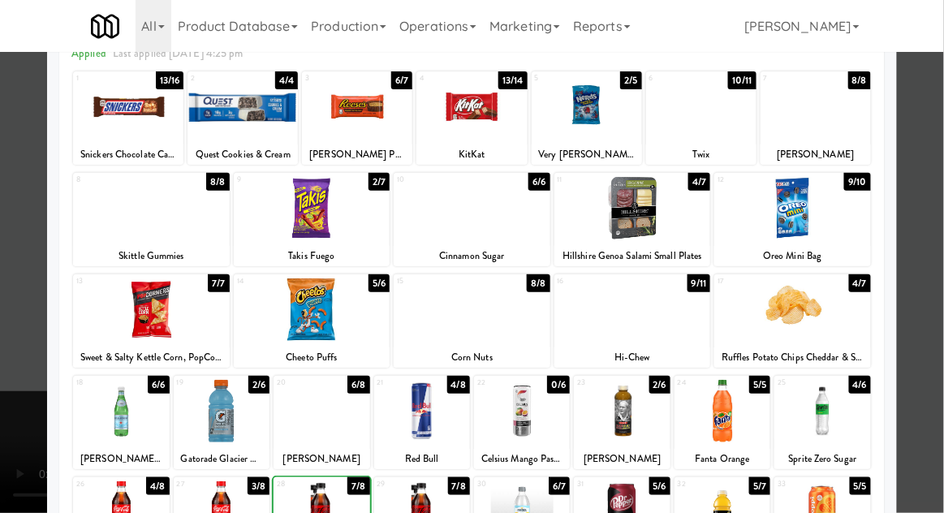
click at [936, 295] on div at bounding box center [472, 256] width 944 height 513
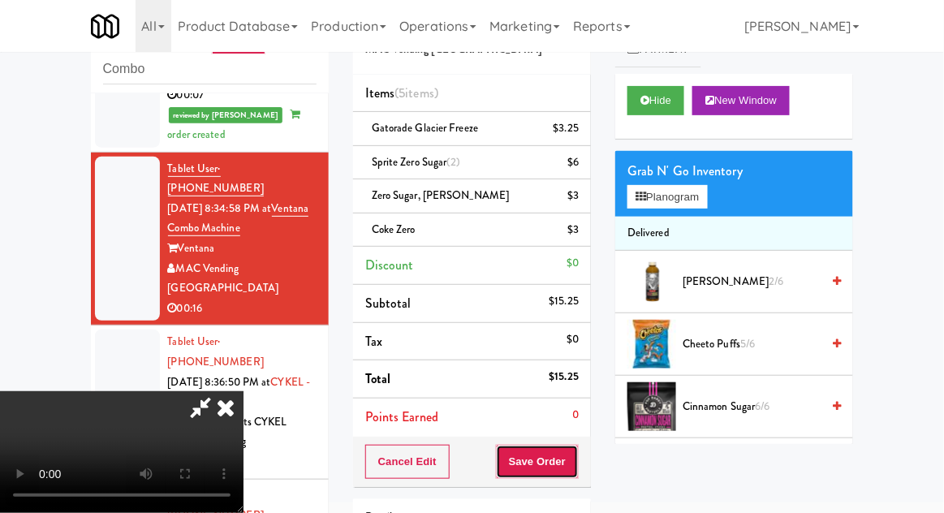
click at [571, 462] on button "Save Order" at bounding box center [537, 462] width 83 height 34
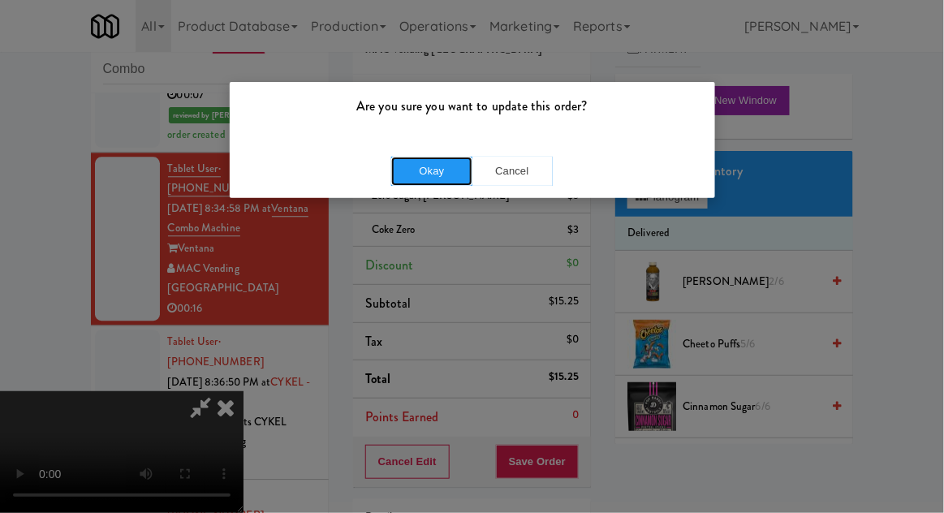
click at [433, 181] on button "Okay" at bounding box center [431, 171] width 81 height 29
click at [432, 176] on button "Okay" at bounding box center [431, 171] width 81 height 29
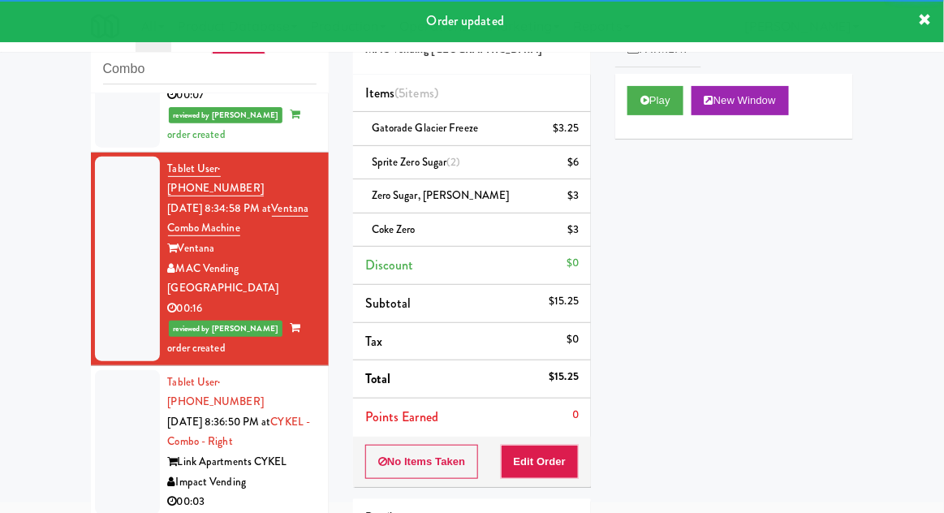
click at [107, 370] on div at bounding box center [127, 442] width 65 height 144
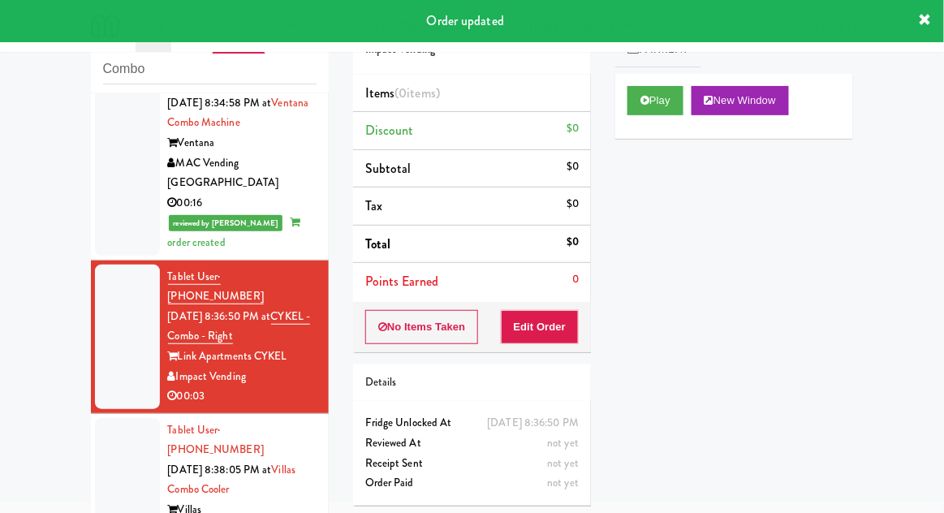
scroll to position [1099, 0]
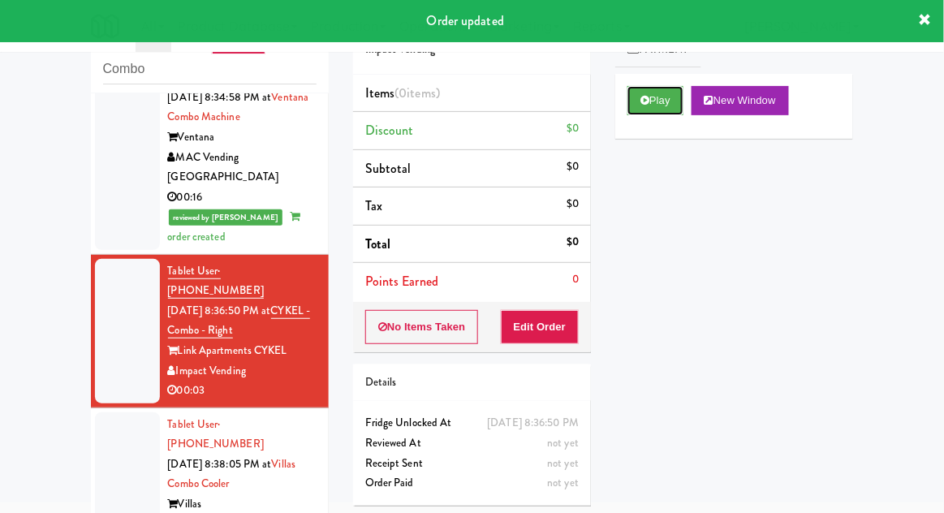
click at [669, 111] on button "Play" at bounding box center [655, 100] width 56 height 29
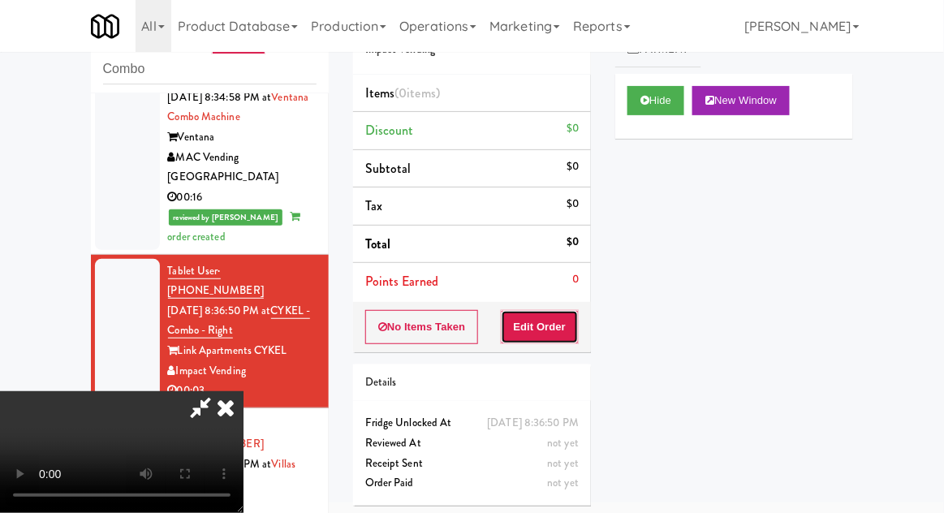
click at [565, 328] on button "Edit Order" at bounding box center [540, 327] width 79 height 34
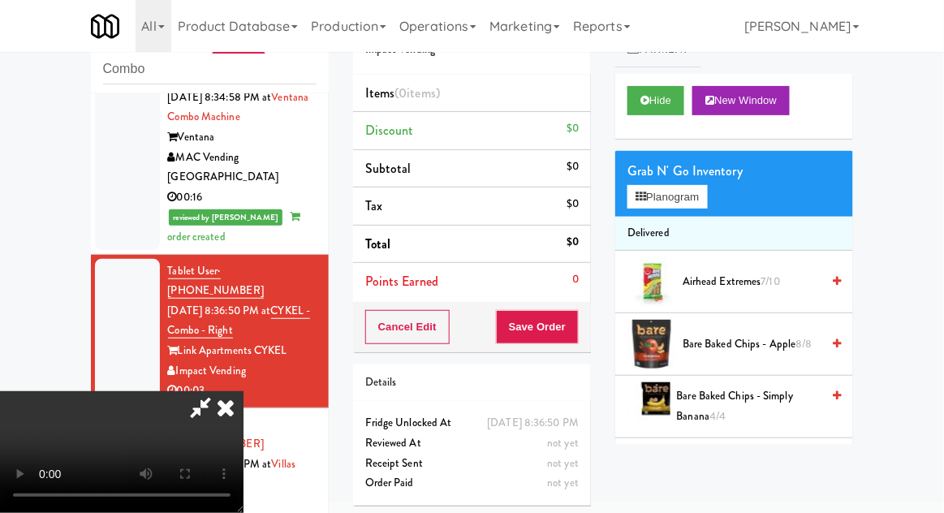
click at [700, 217] on li "Delivered" at bounding box center [734, 234] width 238 height 34
click at [704, 201] on button "Planogram" at bounding box center [667, 197] width 80 height 24
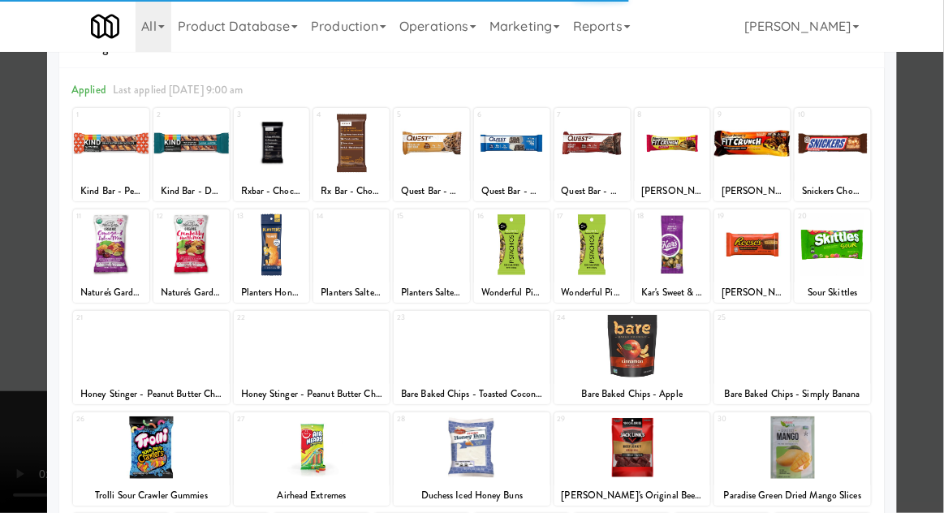
scroll to position [88, 0]
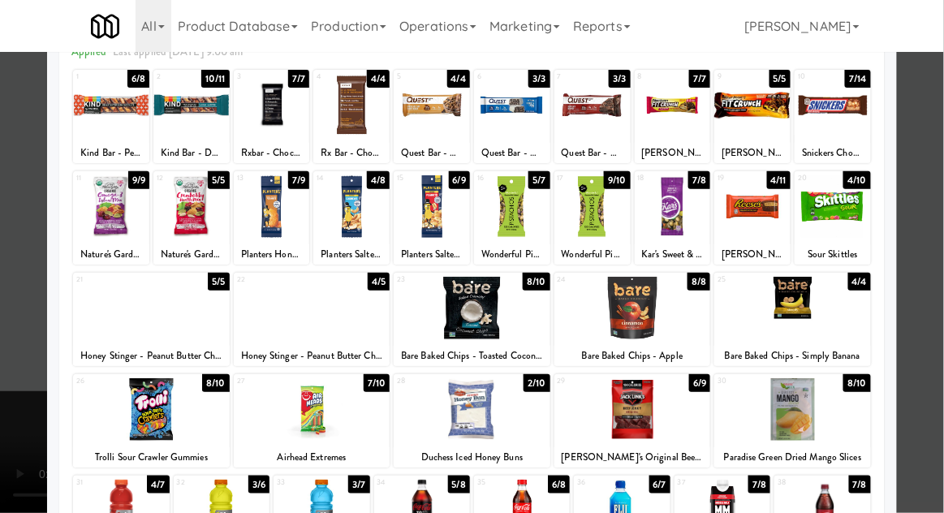
click at [426, 411] on div at bounding box center [472, 409] width 157 height 62
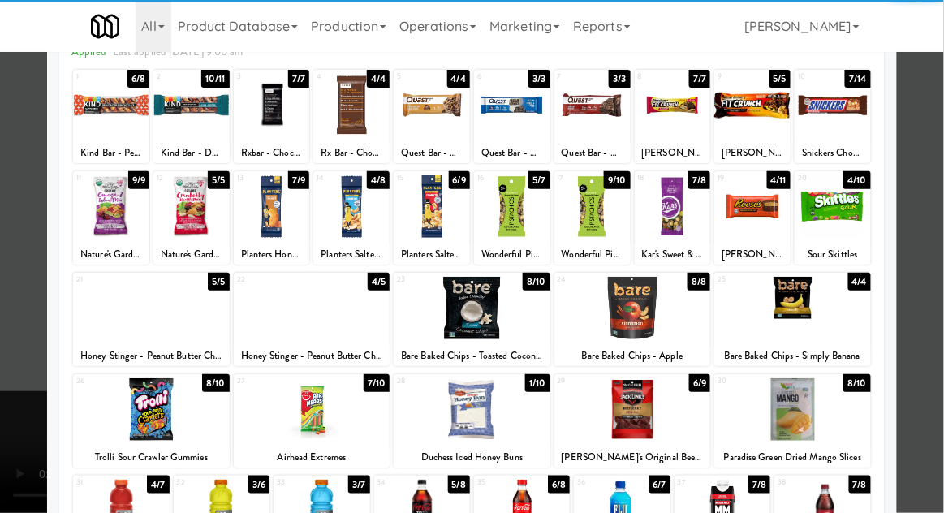
click at [935, 236] on div at bounding box center [472, 256] width 944 height 513
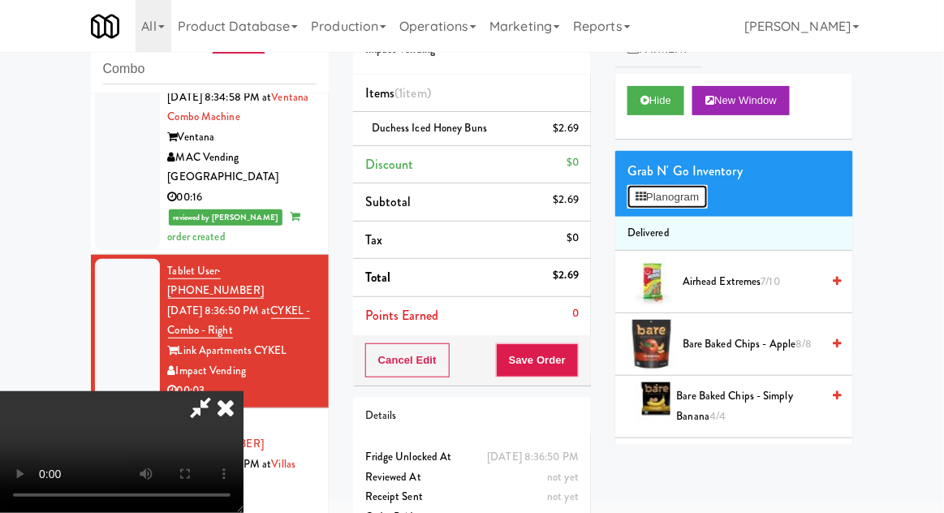
click at [704, 199] on button "Planogram" at bounding box center [667, 197] width 80 height 24
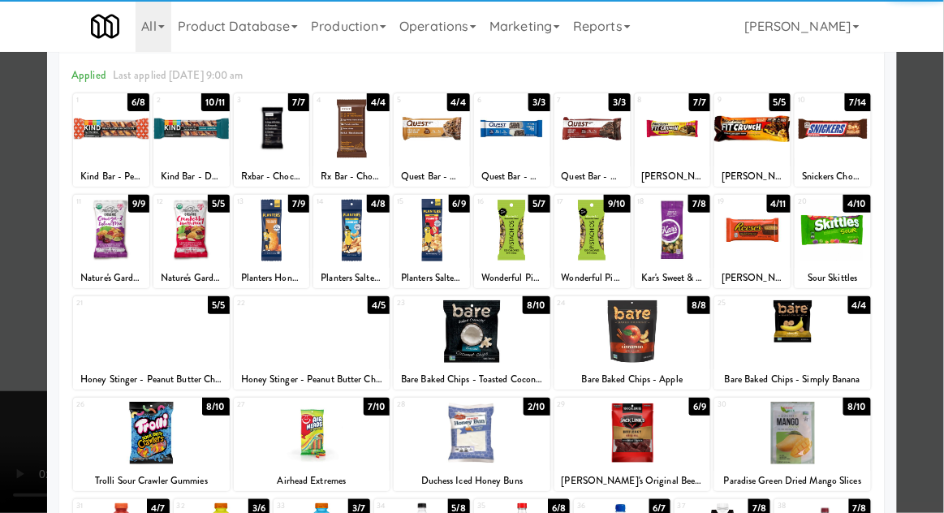
scroll to position [68, 0]
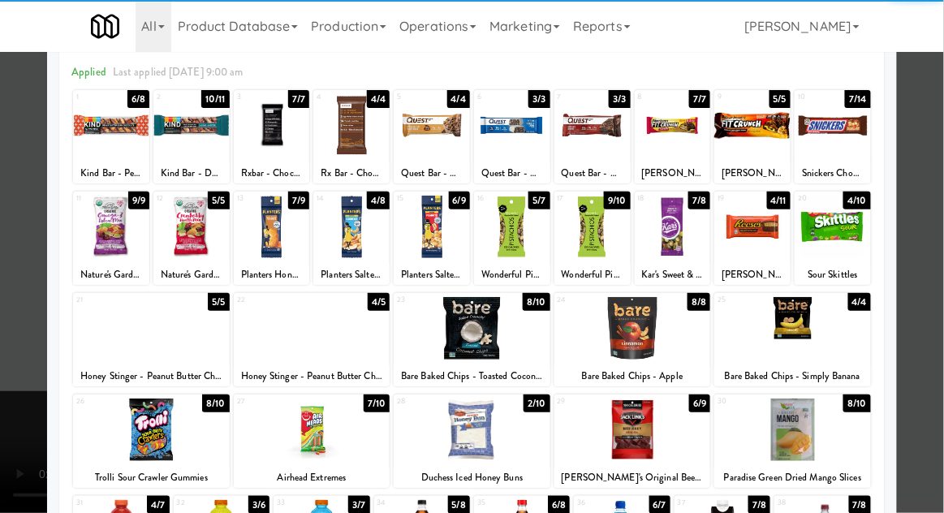
click at [934, 266] on div at bounding box center [472, 256] width 944 height 513
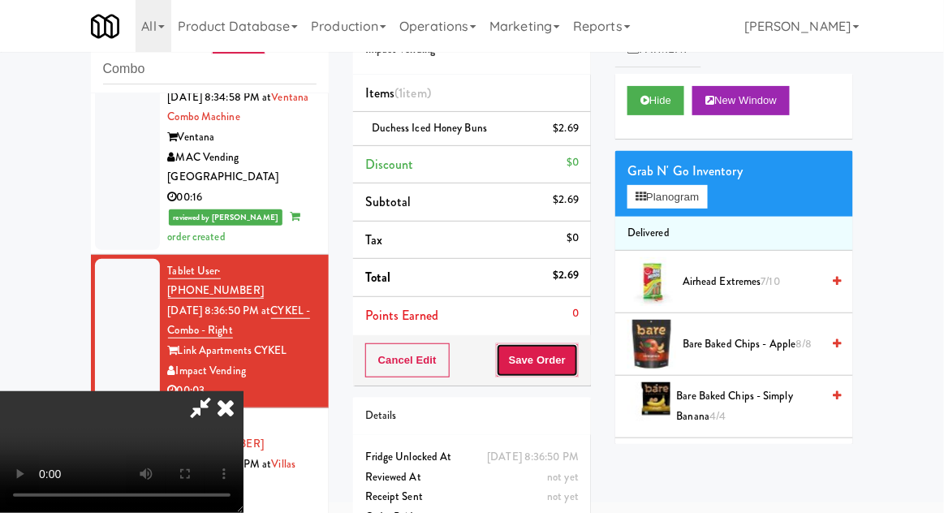
click at [575, 373] on button "Save Order" at bounding box center [537, 360] width 83 height 34
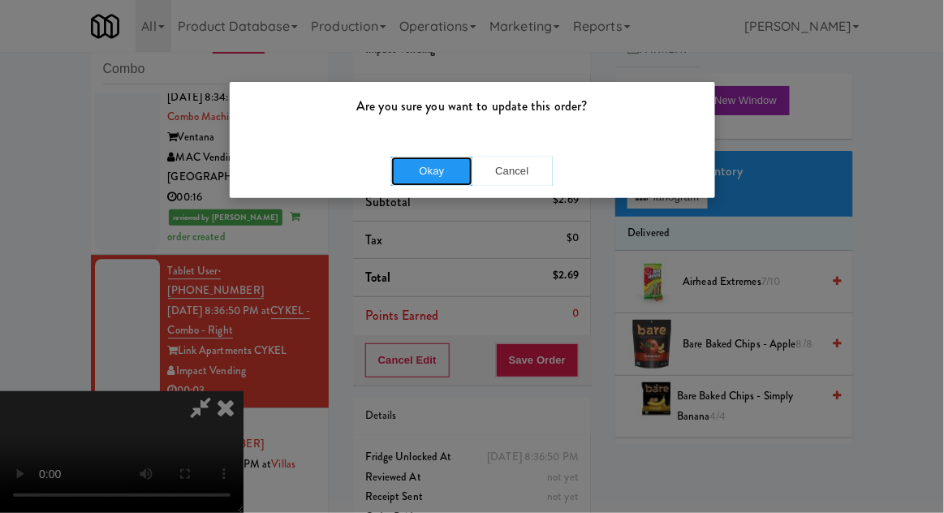
click at [416, 165] on button "Okay" at bounding box center [431, 171] width 81 height 29
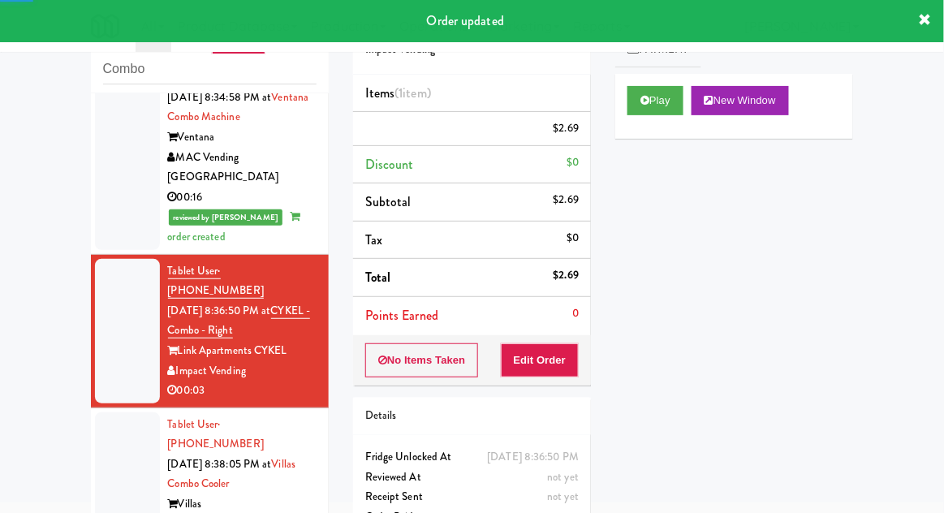
click at [99, 412] on div at bounding box center [127, 484] width 65 height 144
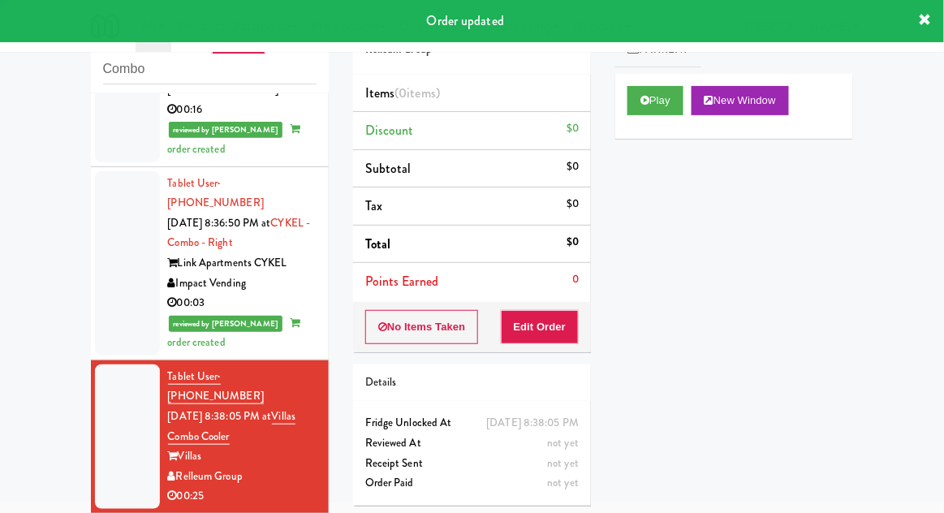
scroll to position [1245, 0]
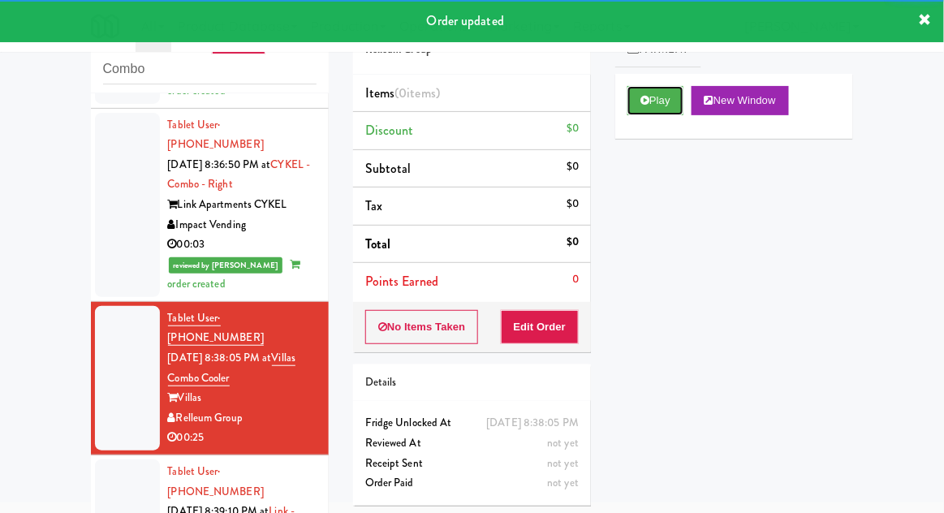
click at [673, 105] on button "Play" at bounding box center [655, 100] width 56 height 29
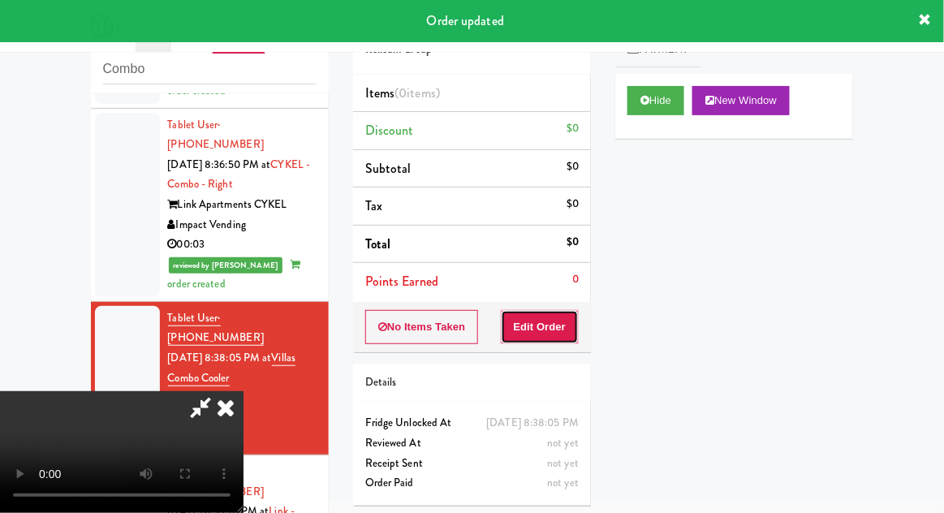
click at [574, 314] on button "Edit Order" at bounding box center [540, 327] width 79 height 34
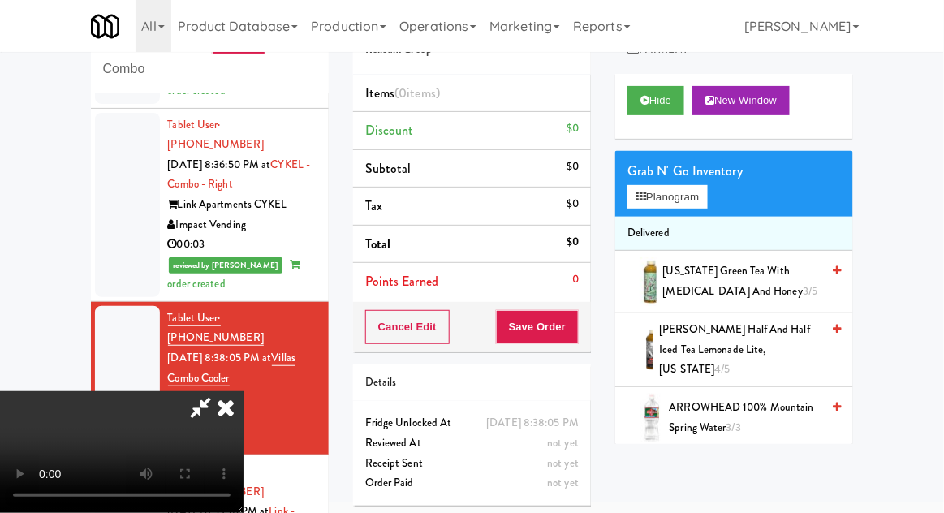
scroll to position [0, 0]
click at [683, 185] on button "Planogram" at bounding box center [667, 197] width 80 height 24
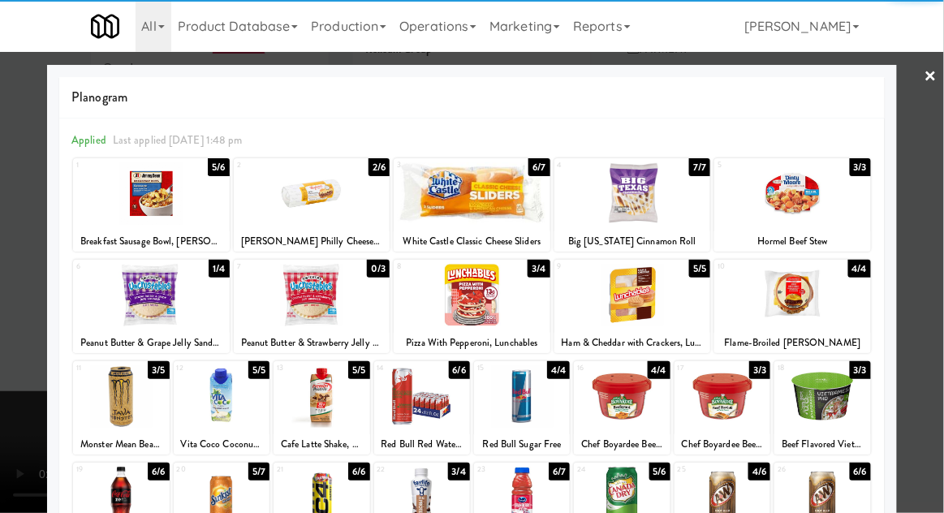
click at [527, 204] on div at bounding box center [472, 193] width 157 height 62
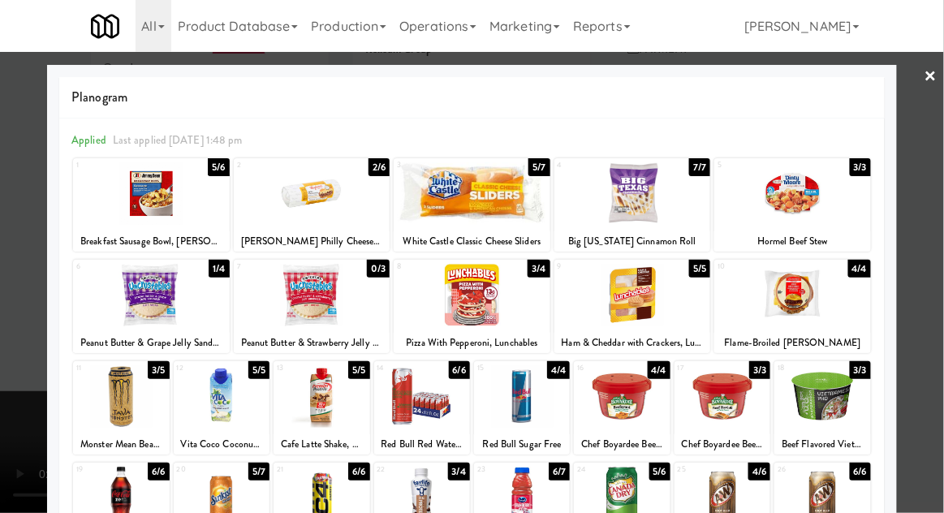
click at [923, 179] on div at bounding box center [472, 256] width 944 height 513
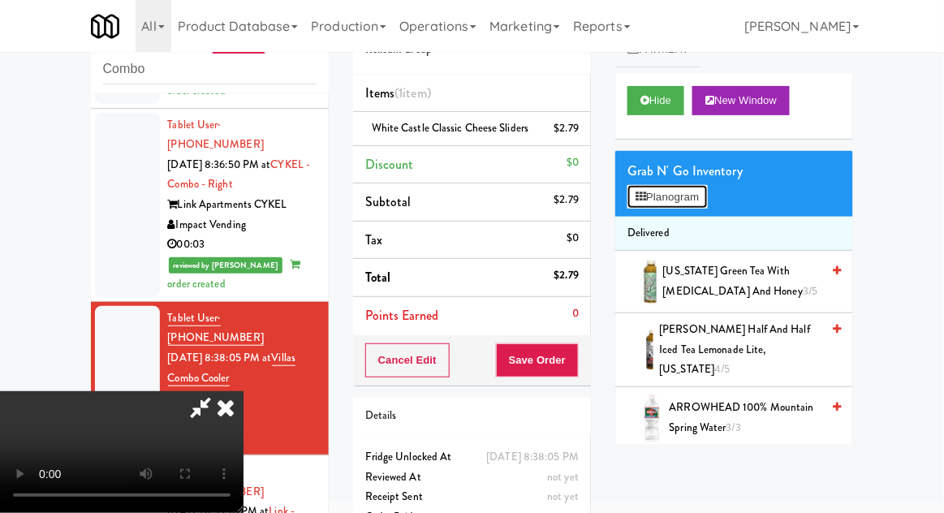
click at [702, 208] on button "Planogram" at bounding box center [667, 197] width 80 height 24
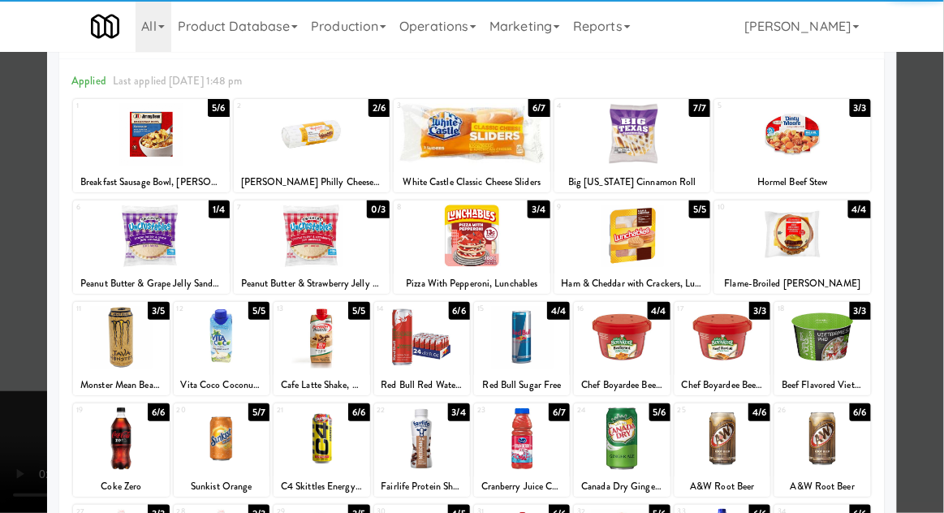
scroll to position [67, 0]
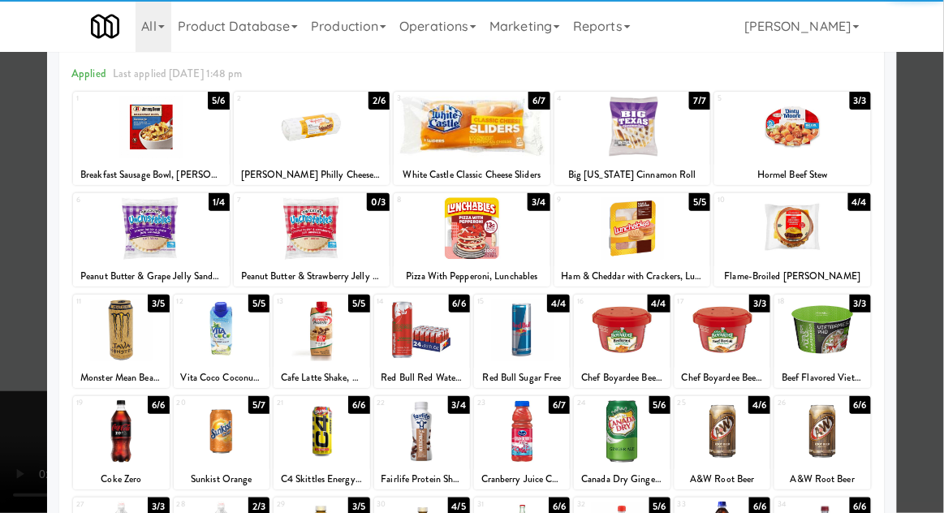
click at [747, 421] on div at bounding box center [722, 431] width 96 height 62
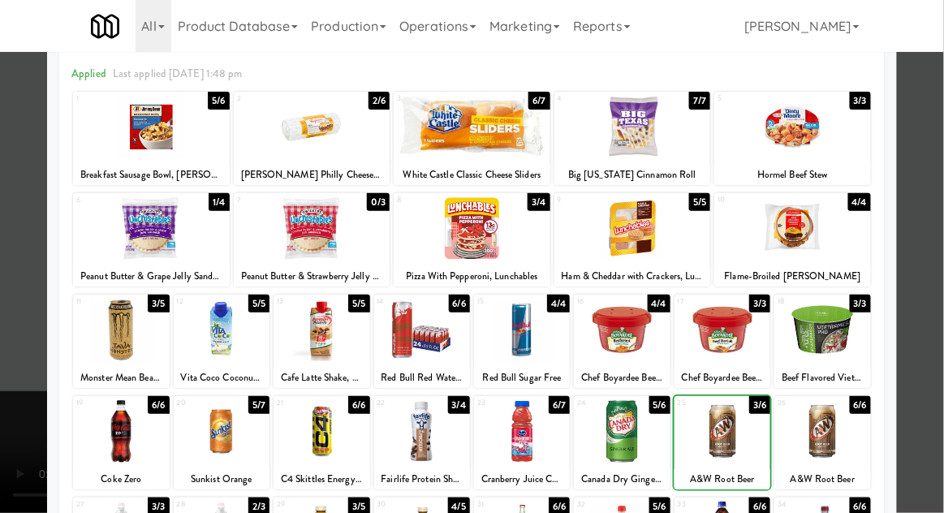
click at [929, 354] on div at bounding box center [472, 256] width 944 height 513
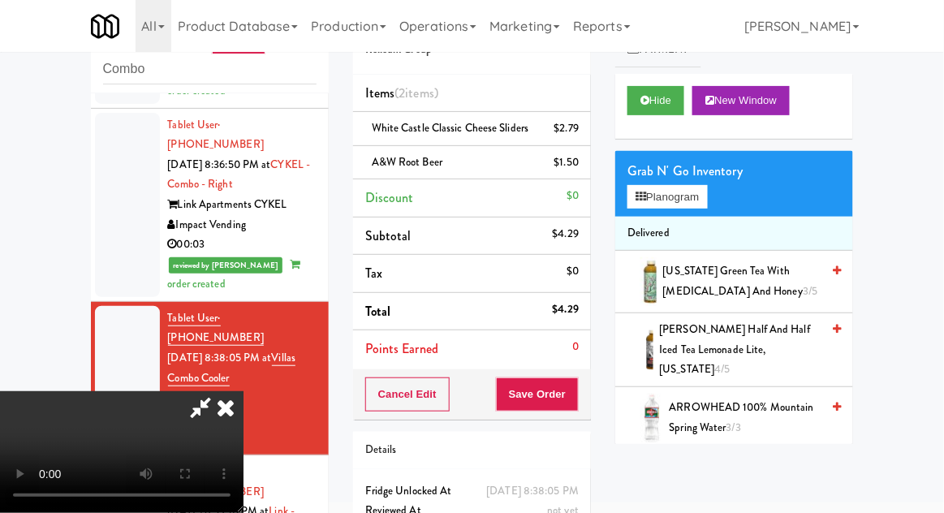
scroll to position [59, 0]
click at [575, 391] on button "Save Order" at bounding box center [537, 394] width 83 height 34
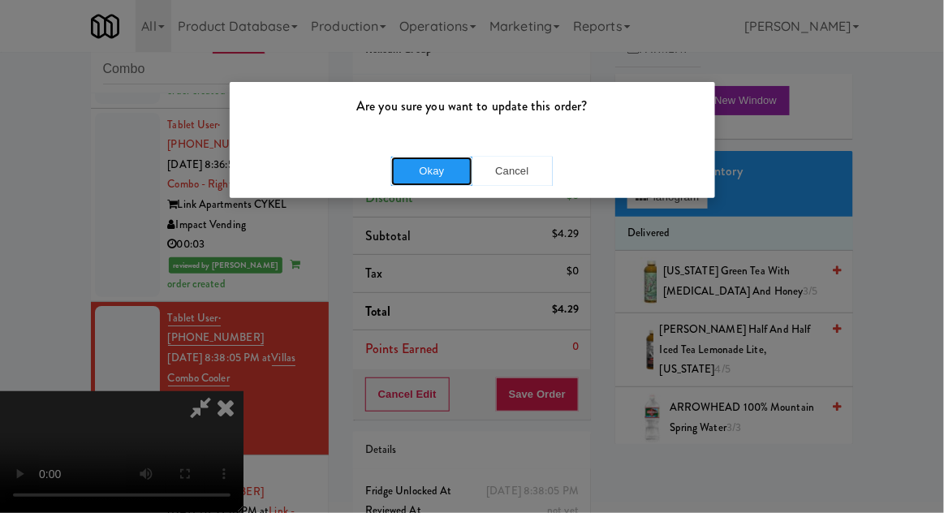
click at [418, 182] on button "Okay" at bounding box center [431, 171] width 81 height 29
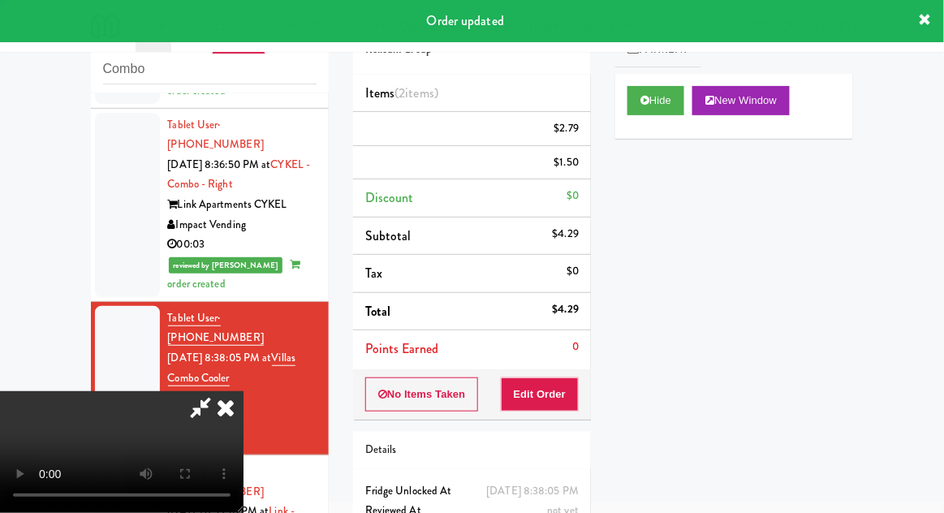
scroll to position [0, 0]
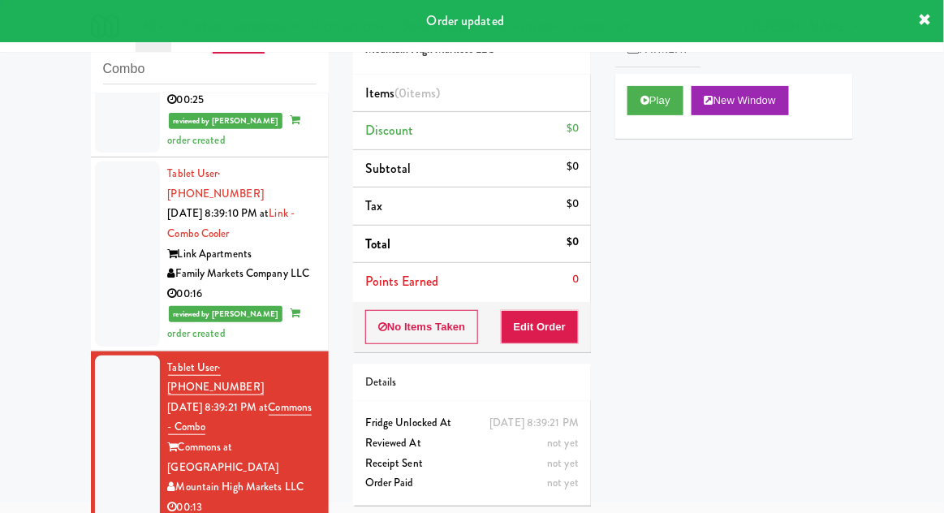
scroll to position [1585, 0]
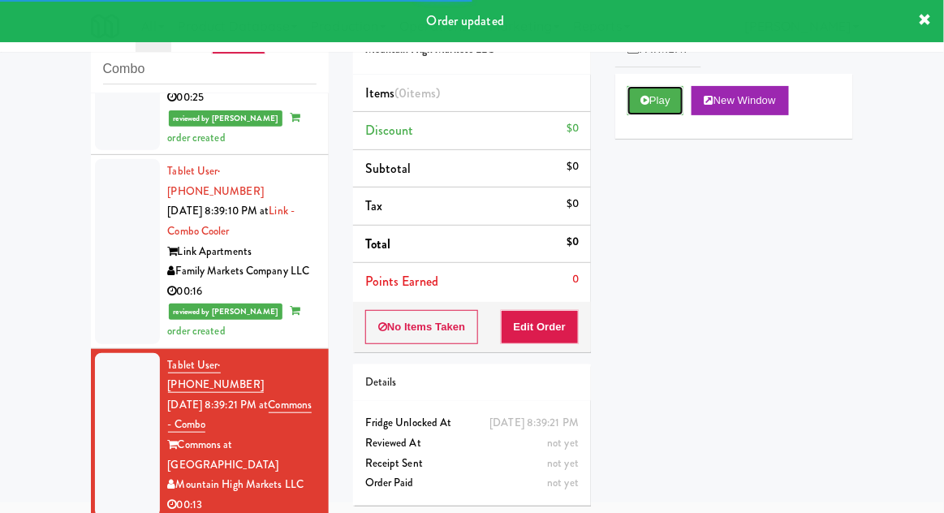
click at [655, 101] on button "Play" at bounding box center [655, 100] width 56 height 29
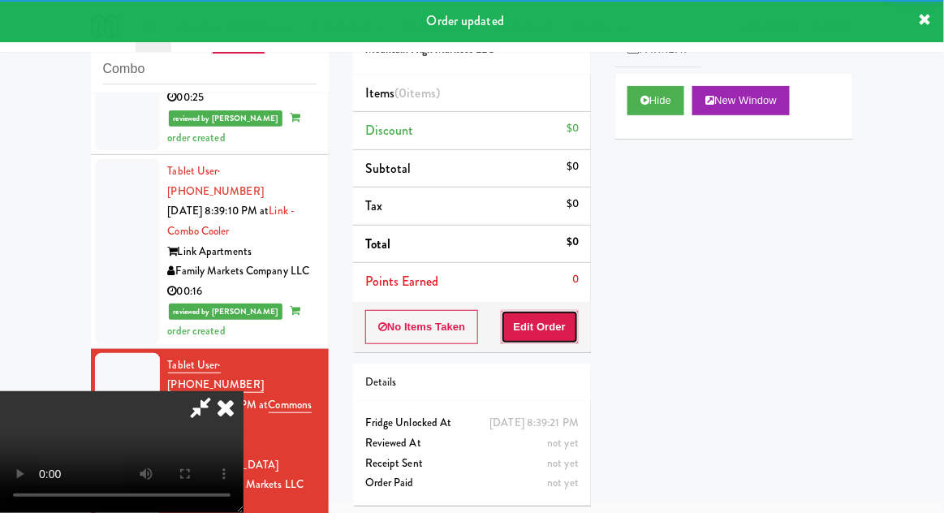
click at [554, 310] on button "Edit Order" at bounding box center [540, 327] width 79 height 34
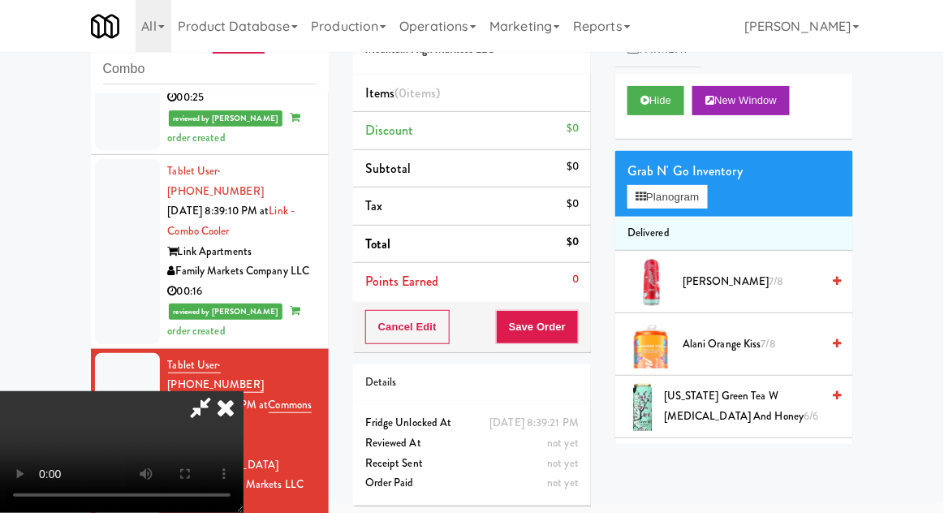
scroll to position [59, 0]
click at [685, 188] on button "Planogram" at bounding box center [667, 197] width 80 height 24
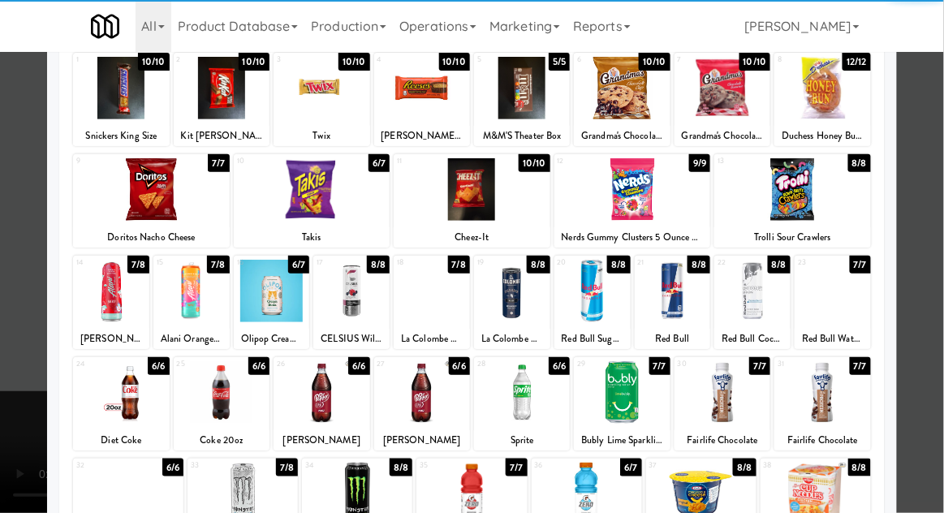
scroll to position [101, 0]
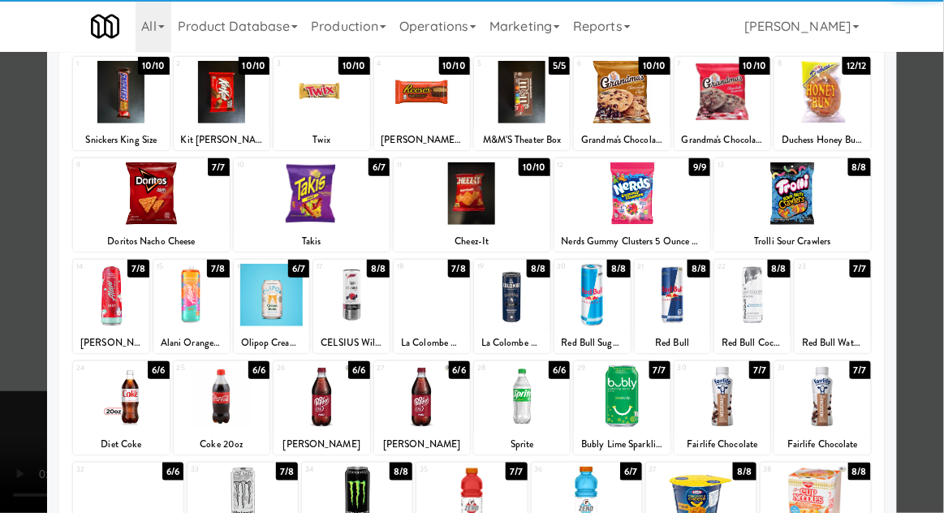
click at [131, 382] on div at bounding box center [121, 396] width 96 height 62
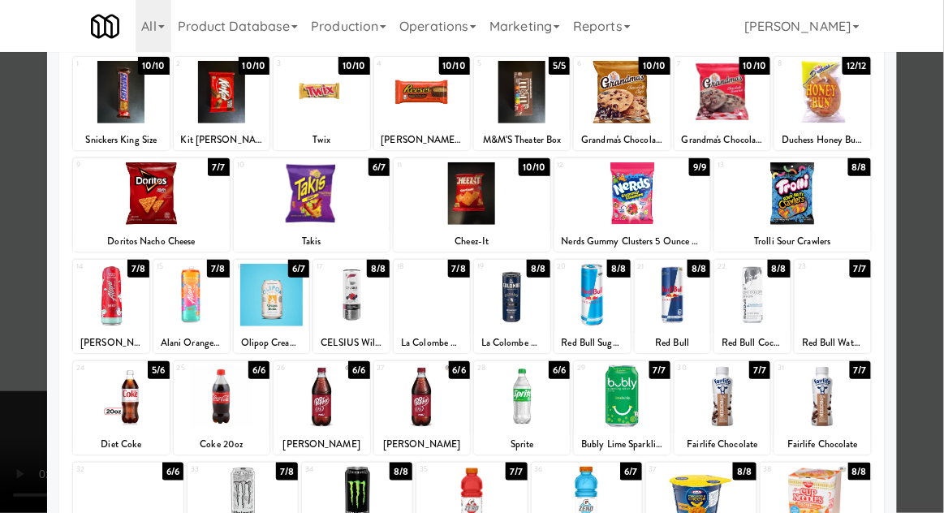
click at [913, 245] on div at bounding box center [472, 256] width 944 height 513
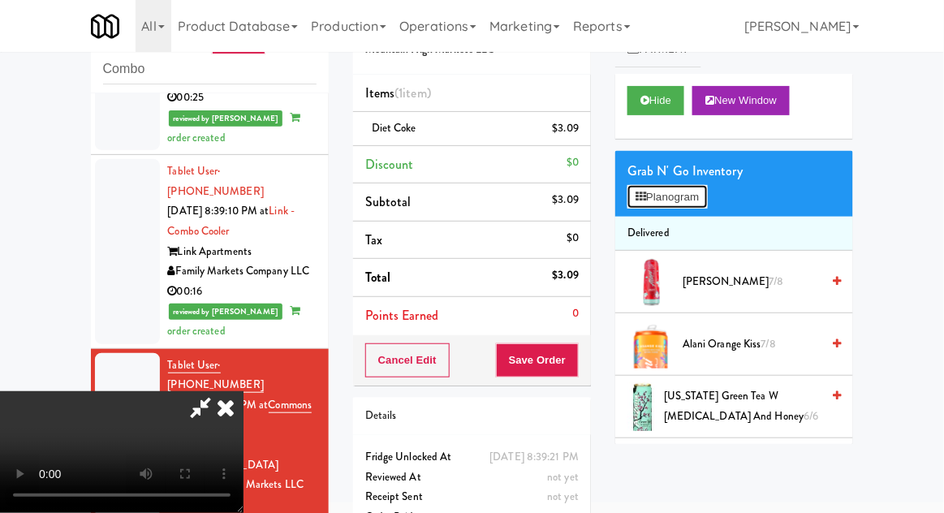
click at [698, 206] on button "Planogram" at bounding box center [667, 197] width 80 height 24
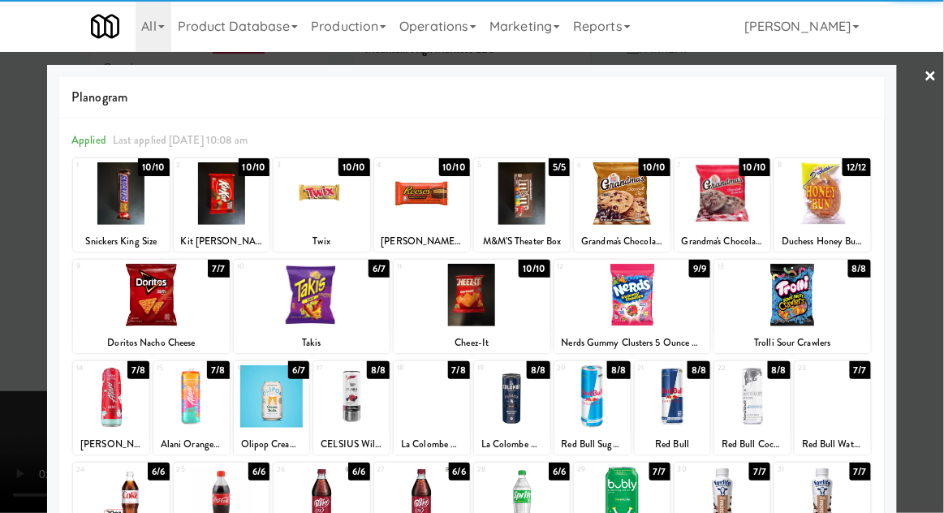
click at [844, 212] on div at bounding box center [822, 193] width 96 height 62
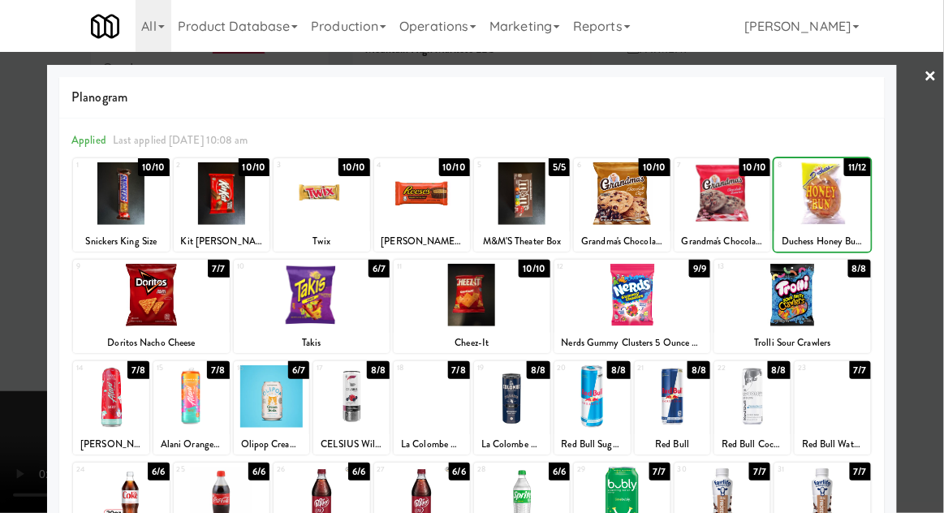
click at [930, 203] on div at bounding box center [472, 256] width 944 height 513
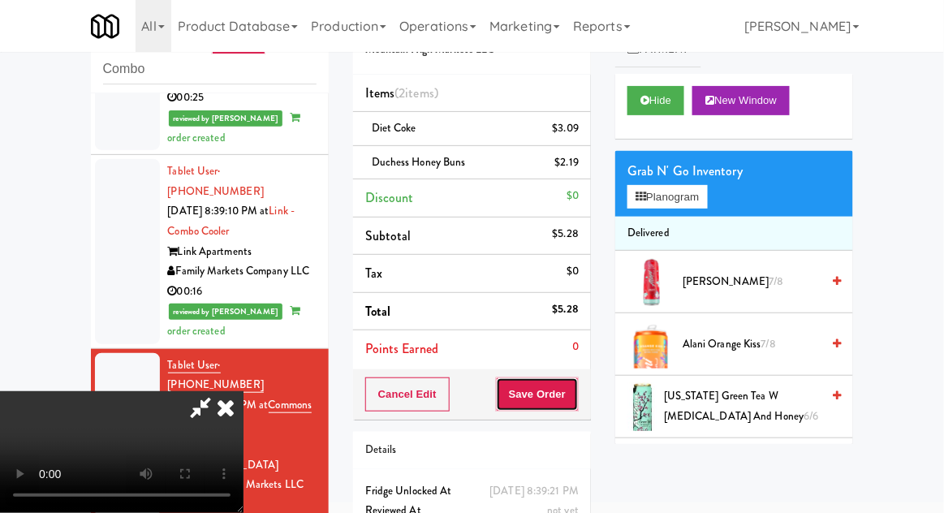
click at [576, 397] on button "Save Order" at bounding box center [537, 394] width 83 height 34
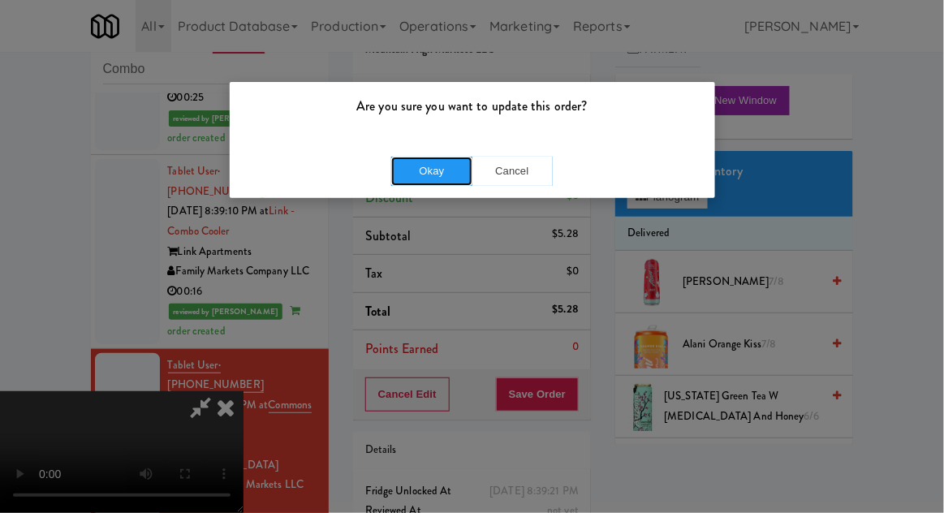
click at [421, 163] on button "Okay" at bounding box center [431, 171] width 81 height 29
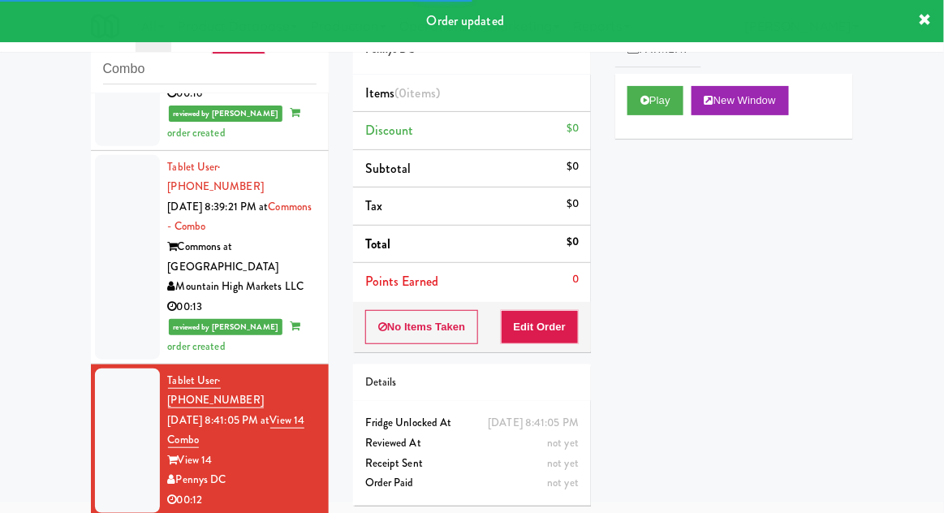
scroll to position [1785, 0]
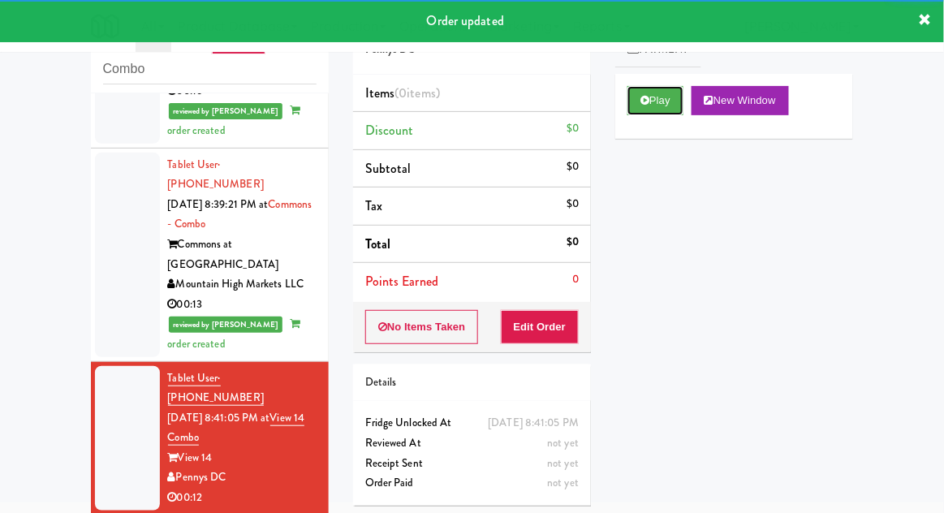
click at [647, 112] on button "Play" at bounding box center [655, 100] width 56 height 29
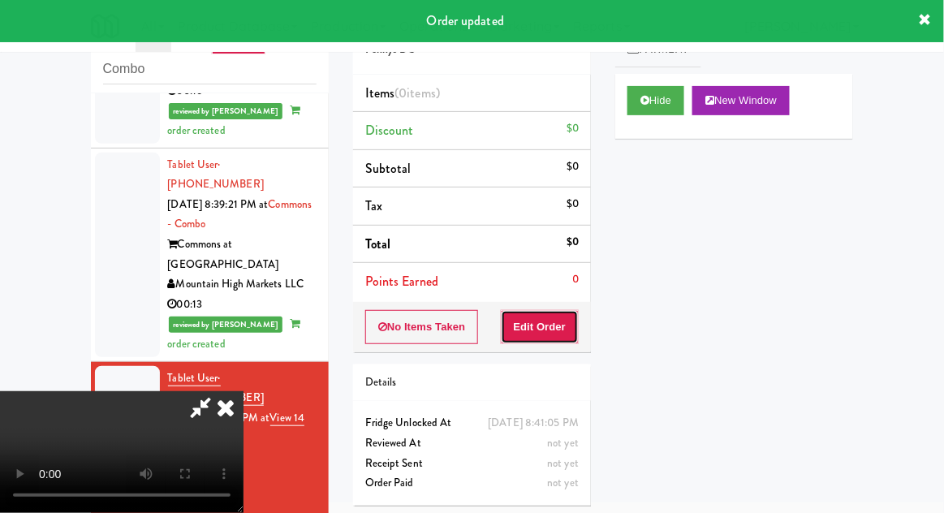
click at [563, 336] on button "Edit Order" at bounding box center [540, 327] width 79 height 34
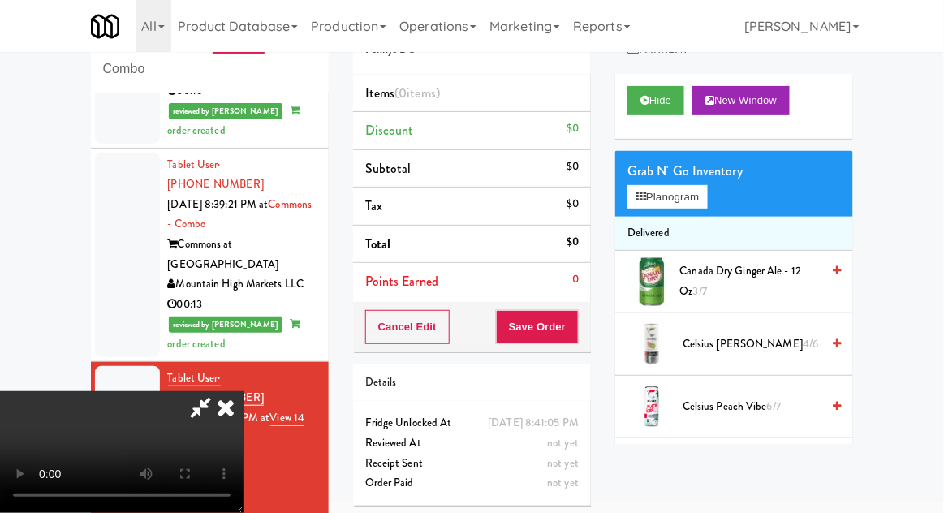
scroll to position [0, 0]
click at [695, 196] on button "Planogram" at bounding box center [667, 197] width 80 height 24
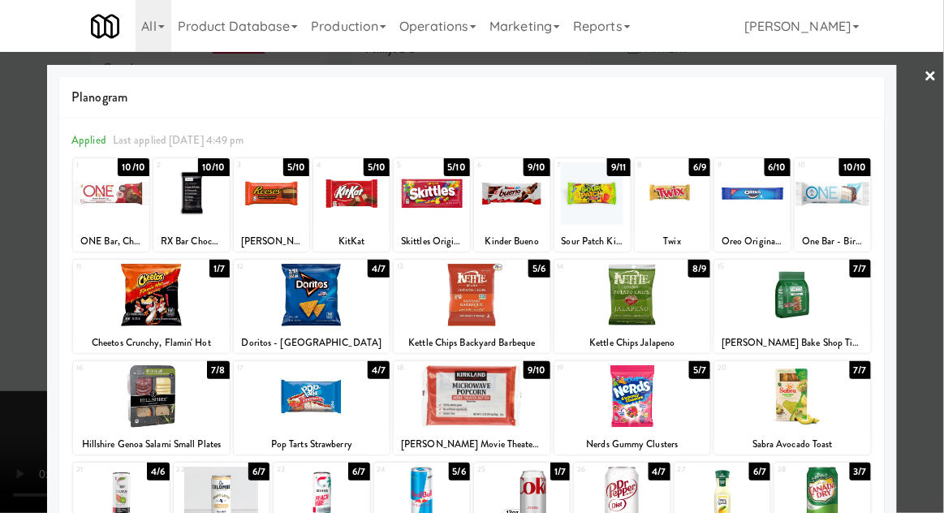
click at [426, 309] on div at bounding box center [472, 295] width 157 height 62
click at [927, 185] on div at bounding box center [472, 256] width 944 height 513
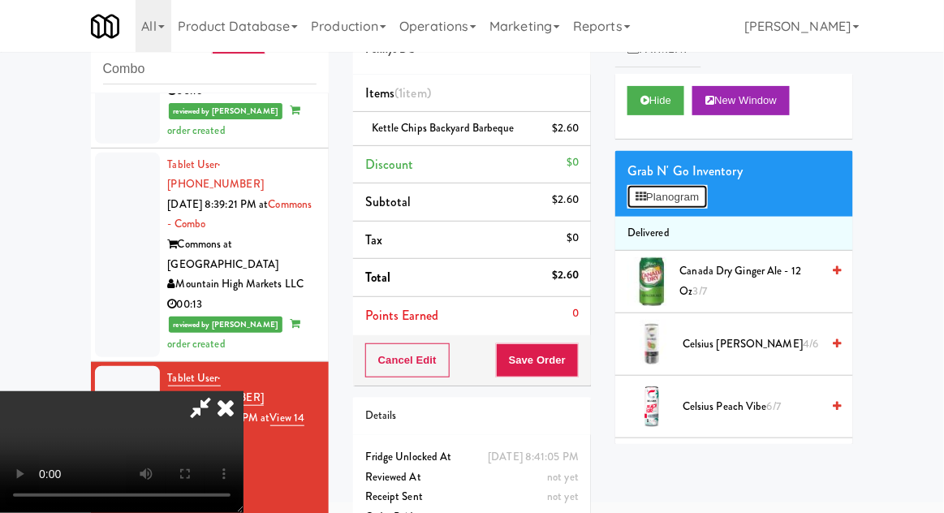
click at [686, 204] on button "Planogram" at bounding box center [667, 197] width 80 height 24
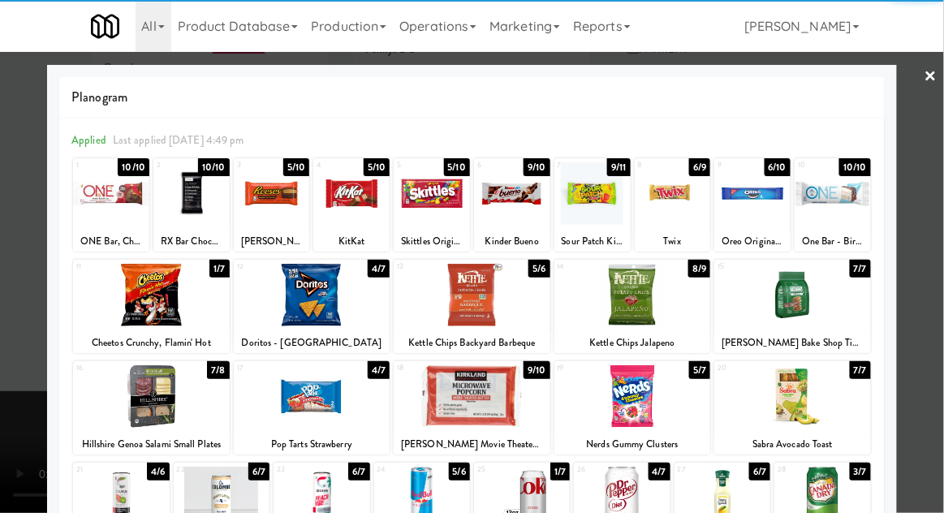
click at [525, 312] on div at bounding box center [472, 295] width 157 height 62
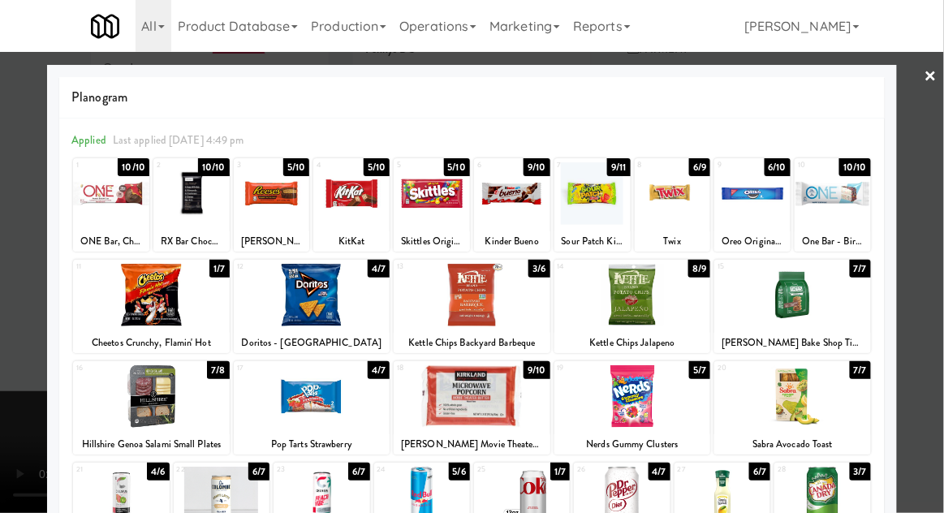
click at [931, 282] on div at bounding box center [472, 256] width 944 height 513
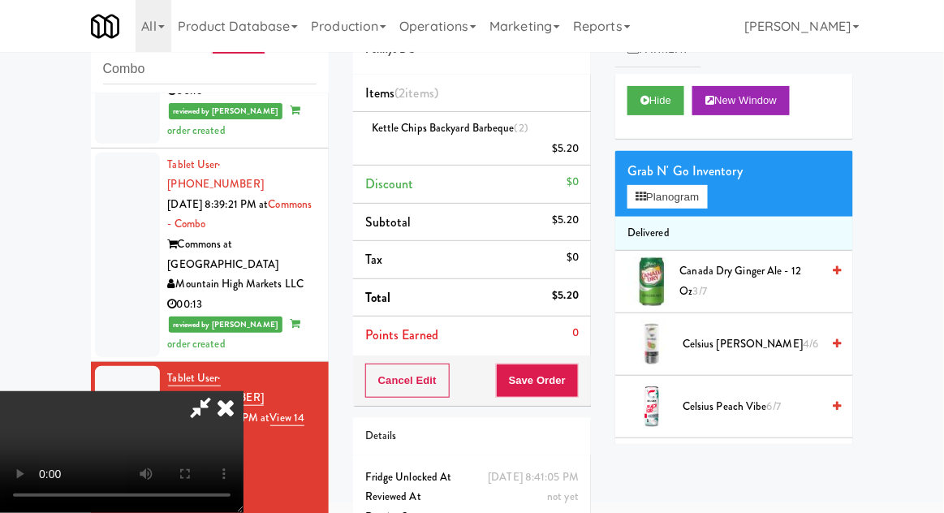
scroll to position [59, 0]
click at [684, 186] on button "Planogram" at bounding box center [667, 197] width 80 height 24
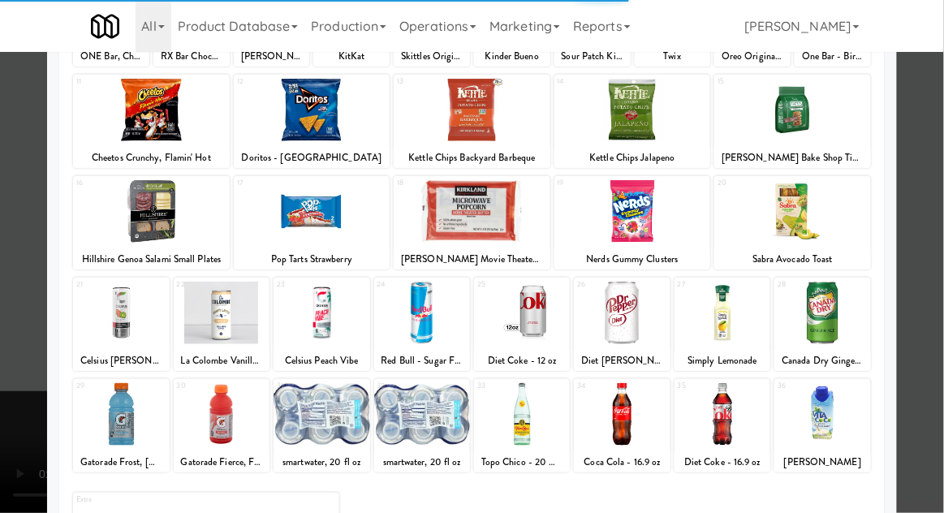
scroll to position [205, 0]
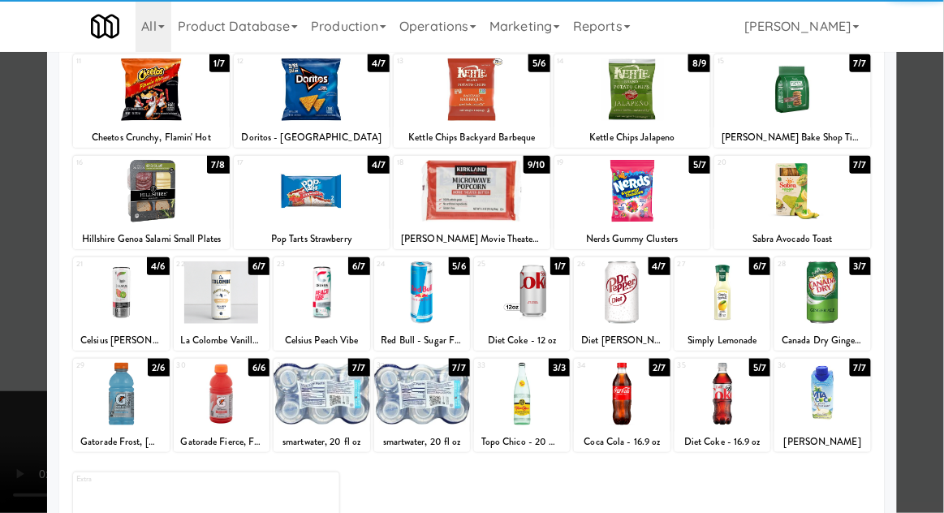
click at [738, 389] on div at bounding box center [722, 394] width 96 height 62
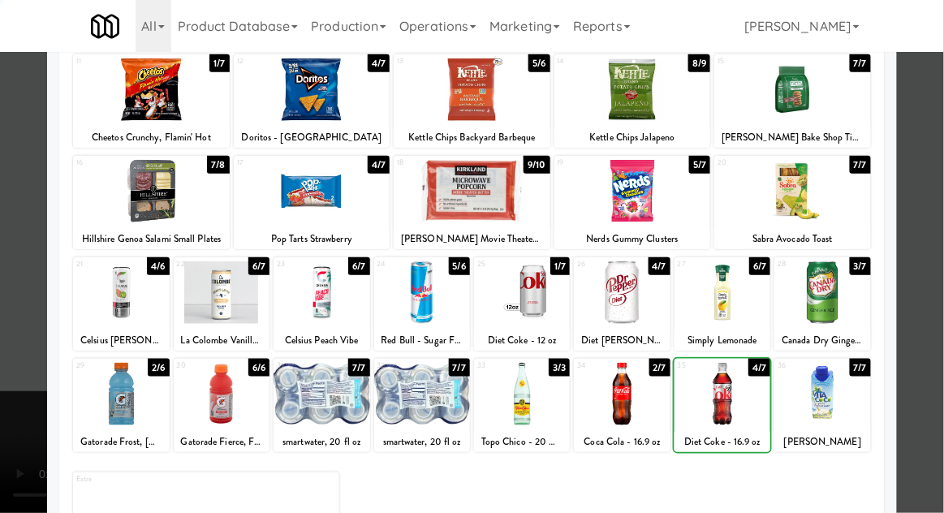
click at [936, 319] on div at bounding box center [472, 256] width 944 height 513
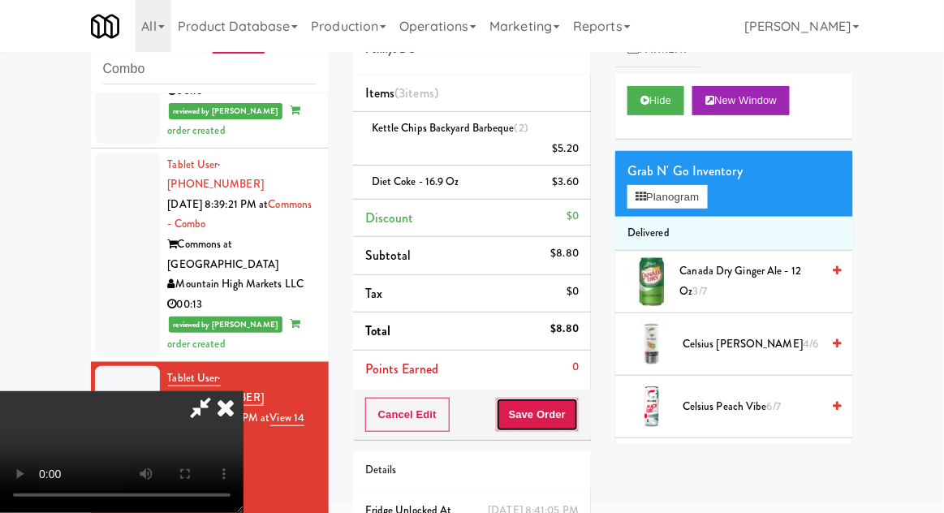
click at [575, 398] on button "Save Order" at bounding box center [537, 415] width 83 height 34
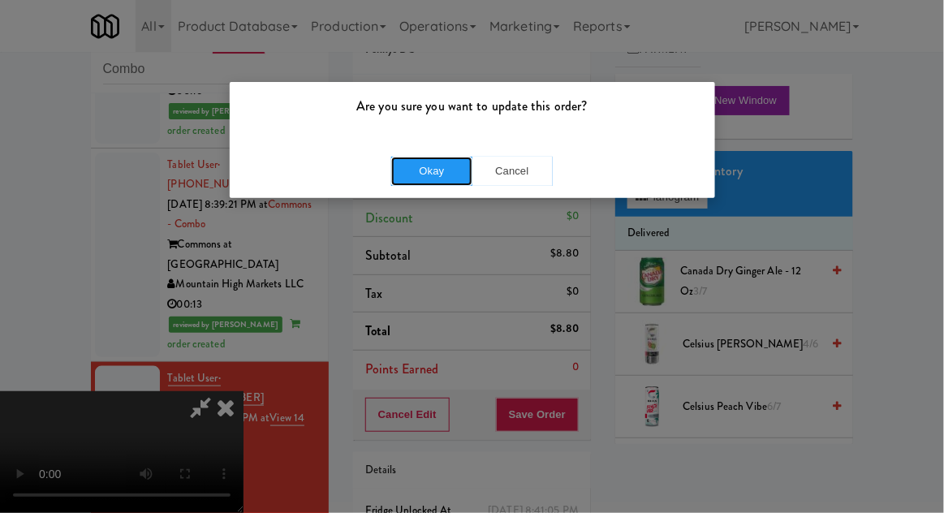
click at [417, 167] on button "Okay" at bounding box center [431, 171] width 81 height 29
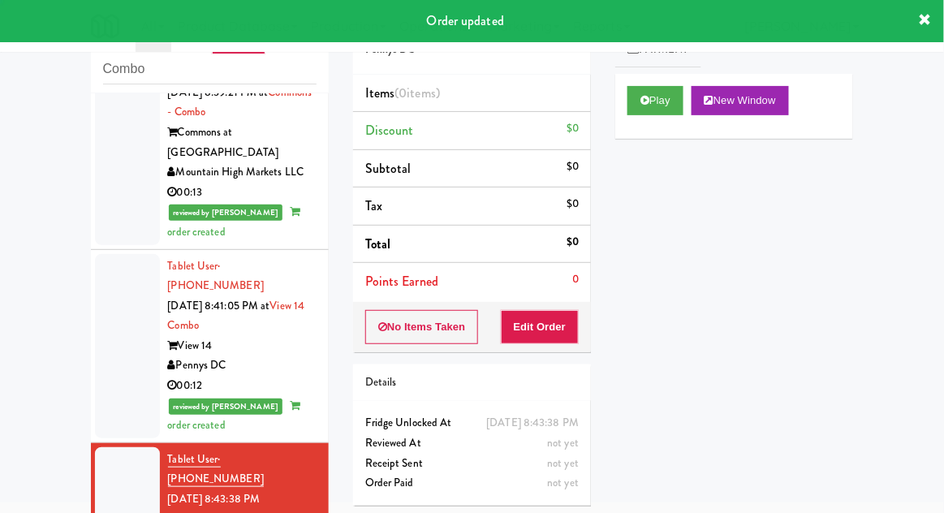
scroll to position [1951, 0]
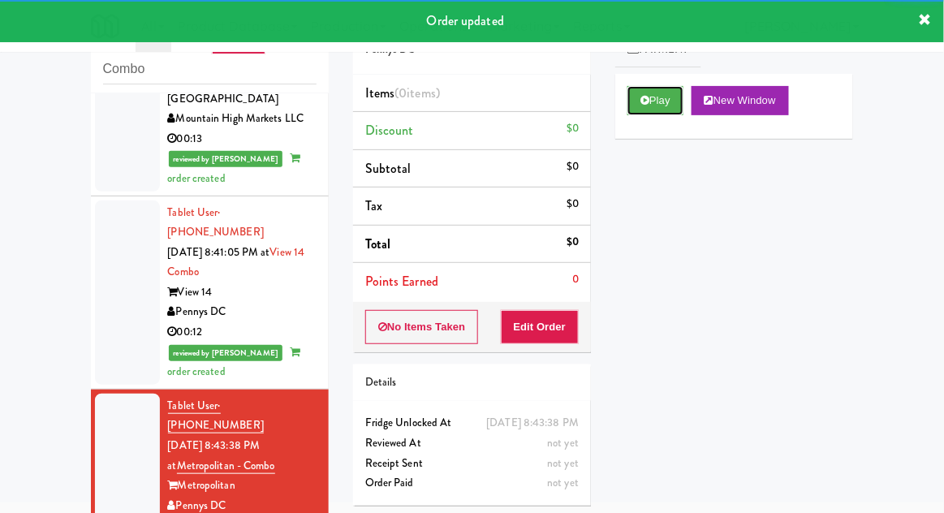
click at [675, 114] on button "Play" at bounding box center [655, 100] width 56 height 29
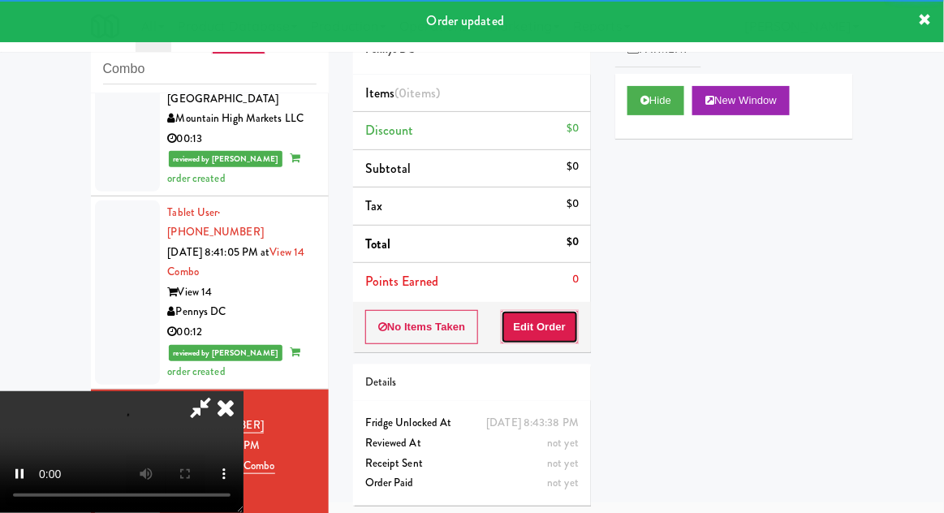
click at [561, 339] on button "Edit Order" at bounding box center [540, 327] width 79 height 34
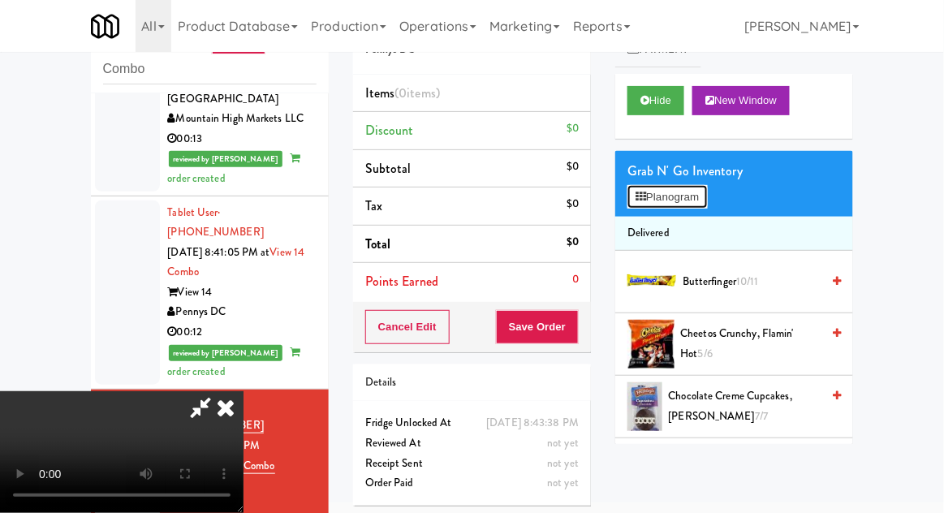
click at [682, 202] on button "Planogram" at bounding box center [667, 197] width 80 height 24
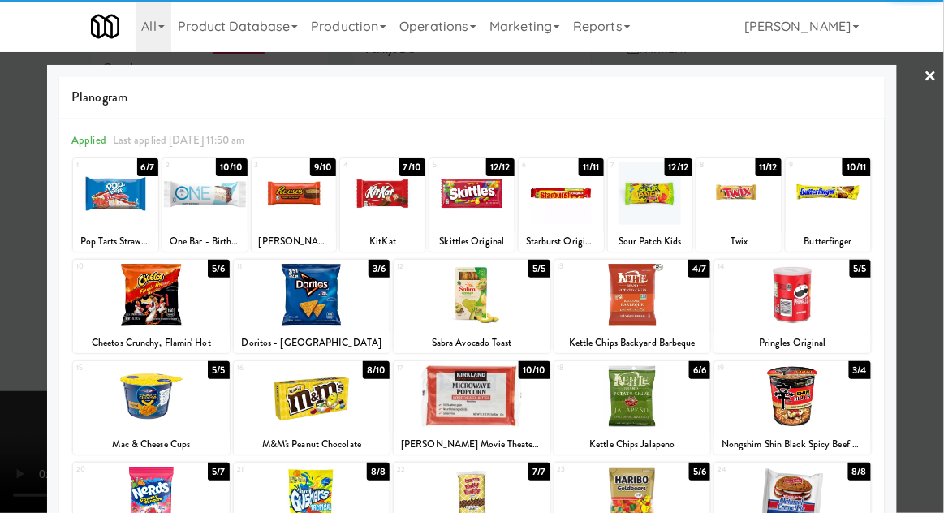
click at [136, 312] on div at bounding box center [151, 295] width 157 height 62
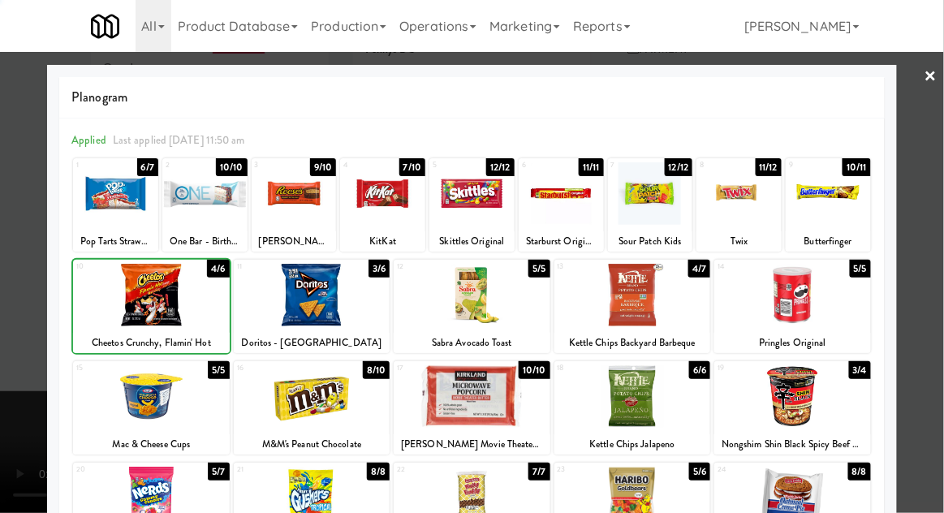
click at [916, 256] on div at bounding box center [472, 256] width 944 height 513
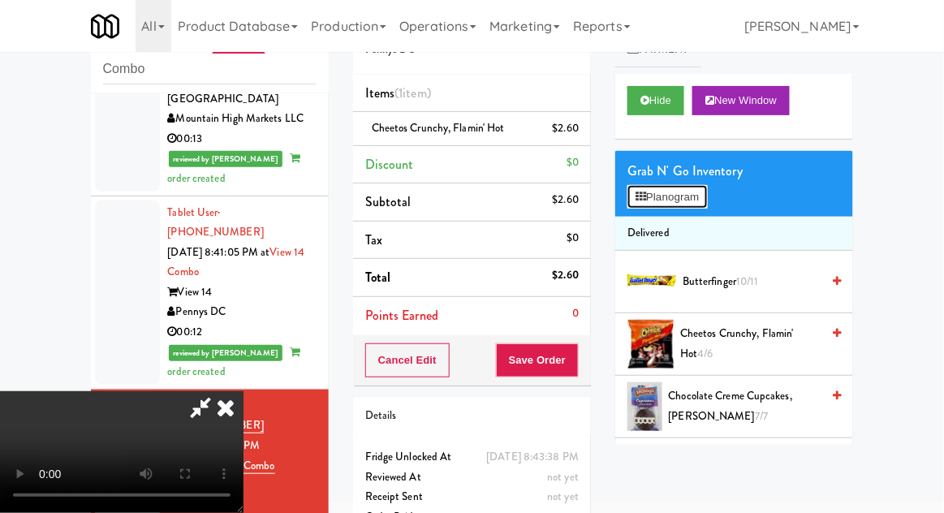
click at [692, 204] on button "Planogram" at bounding box center [667, 197] width 80 height 24
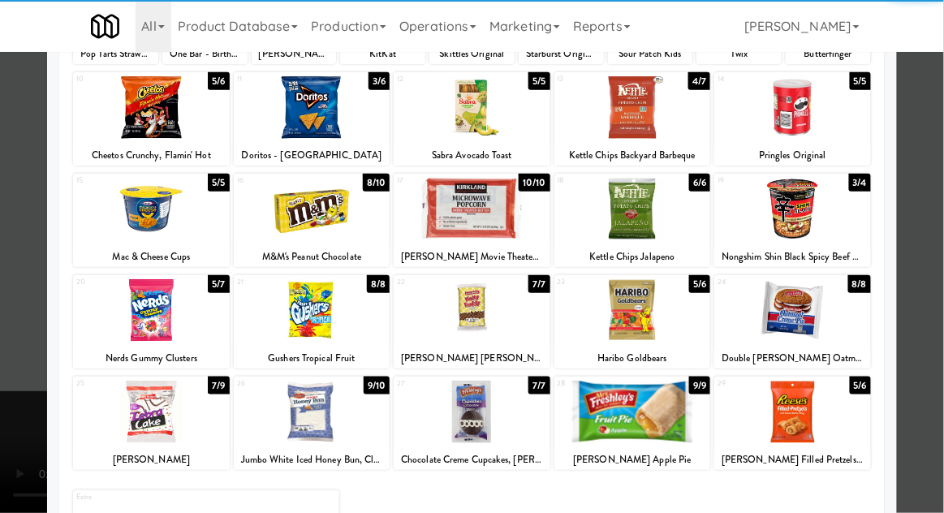
scroll to position [189, 0]
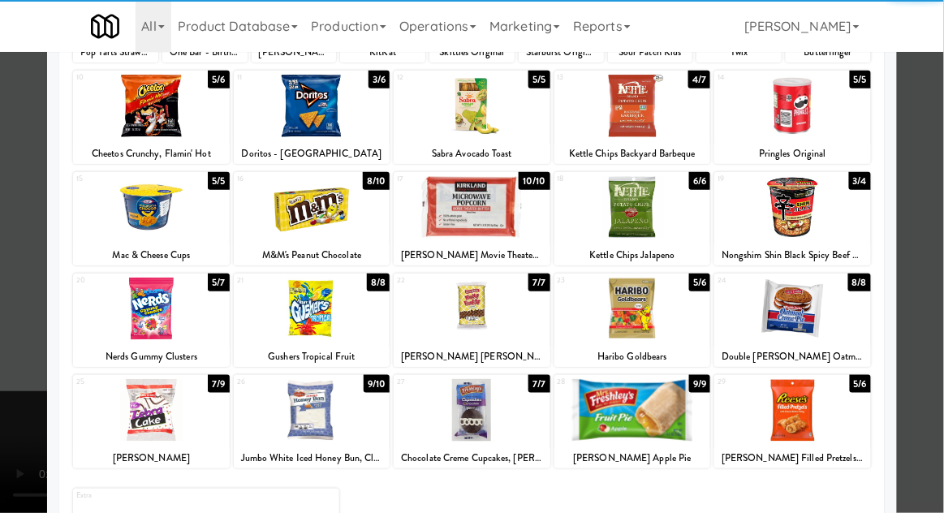
click at [169, 428] on div at bounding box center [151, 410] width 157 height 62
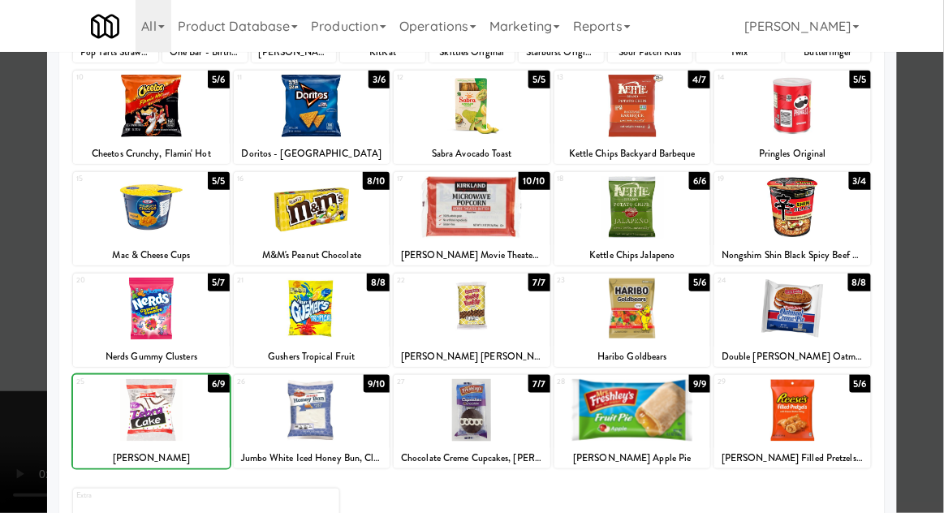
click at [918, 258] on div at bounding box center [472, 256] width 944 height 513
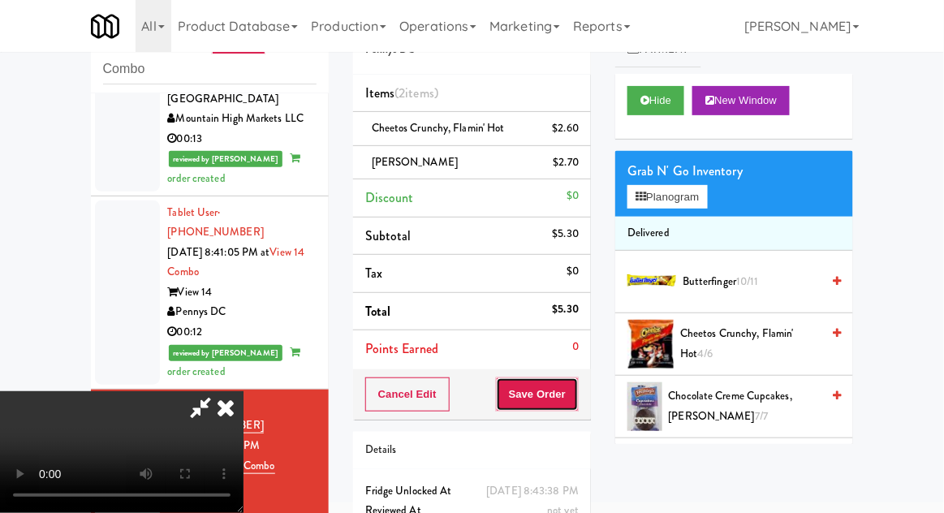
click at [571, 389] on button "Save Order" at bounding box center [537, 394] width 83 height 34
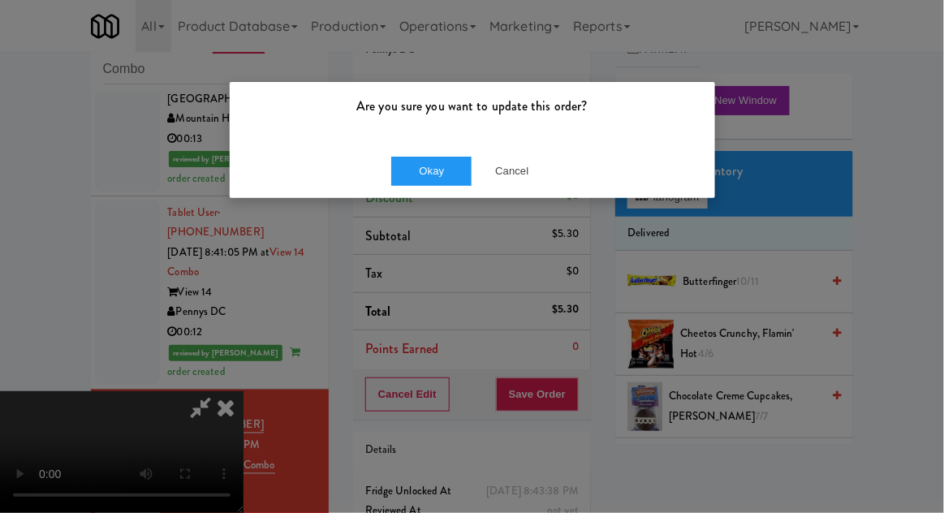
click at [416, 195] on div "Okay Cancel" at bounding box center [472, 171] width 485 height 54
click at [420, 184] on button "Okay" at bounding box center [431, 171] width 81 height 29
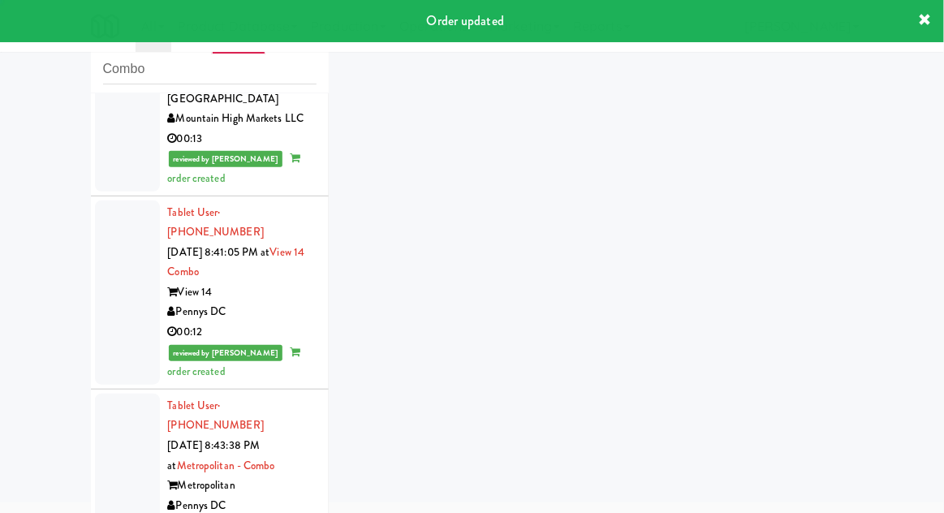
scroll to position [2033, 0]
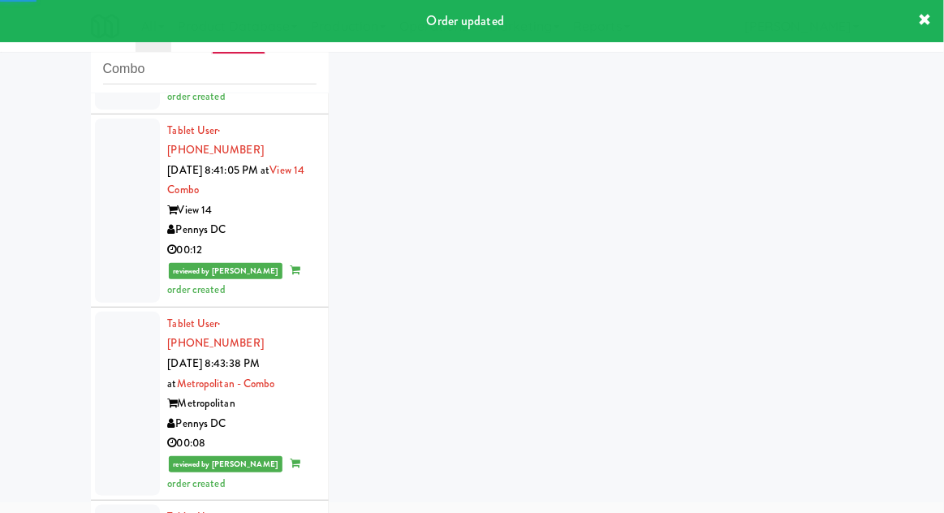
scroll to position [2072, 0]
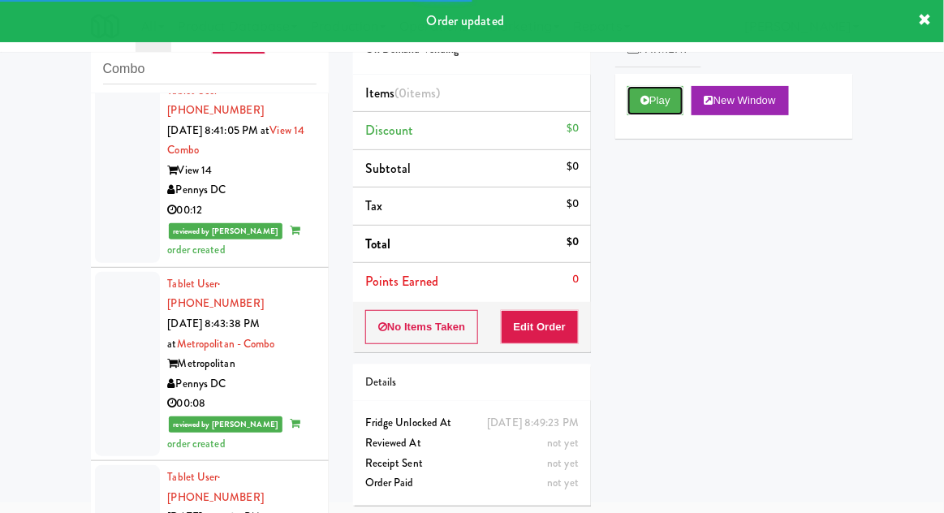
click at [665, 107] on button "Play" at bounding box center [655, 100] width 56 height 29
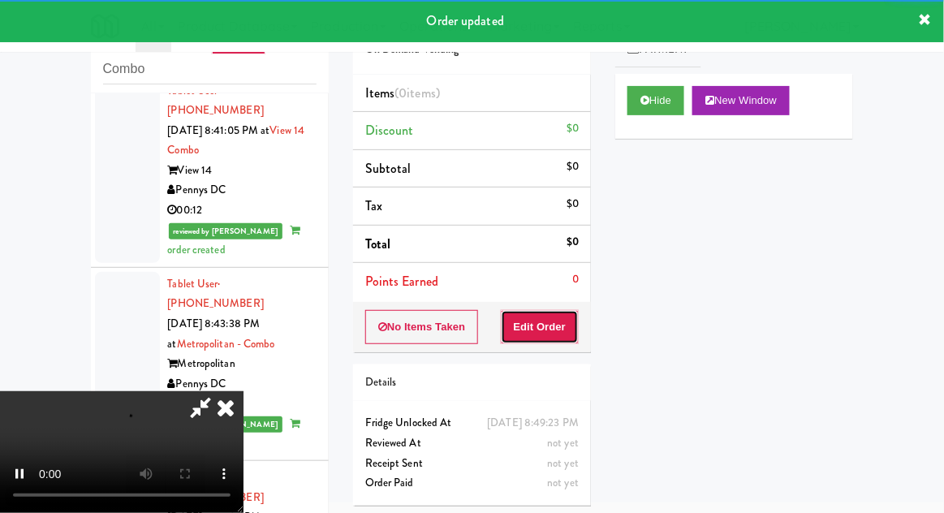
click at [560, 328] on button "Edit Order" at bounding box center [540, 327] width 79 height 34
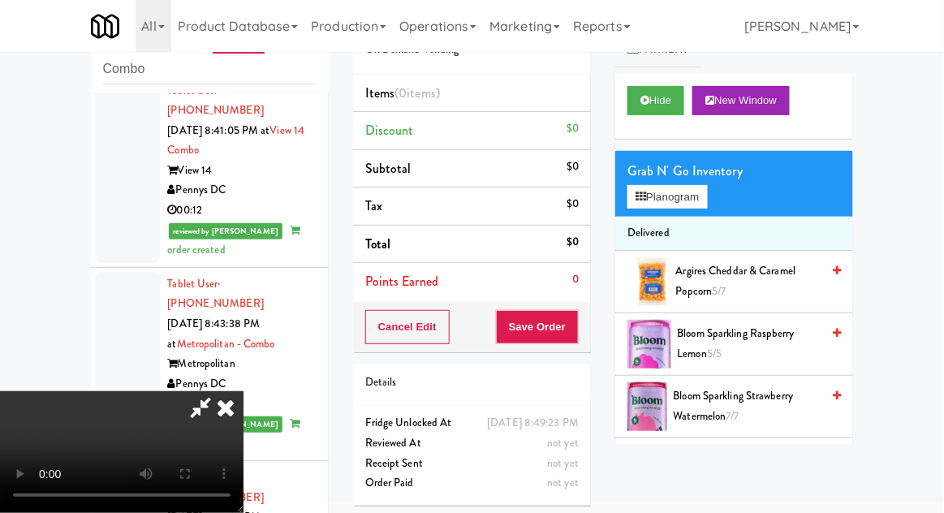
scroll to position [0, 0]
click at [707, 196] on button "Planogram" at bounding box center [667, 197] width 80 height 24
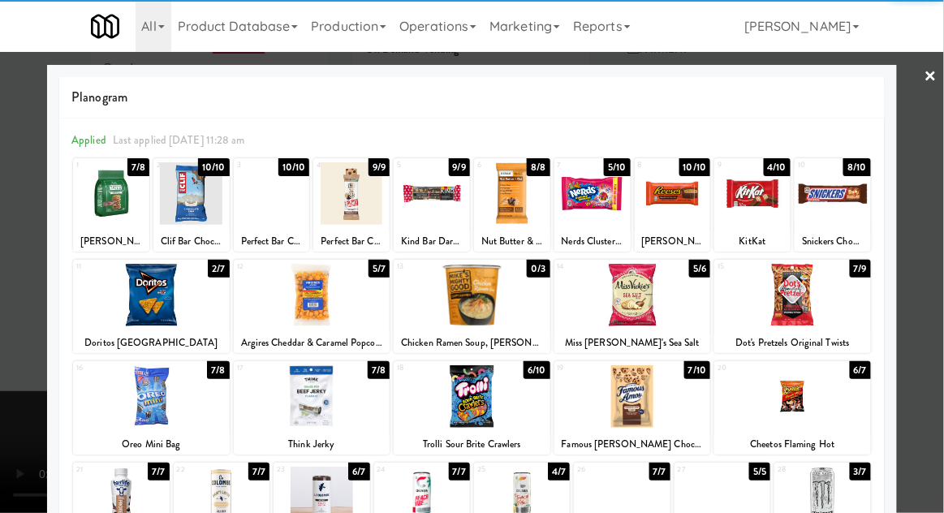
click at [671, 211] on div at bounding box center [673, 193] width 76 height 62
click at [940, 195] on div at bounding box center [472, 256] width 944 height 513
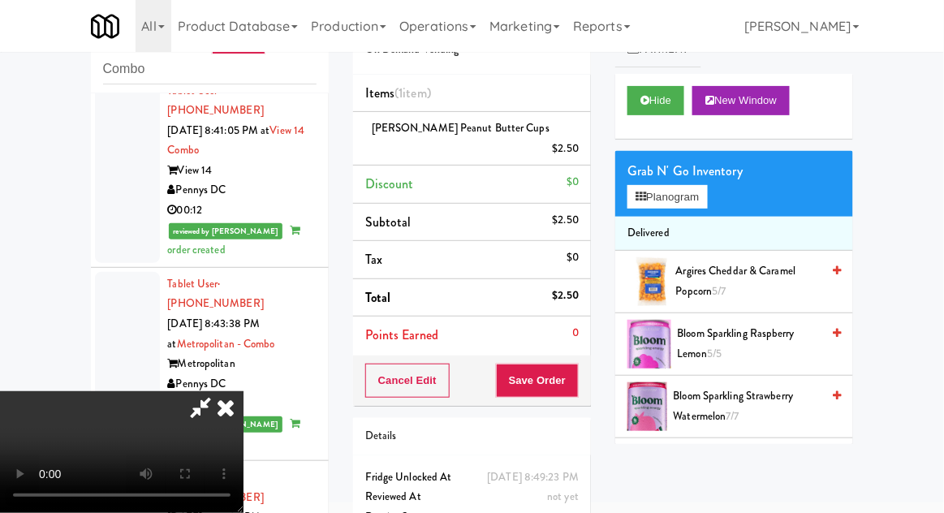
scroll to position [59, 0]
click at [578, 364] on button "Save Order" at bounding box center [537, 381] width 83 height 34
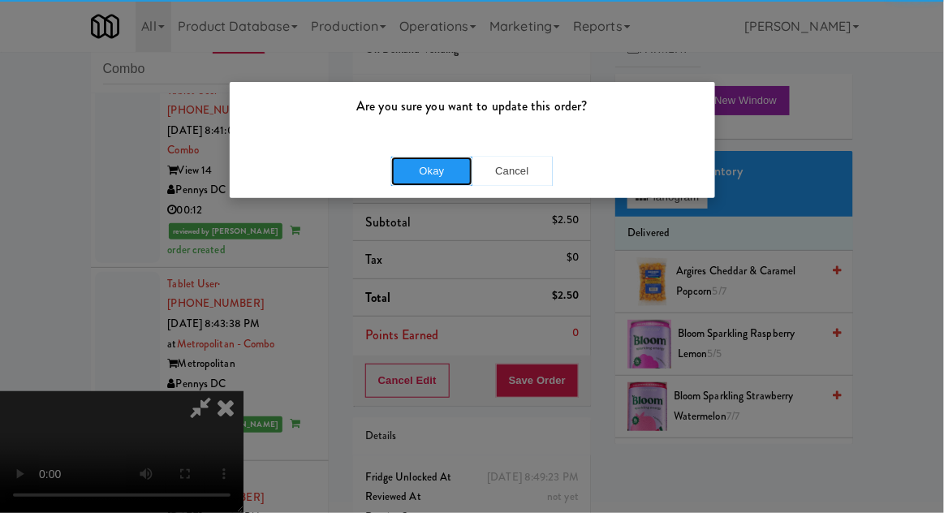
click at [416, 157] on button "Okay" at bounding box center [431, 171] width 81 height 29
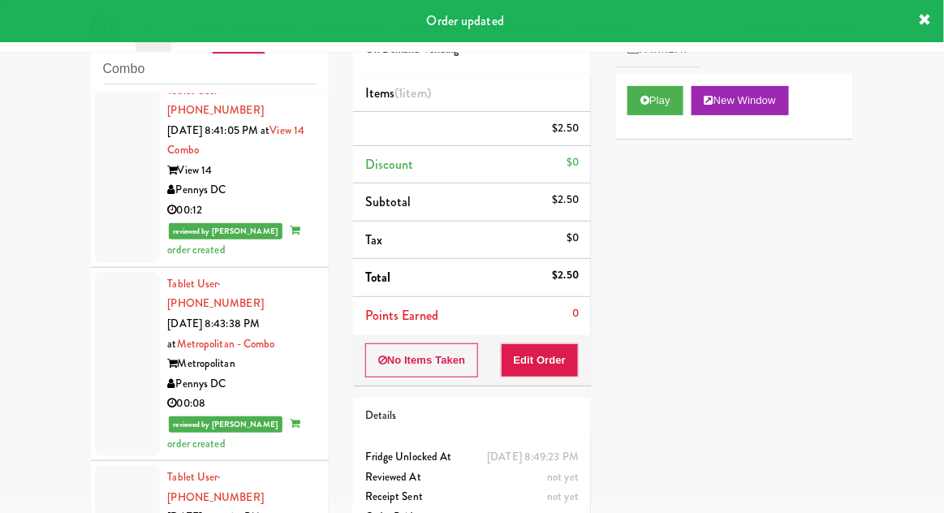
scroll to position [0, 0]
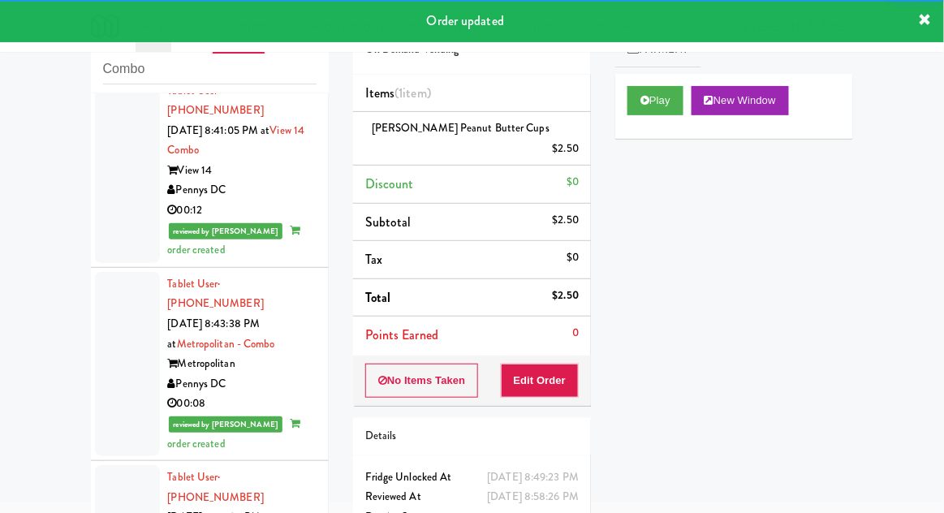
scroll to position [2113, 0]
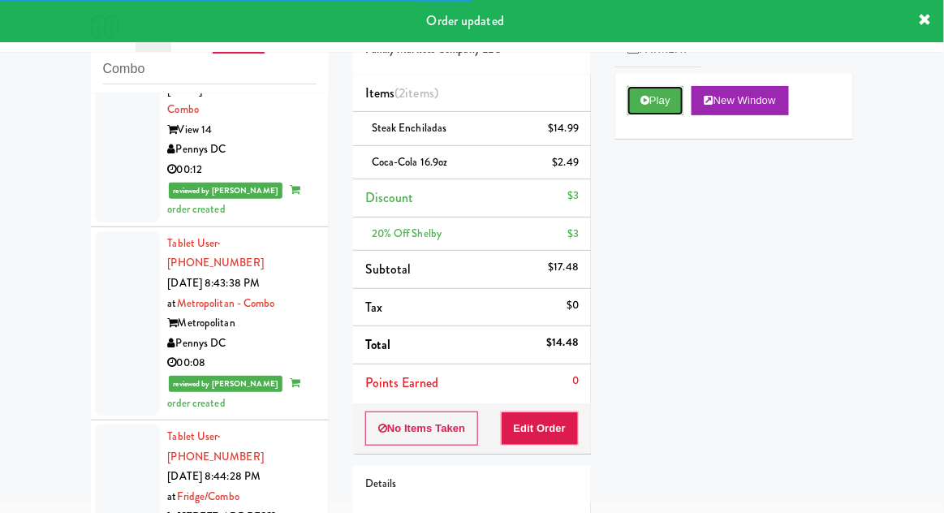
click at [656, 112] on button "Play" at bounding box center [655, 100] width 56 height 29
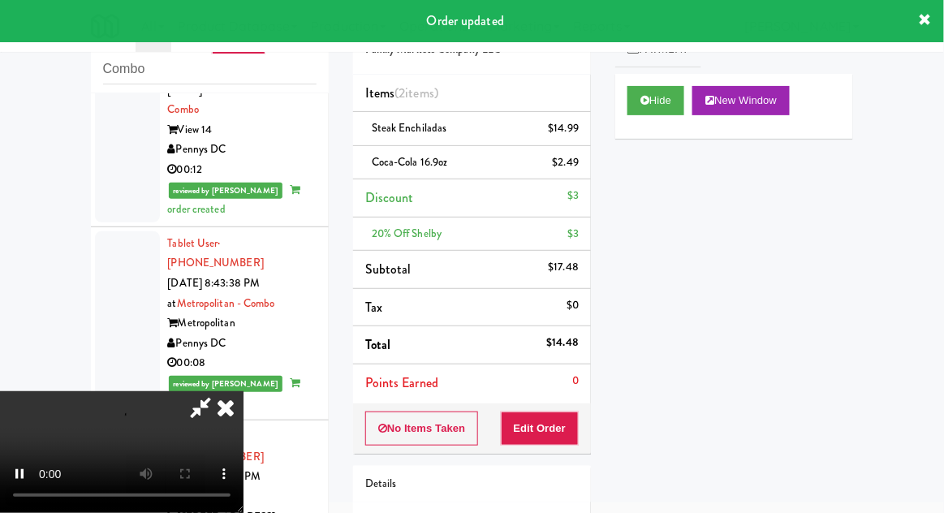
click at [230, 424] on icon at bounding box center [226, 407] width 36 height 32
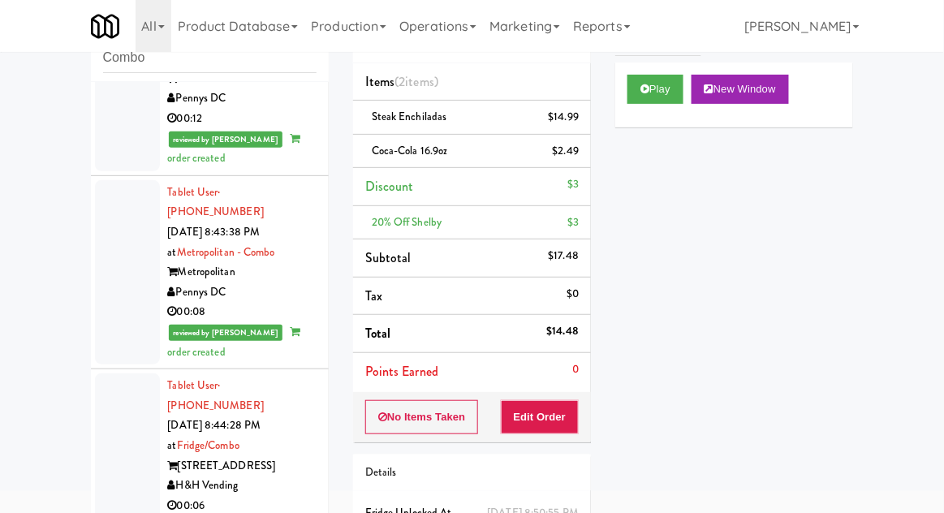
scroll to position [108, 0]
